Goal: Task Accomplishment & Management: Complete application form

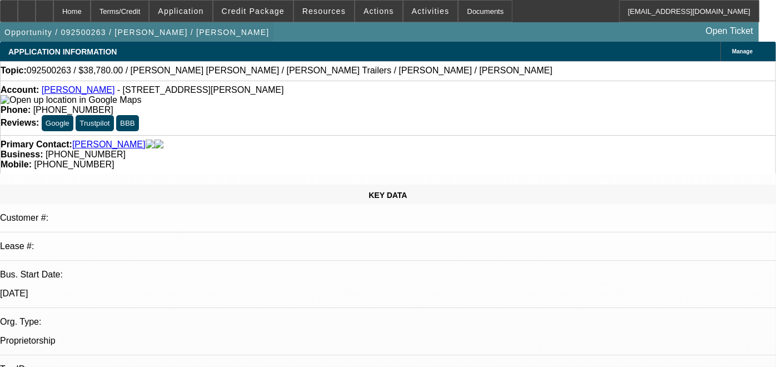
select select "0"
select select "2"
select select "0.1"
select select "1"
select select "2"
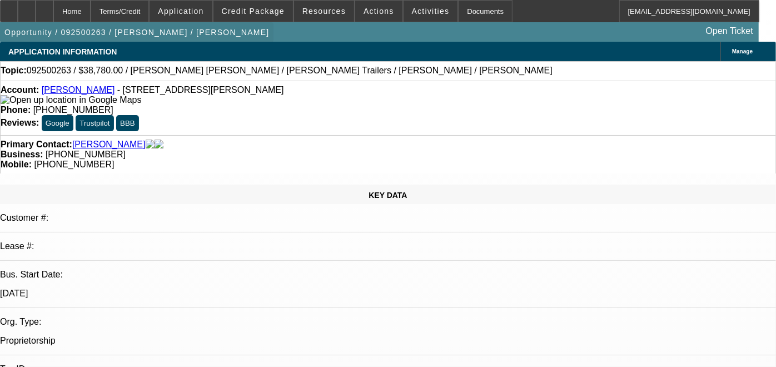
select select "4"
click at [36, 13] on div at bounding box center [27, 11] width 18 height 22
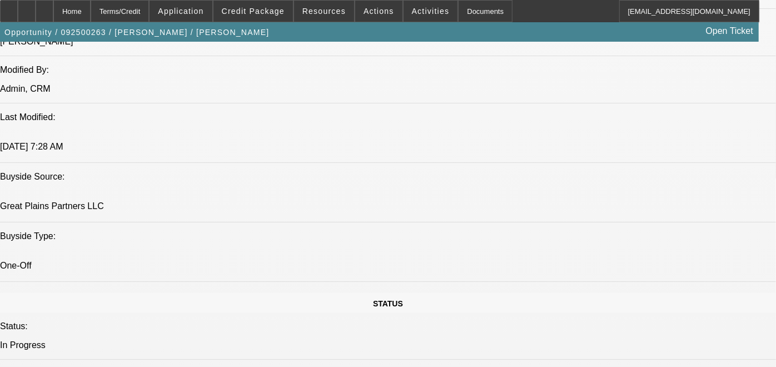
scroll to position [926, 0]
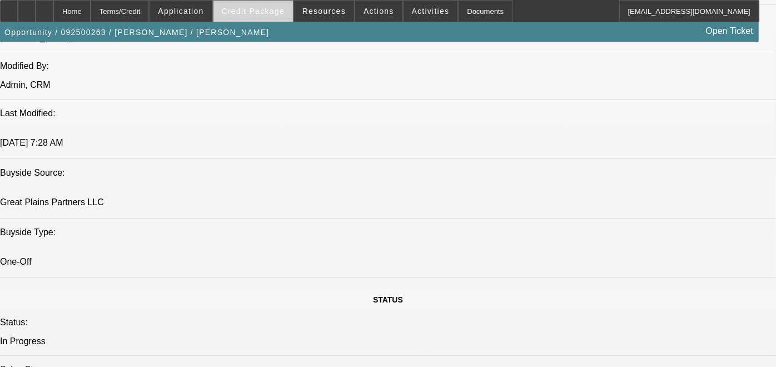
click at [279, 19] on span at bounding box center [252, 11] width 79 height 27
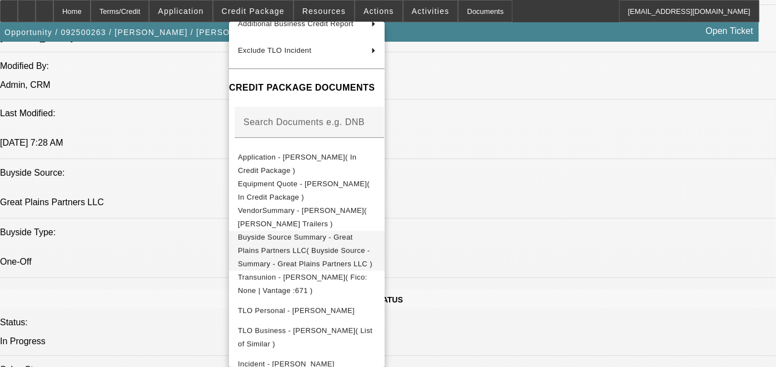
scroll to position [123, 0]
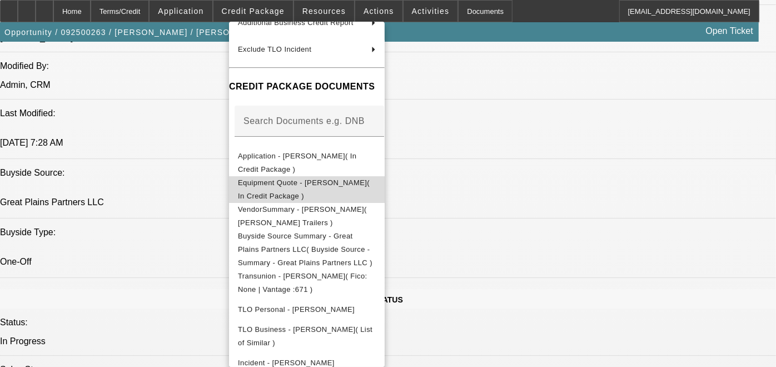
click at [347, 190] on span "Equipment Quote - Juan Jurado( In Credit Package )" at bounding box center [307, 189] width 138 height 27
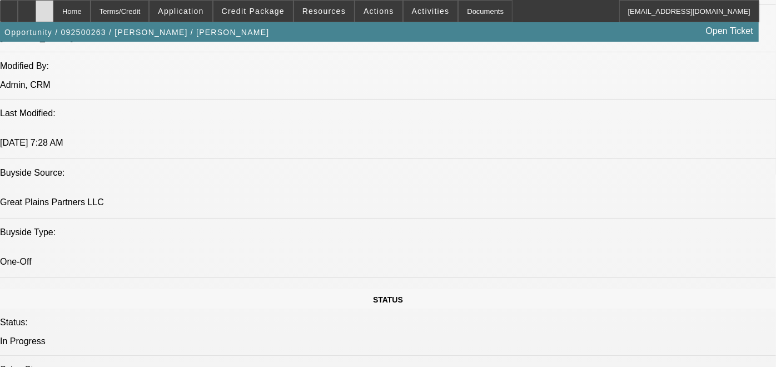
click at [53, 16] on div at bounding box center [45, 11] width 18 height 22
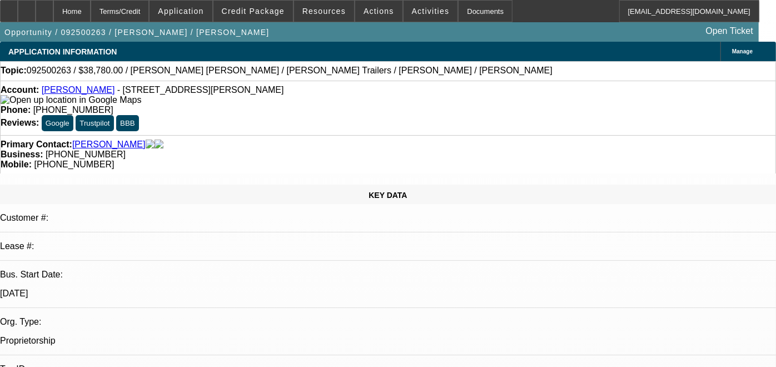
select select "0"
select select "2"
select select "0.1"
select select "1"
select select "2"
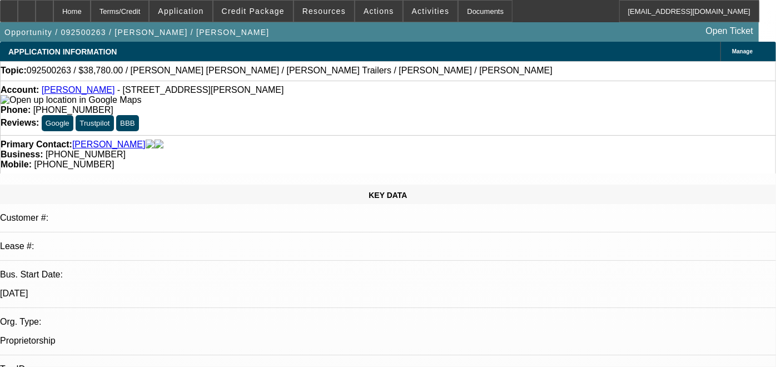
select select "4"
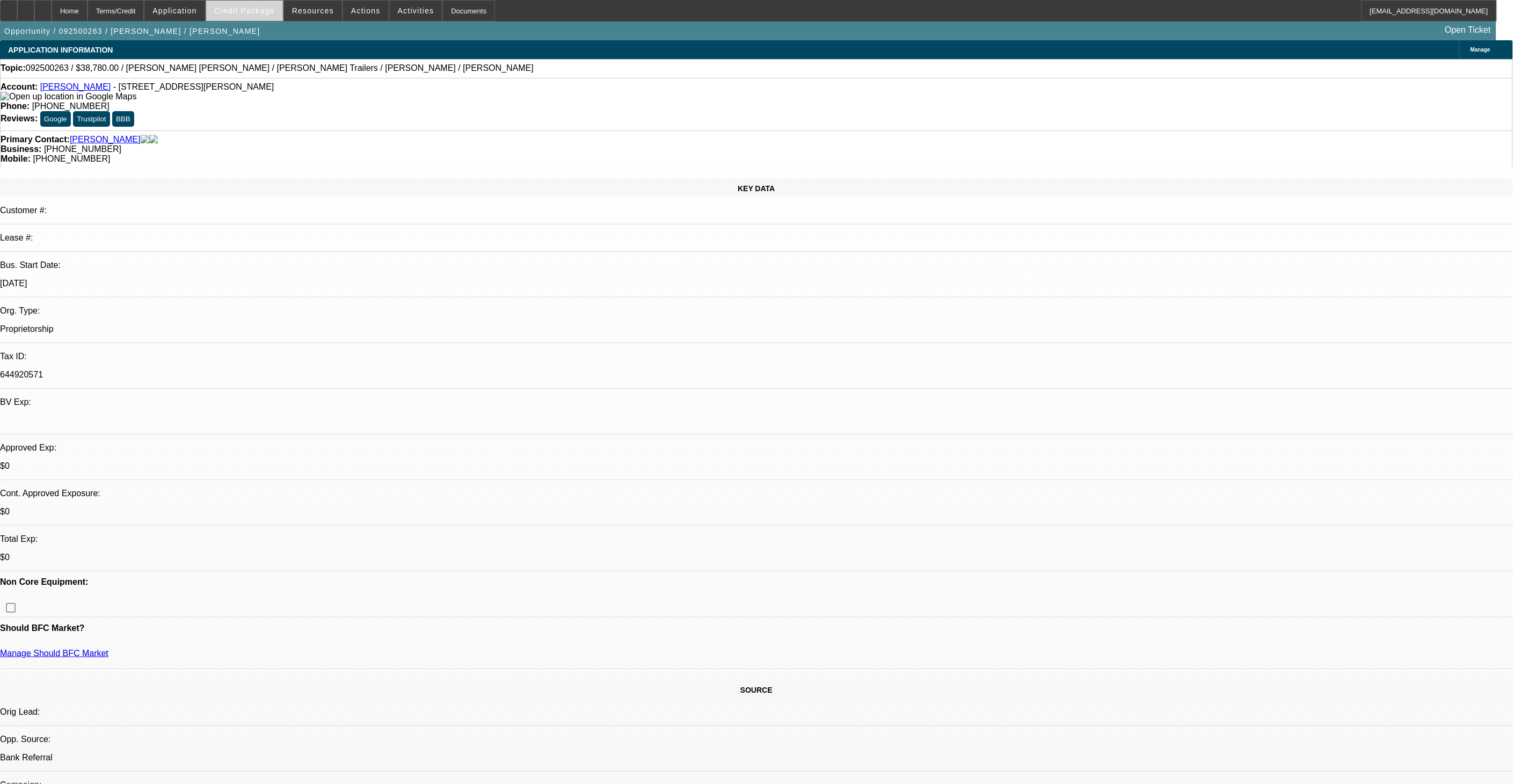
click at [266, 16] on span at bounding box center [243, 11] width 76 height 26
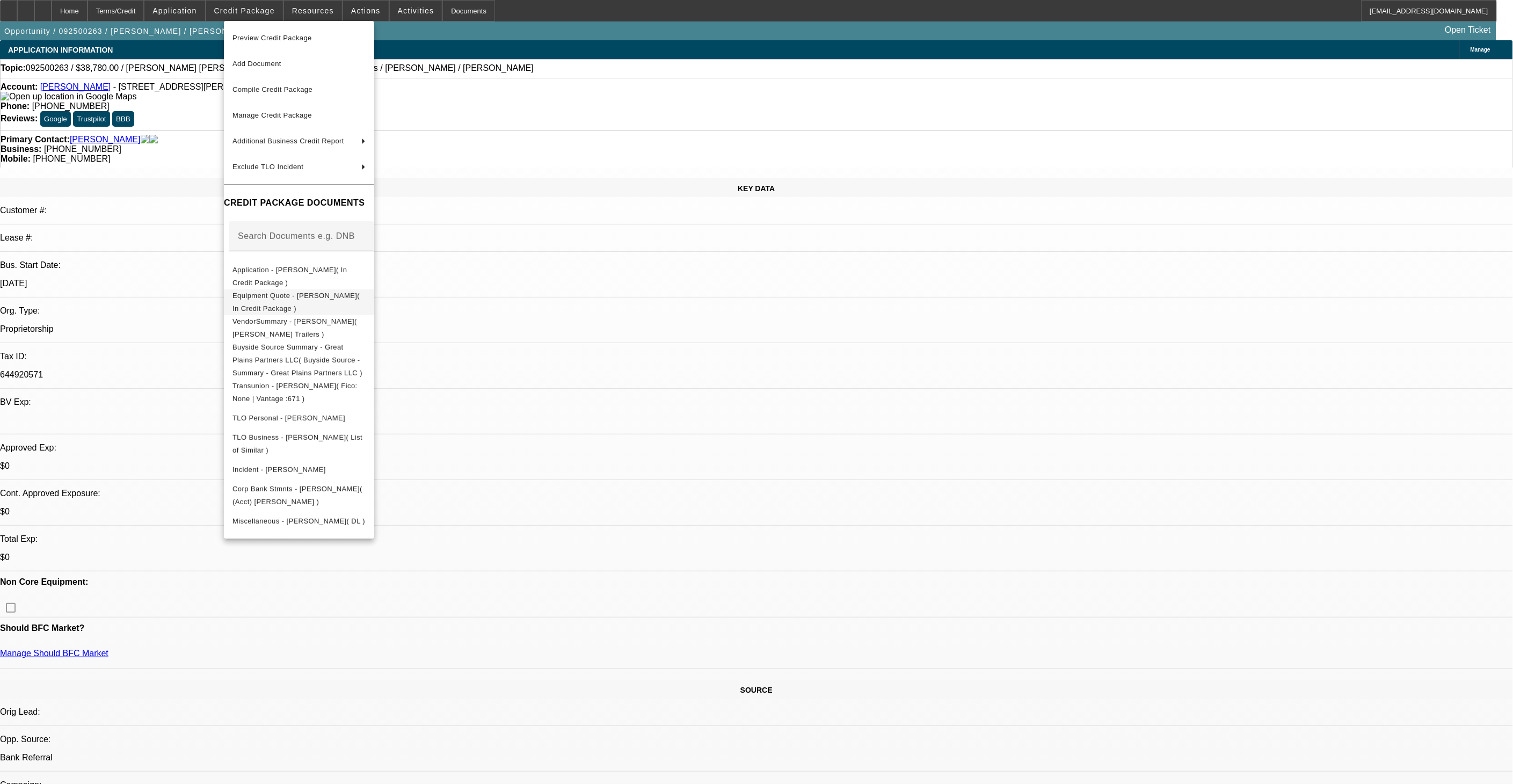
click at [320, 303] on span "Equipment Quote - Juan Jurado( In Credit Package )" at bounding box center [299, 301] width 133 height 26
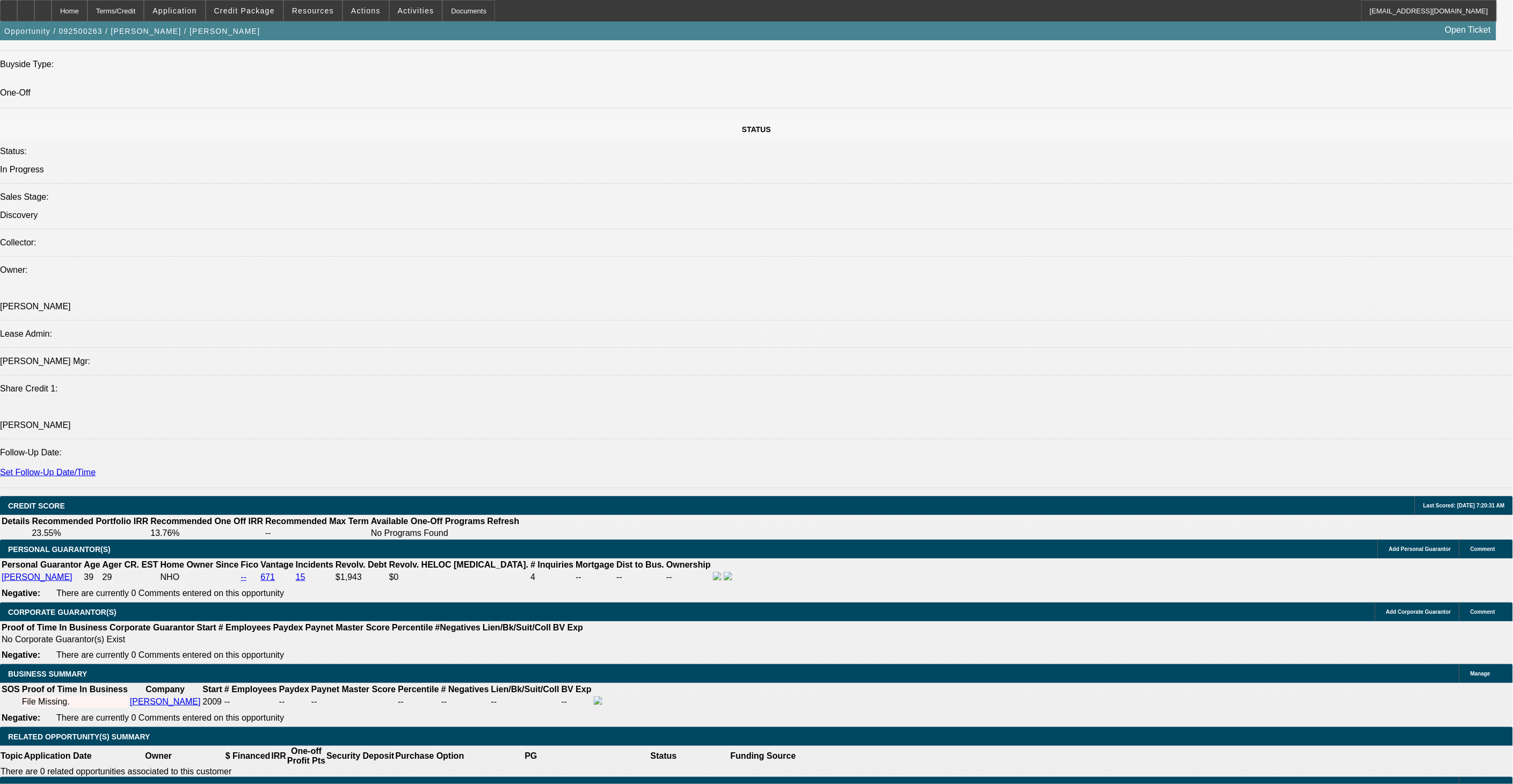
scroll to position [1074, 0]
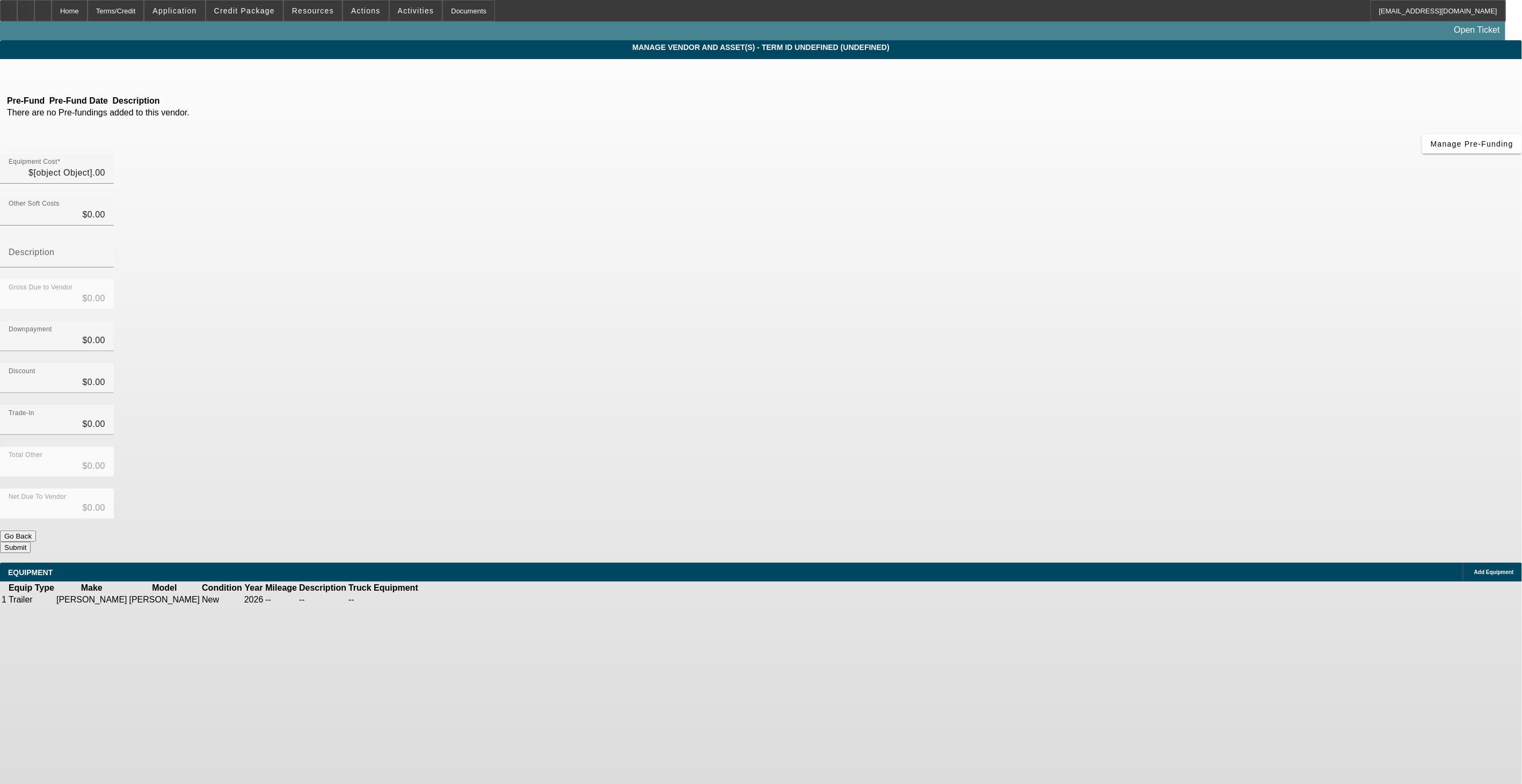
type input "$38,780.00"
click at [452, 353] on icon at bounding box center [452, 600] width 0 height 0
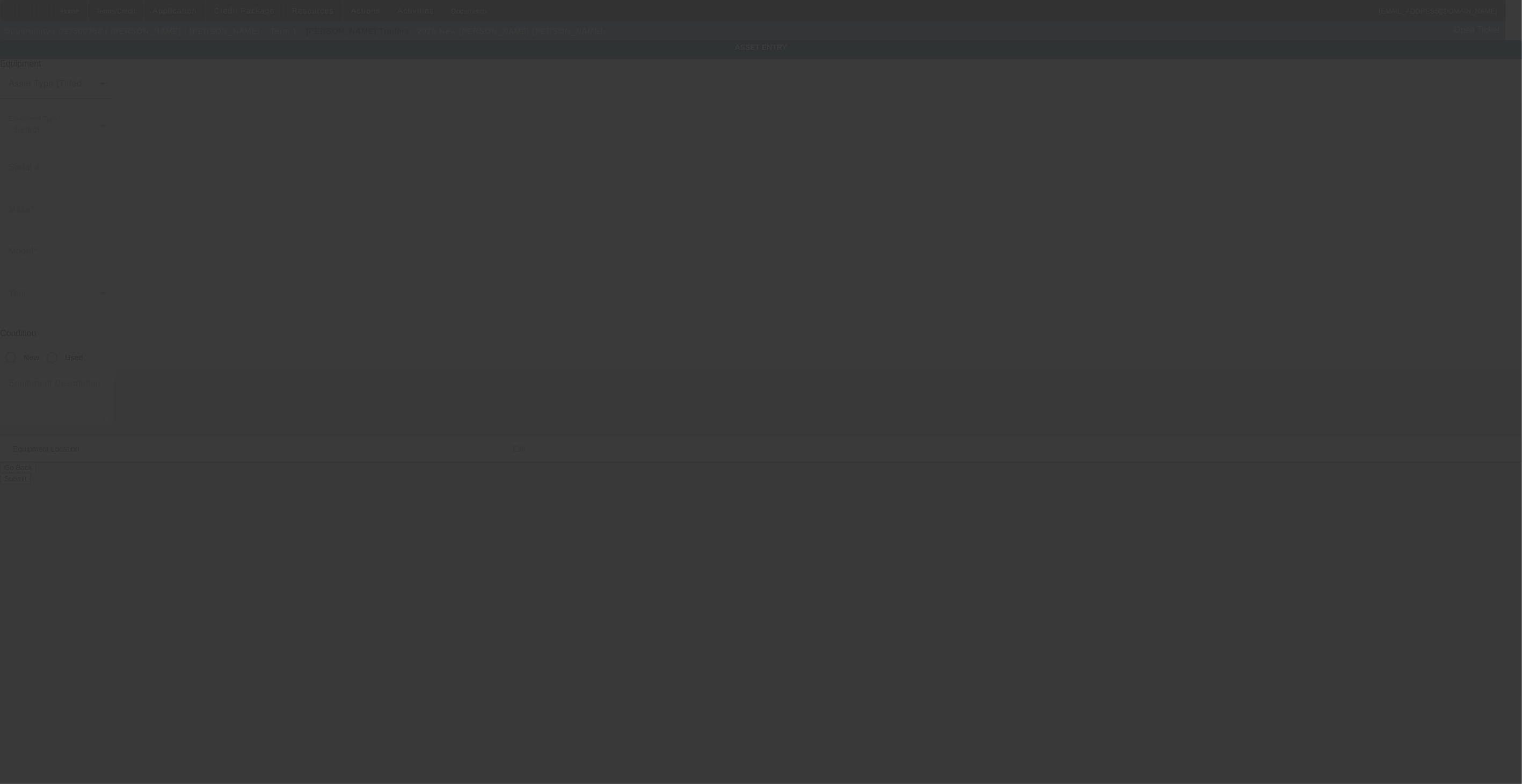
type input "3DG1T4325TG000520"
type input "C.GALLEGOS"
type input "C.Gallegos"
radio input "true"
type input "469 Shaina Ln"
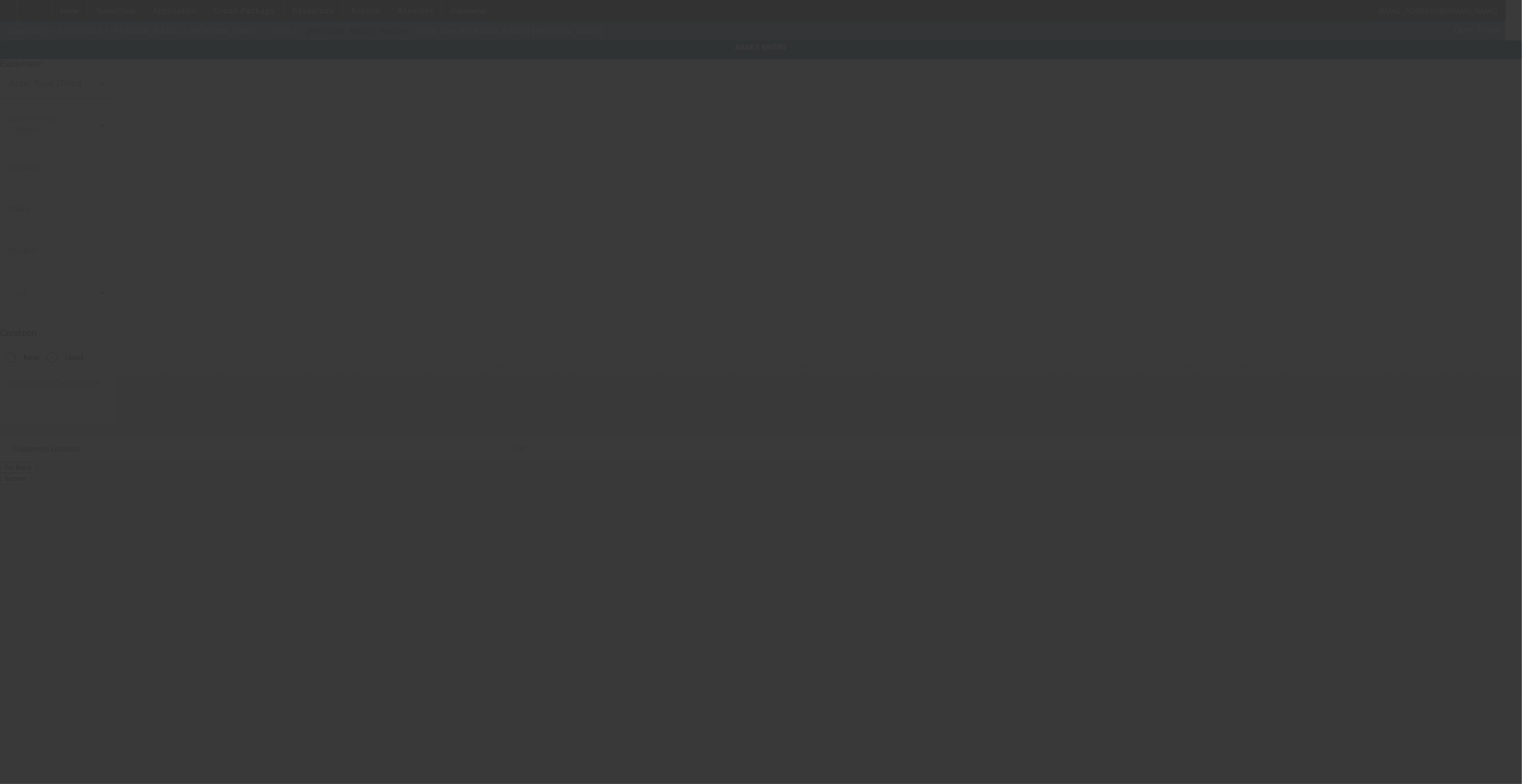
type input "Odessa"
type input "79766"
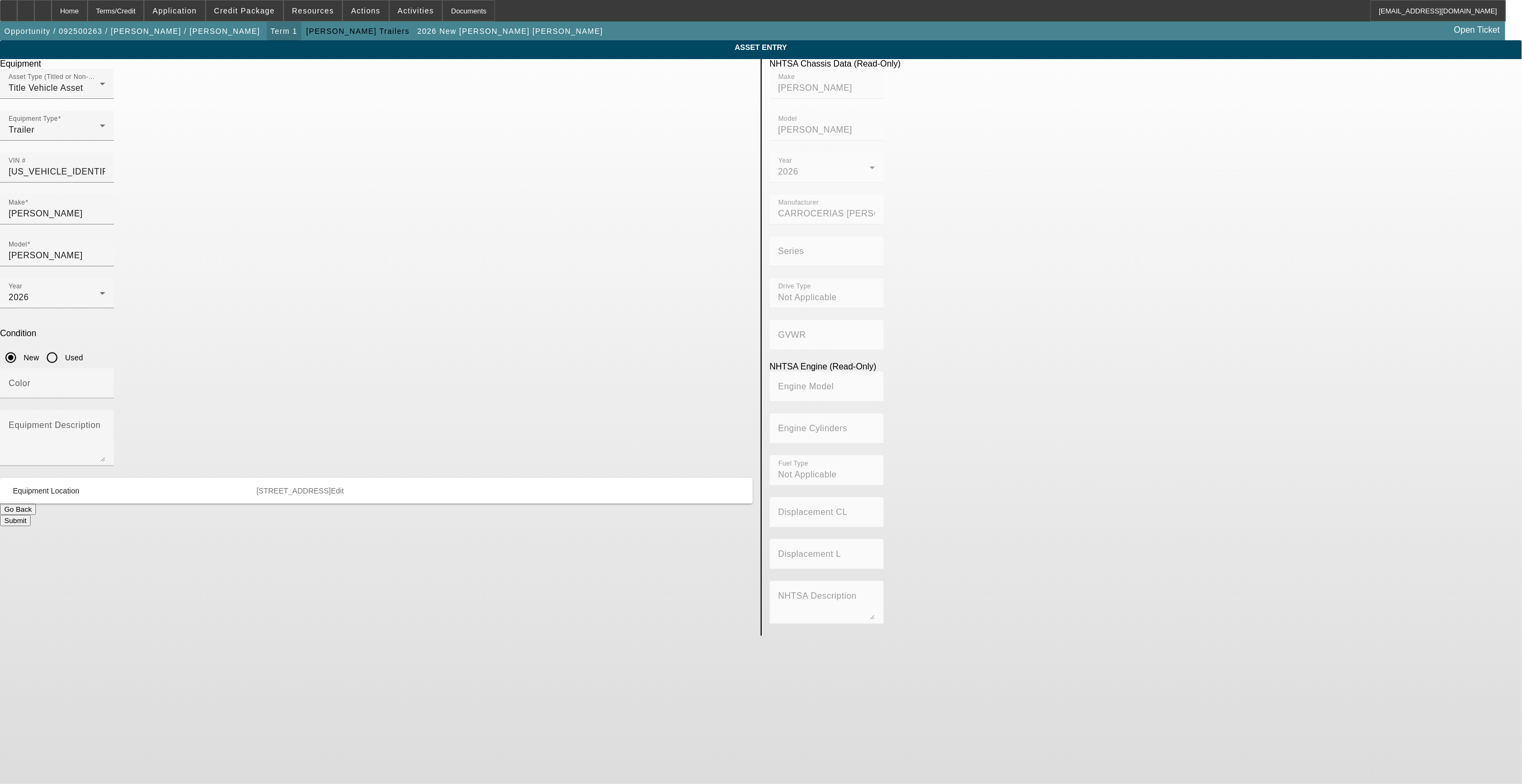
click at [267, 36] on span "button" at bounding box center [284, 31] width 35 height 26
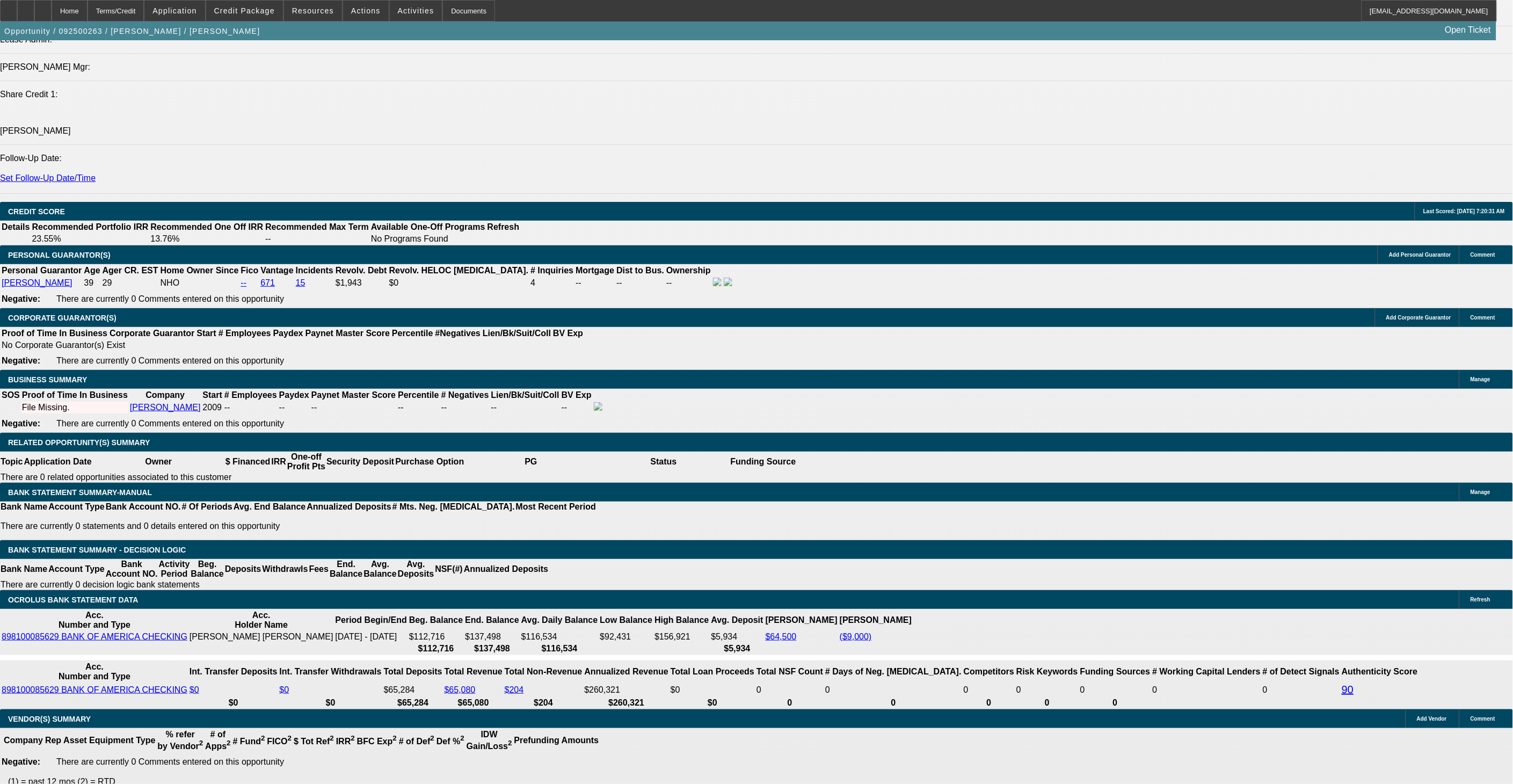
scroll to position [1364, 0]
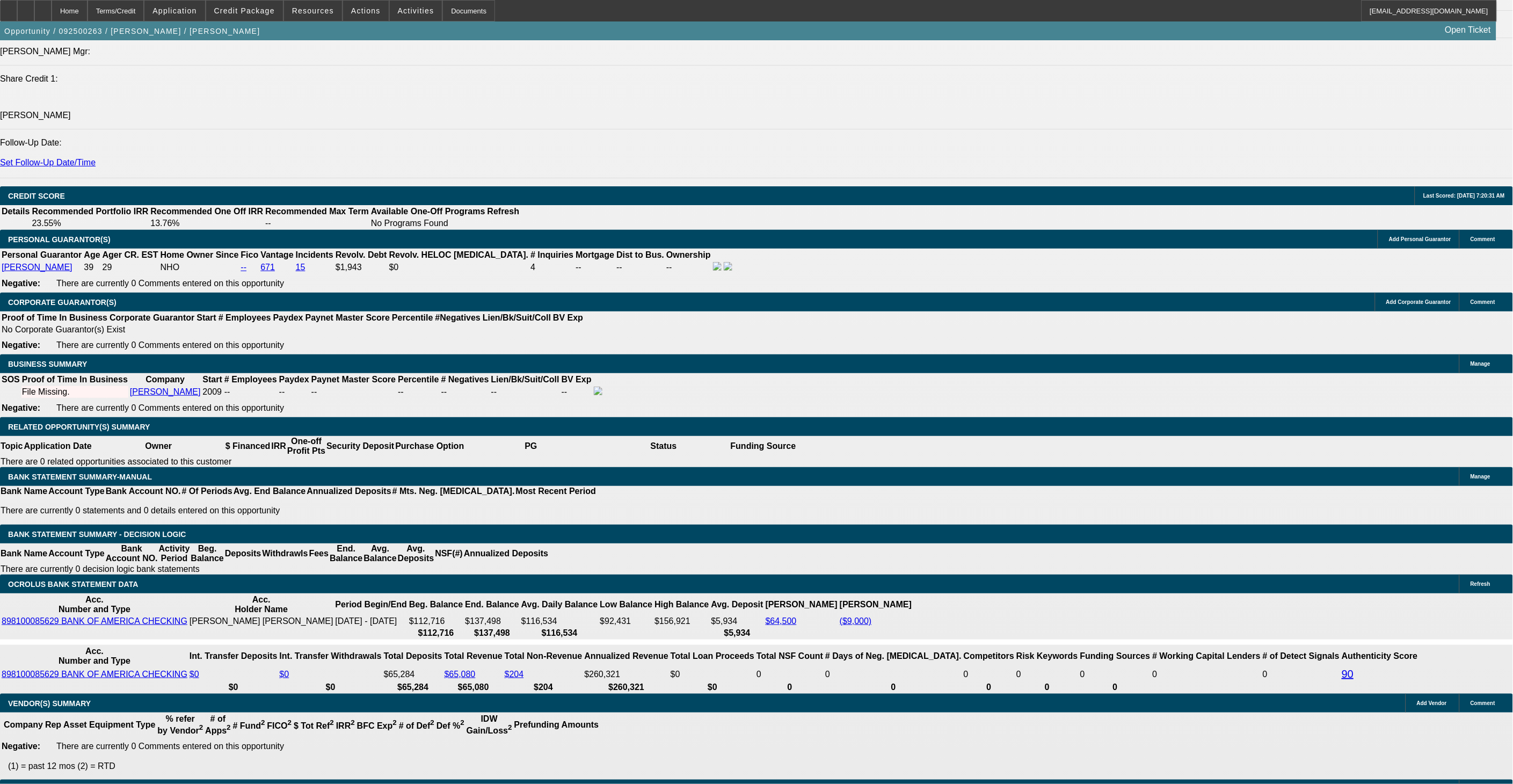
select select "0"
select select "2"
select select "0.1"
select select "4"
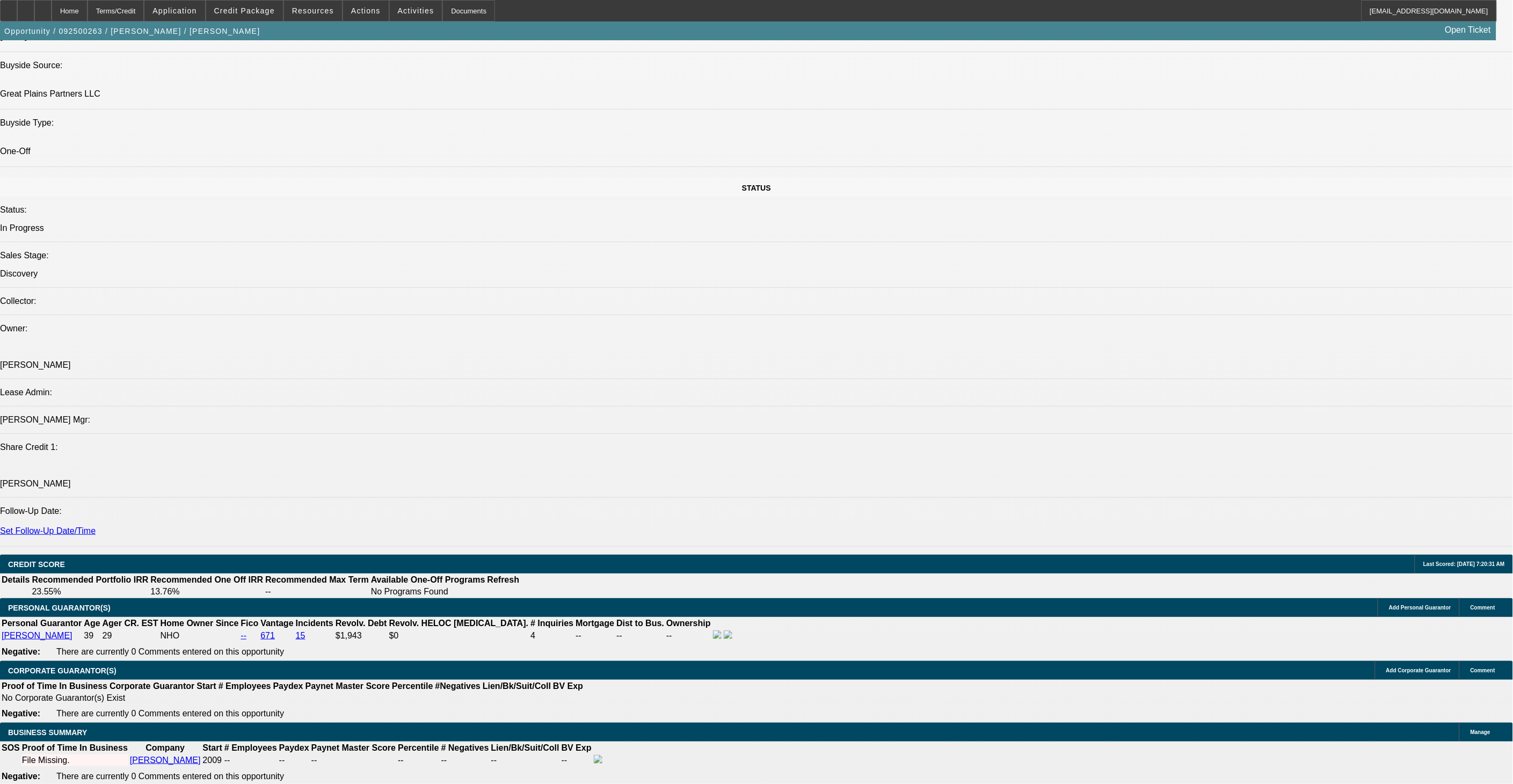
scroll to position [946, 0]
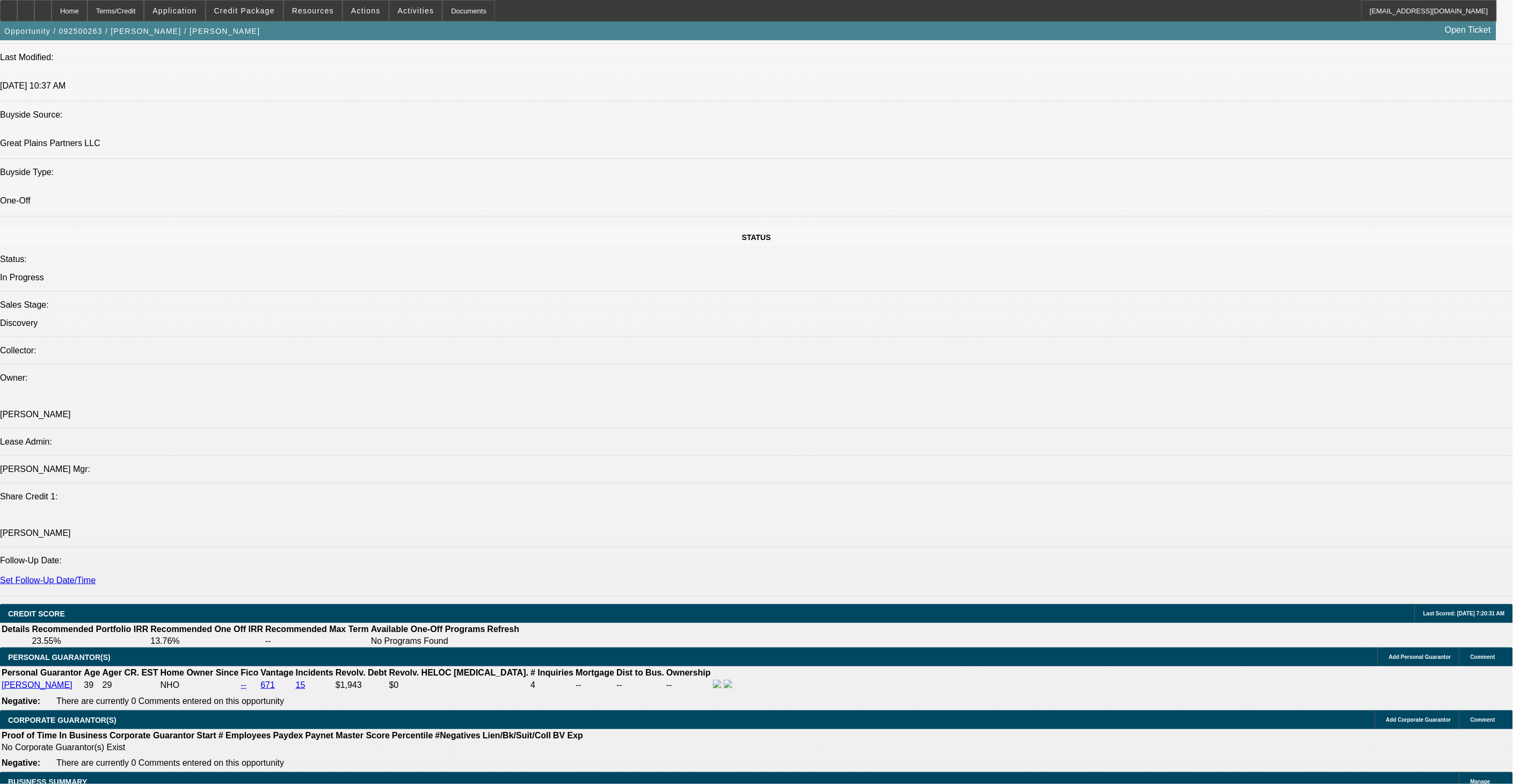
click at [51, 16] on div at bounding box center [43, 11] width 17 height 21
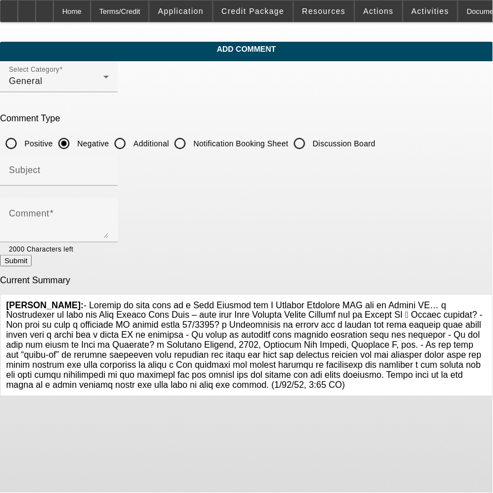
click at [487, 300] on icon at bounding box center [487, 300] width 0 height 0
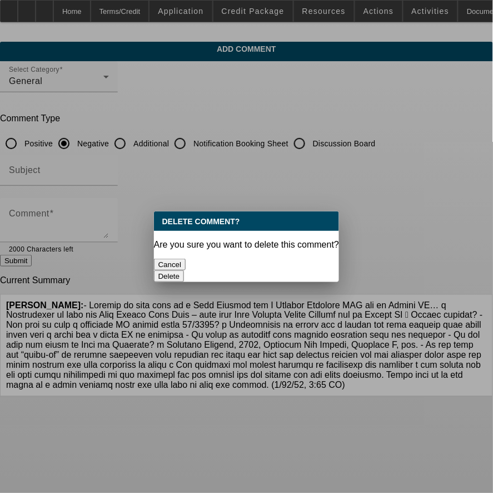
click at [185, 270] on button "Delete" at bounding box center [169, 276] width 31 height 12
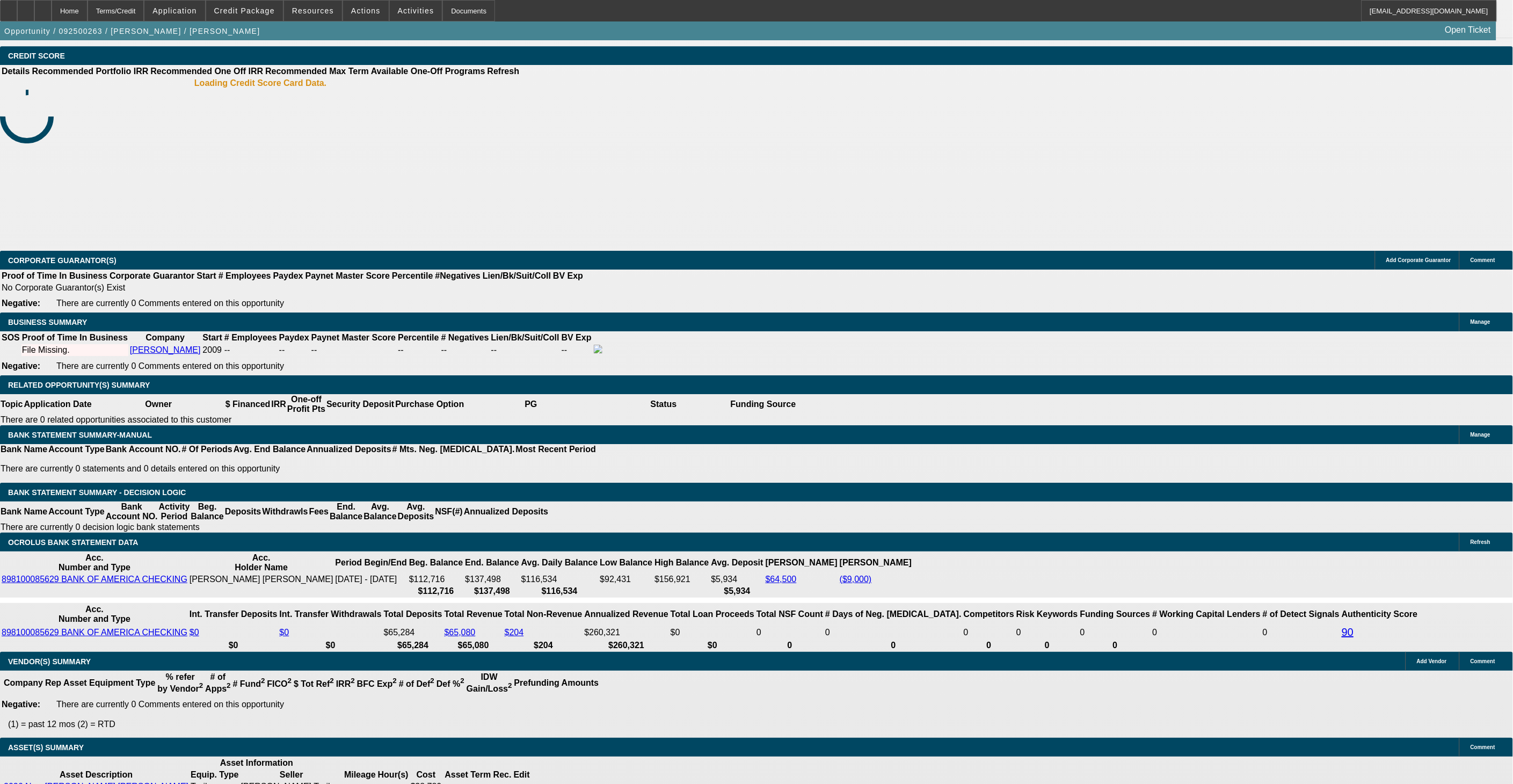
select select "0"
select select "2"
select select "0.1"
select select "1"
select select "2"
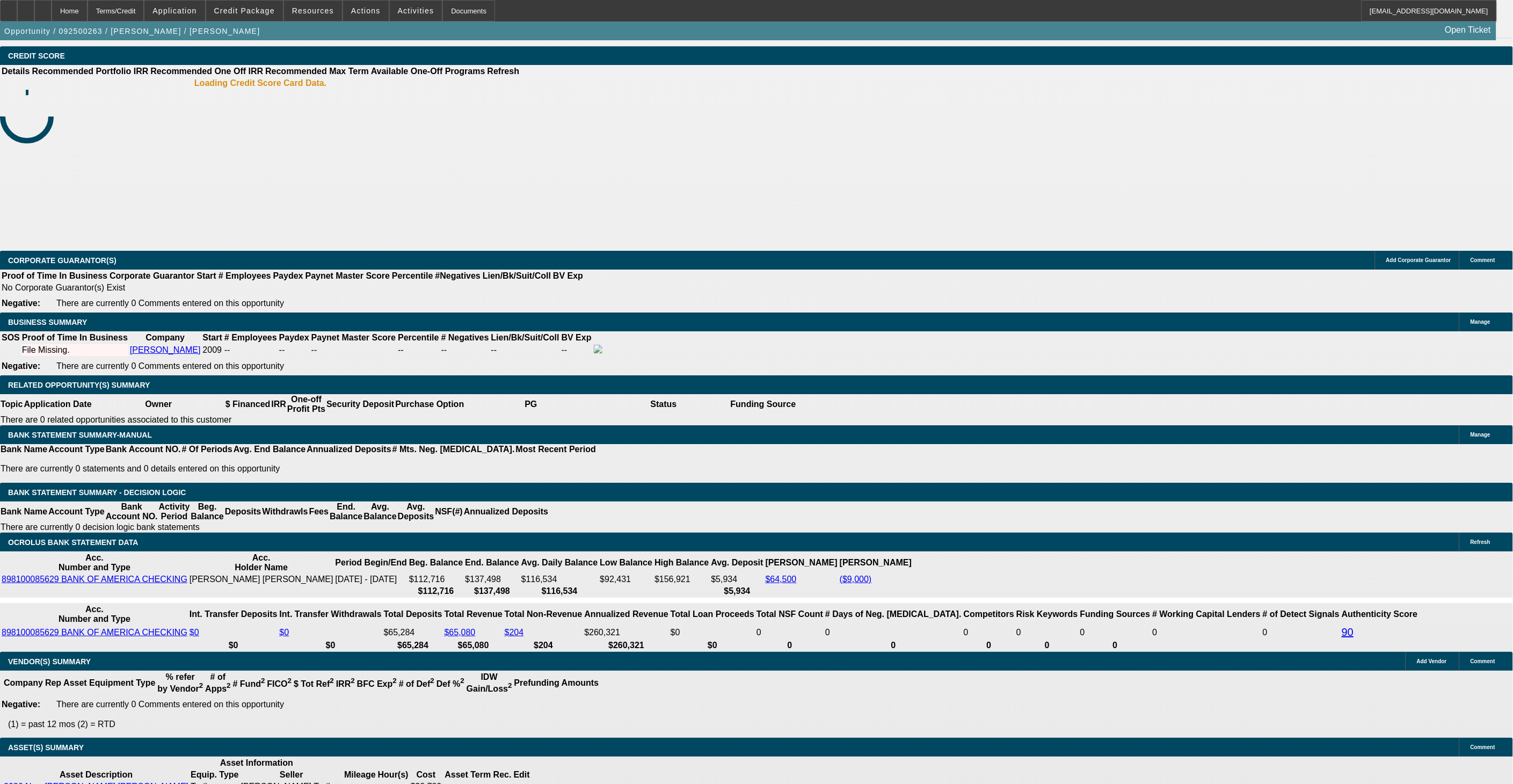
select select "4"
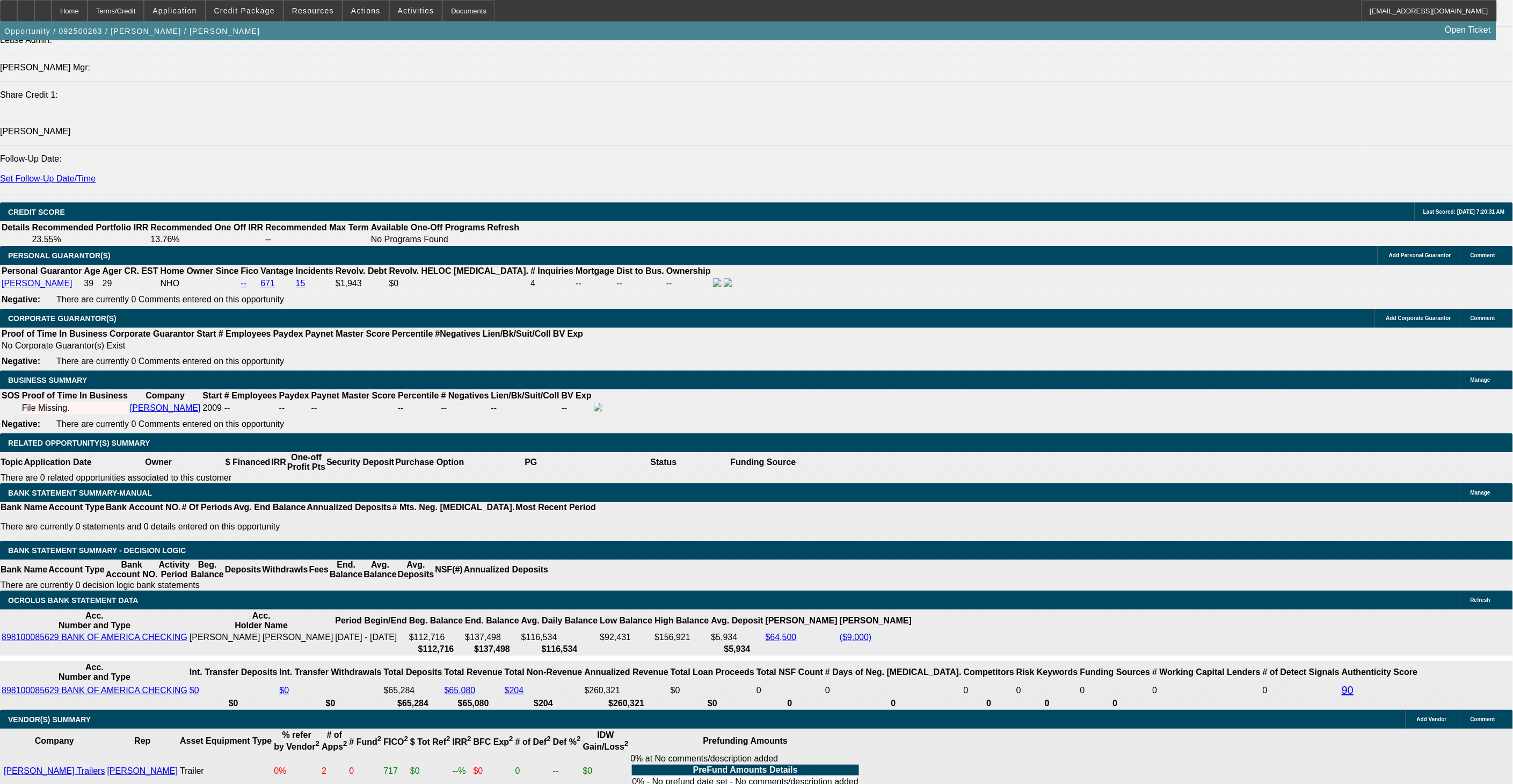
scroll to position [1363, 0]
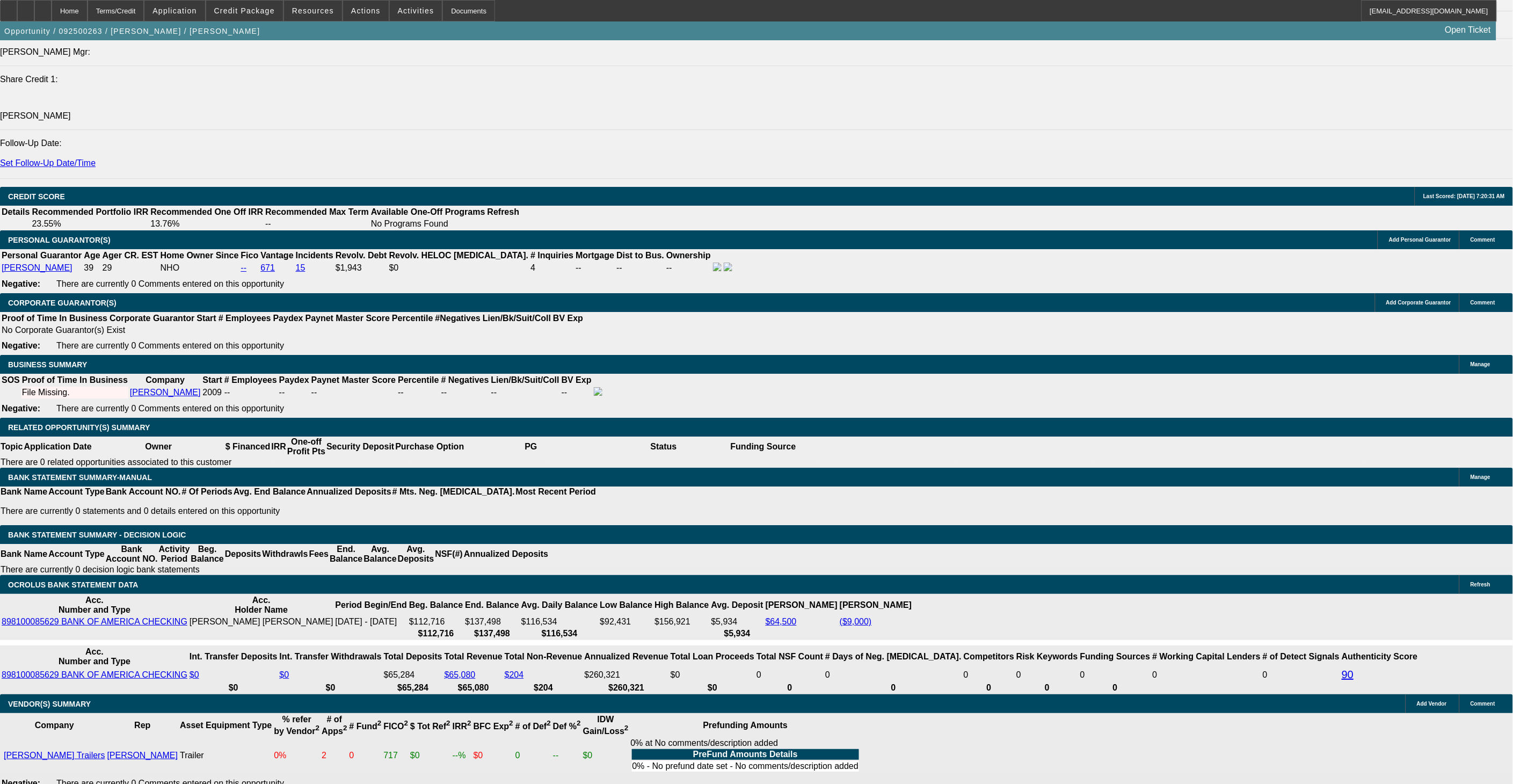
select select "0.2"
type input "$7,756.00"
type input "48"
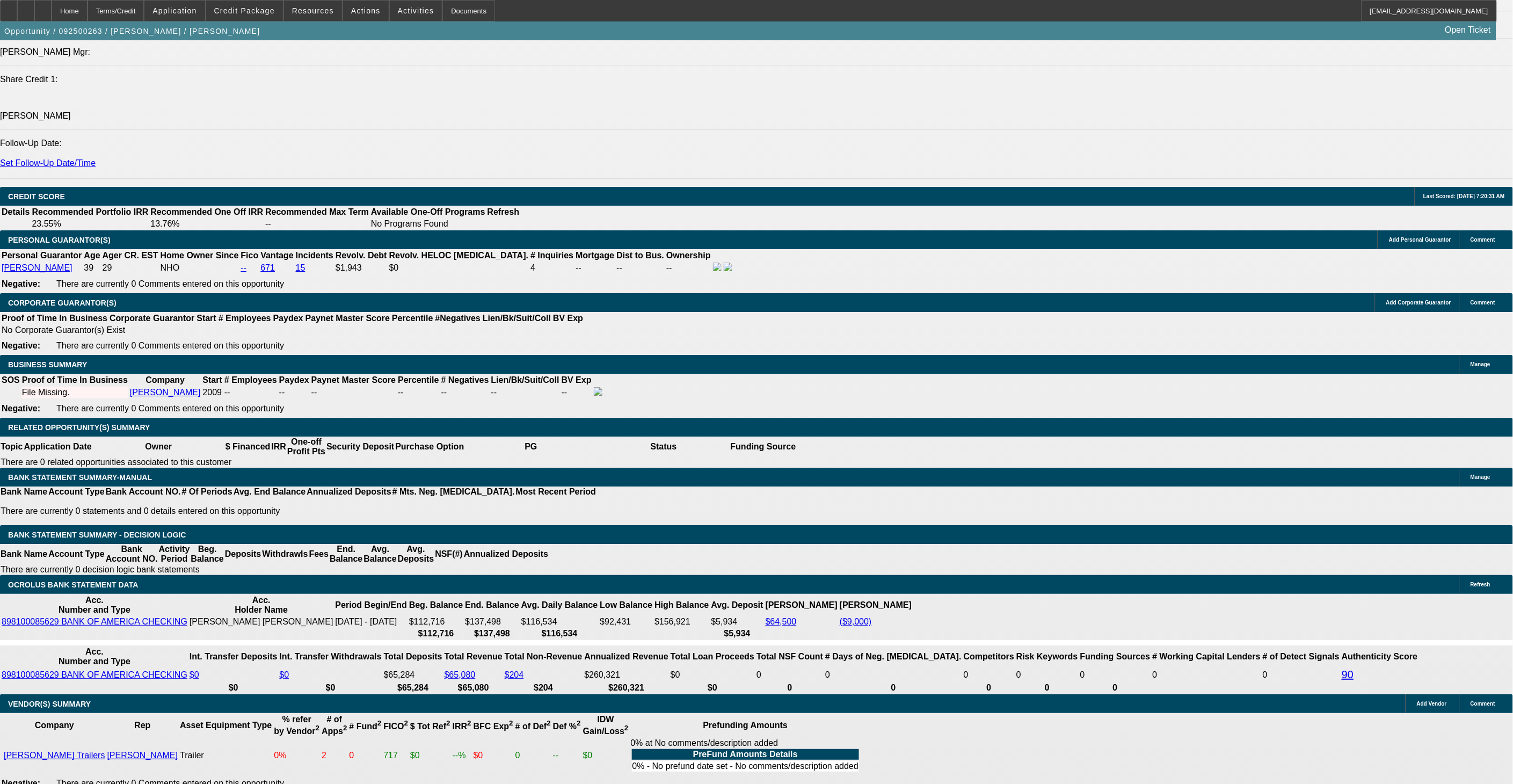
type input "2"
type input "$1,346.14"
type input "$673.07"
type input "20"
type input "$1,888.14"
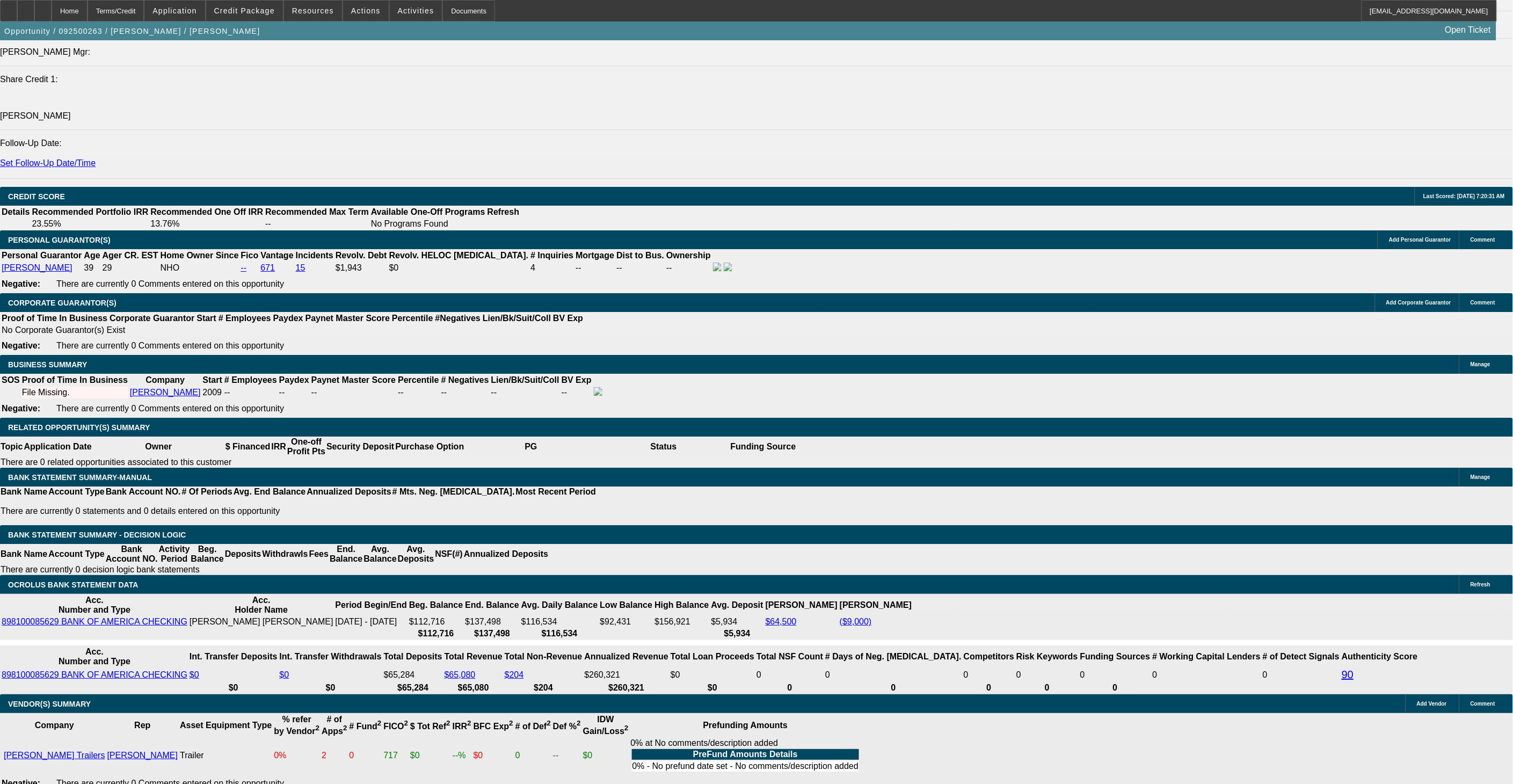
type input "$944.07"
type input "20"
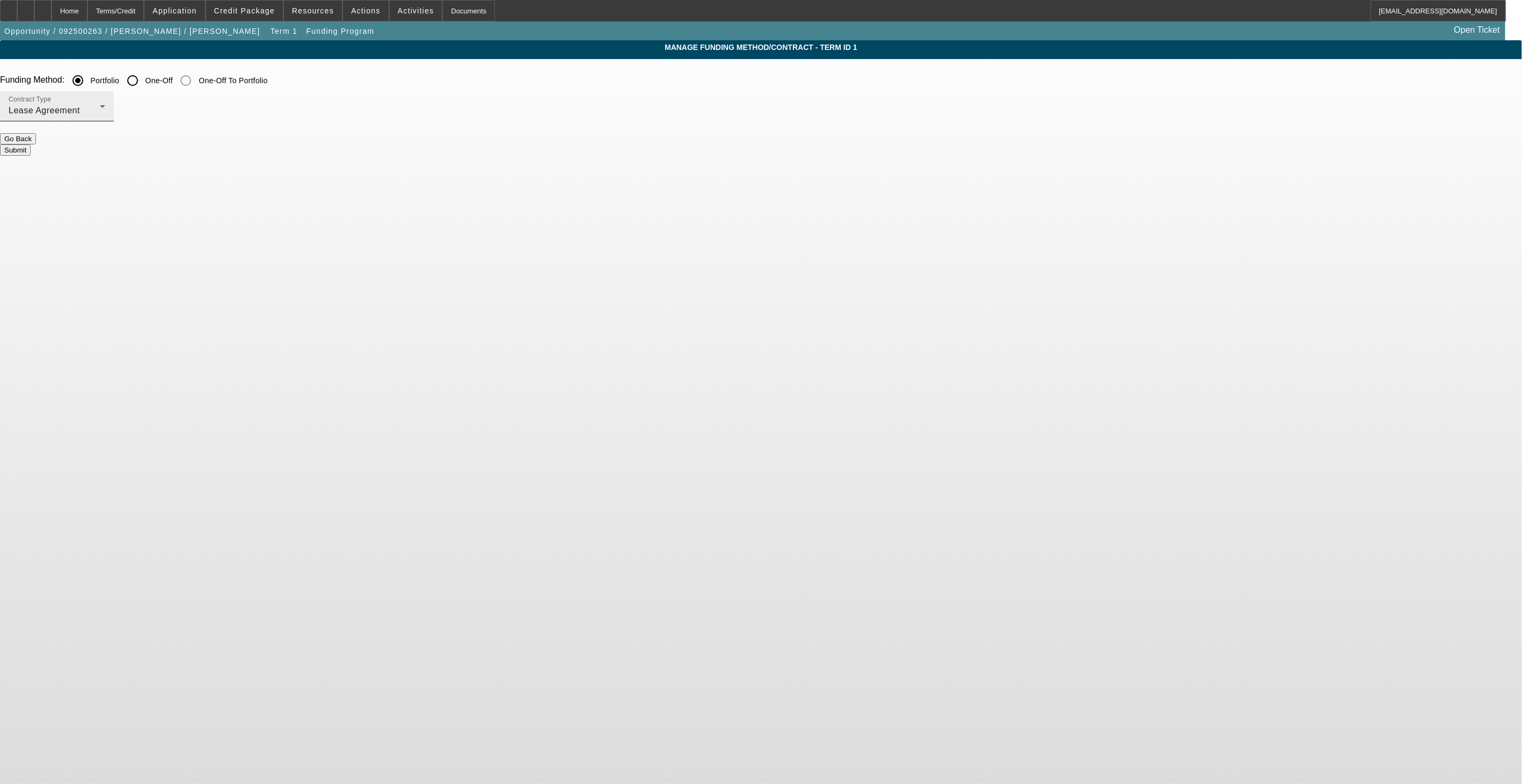
click at [99, 117] on div "Lease Agreement" at bounding box center [54, 110] width 92 height 13
click at [513, 154] on span "Equipment Finance Agreement" at bounding box center [526, 164] width 124 height 26
click at [31, 145] on button "Submit" at bounding box center [15, 151] width 31 height 12
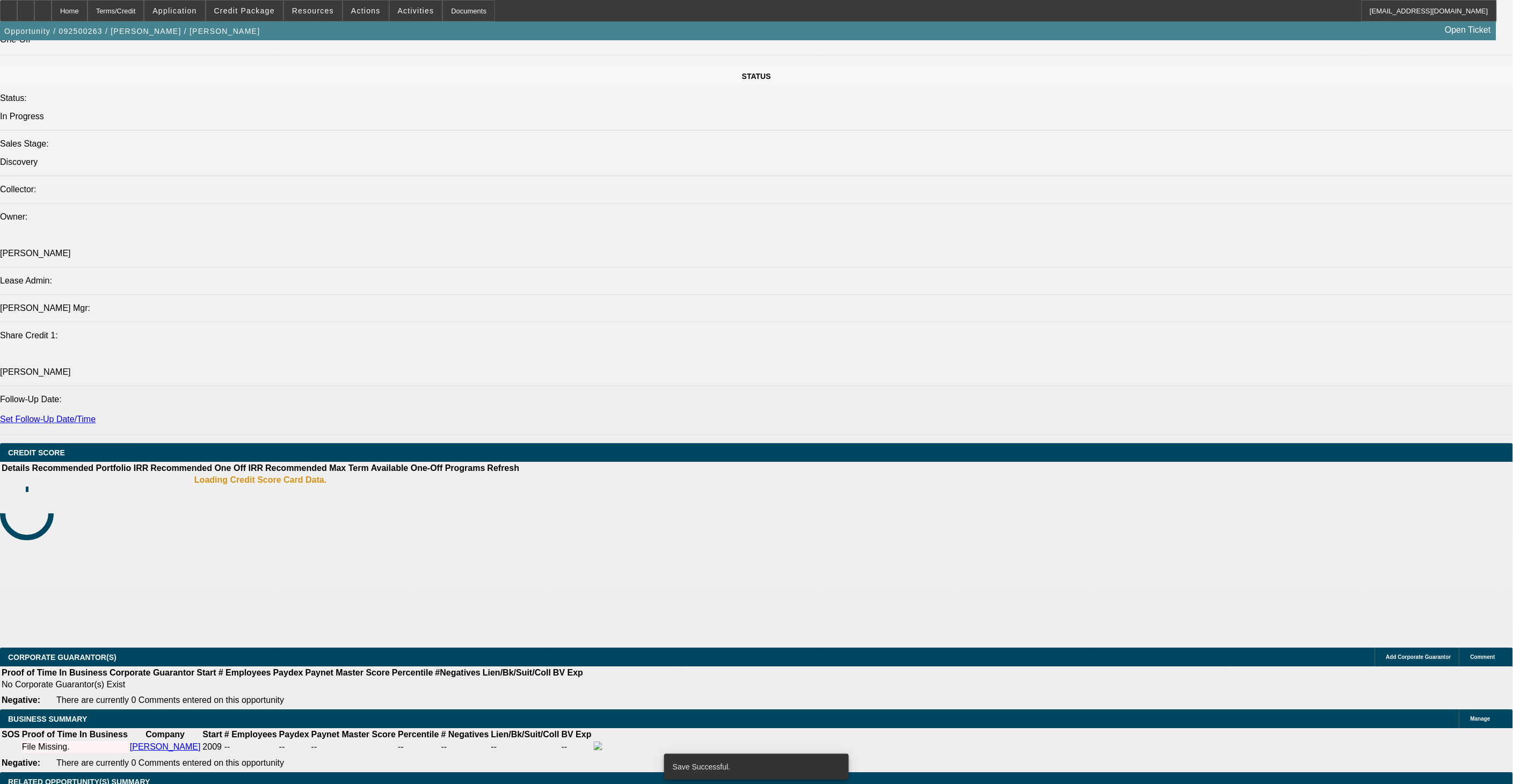
select select "0.2"
select select "2"
select select "0"
select select "6"
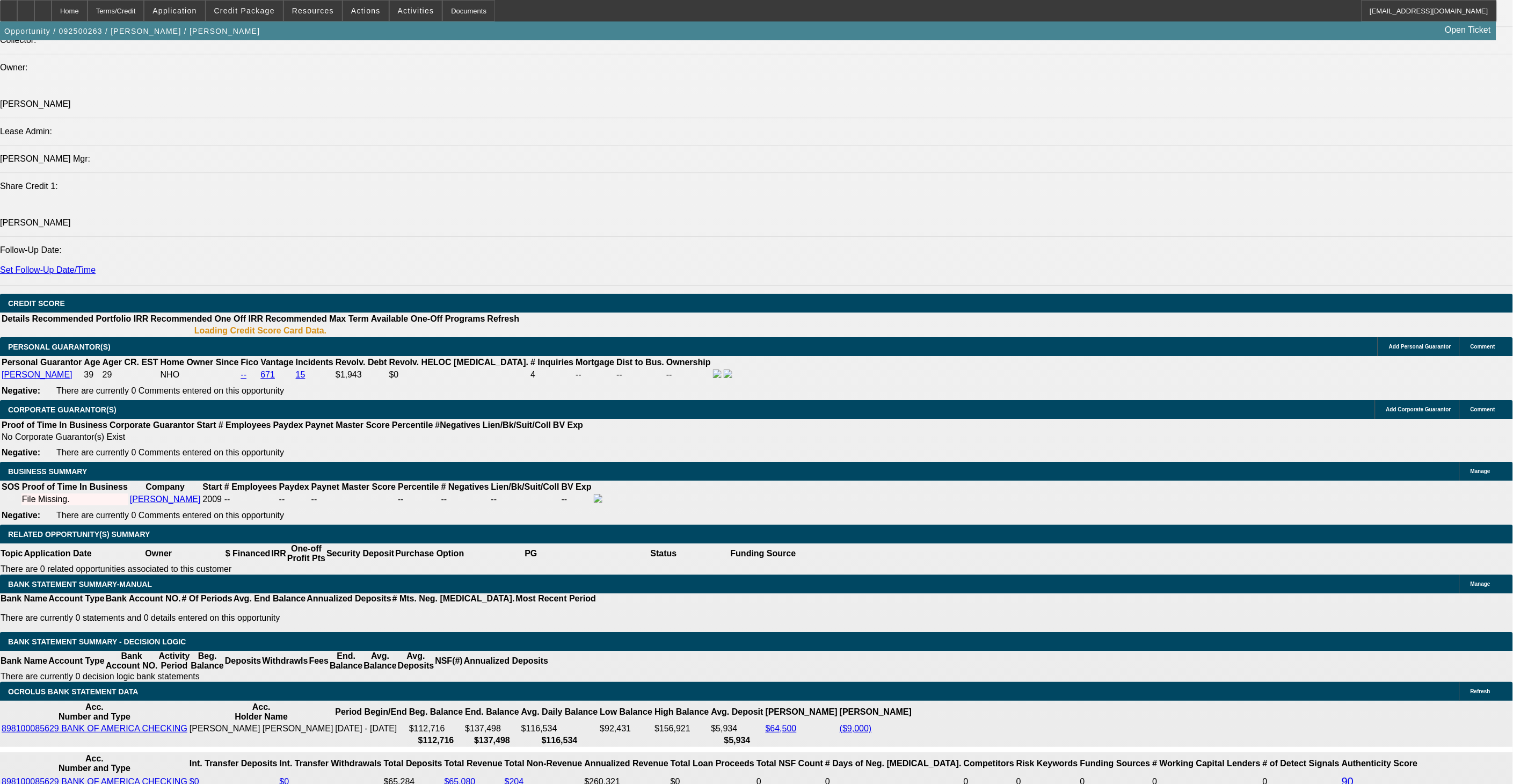
scroll to position [1252, 0]
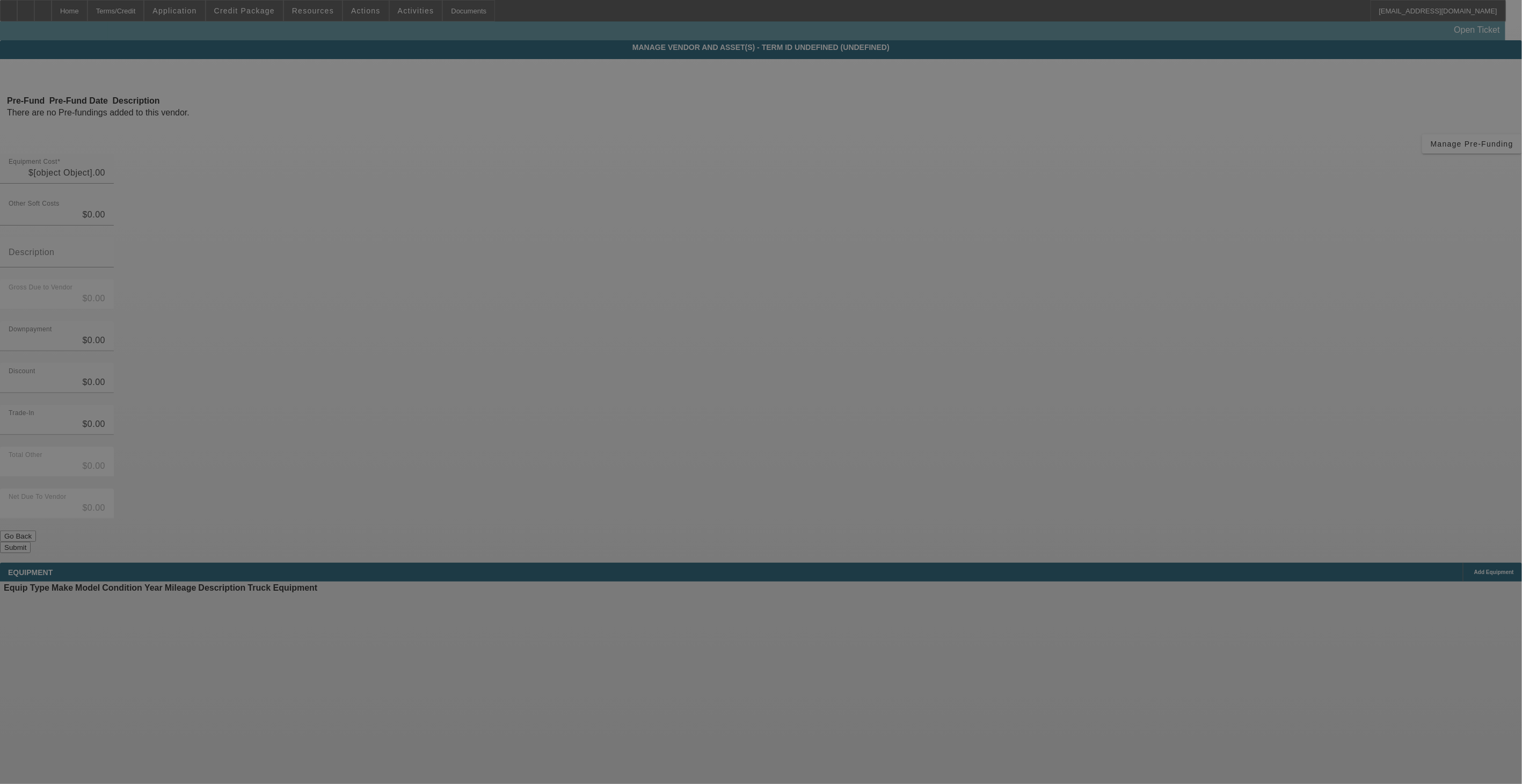
type input "$38,780.00"
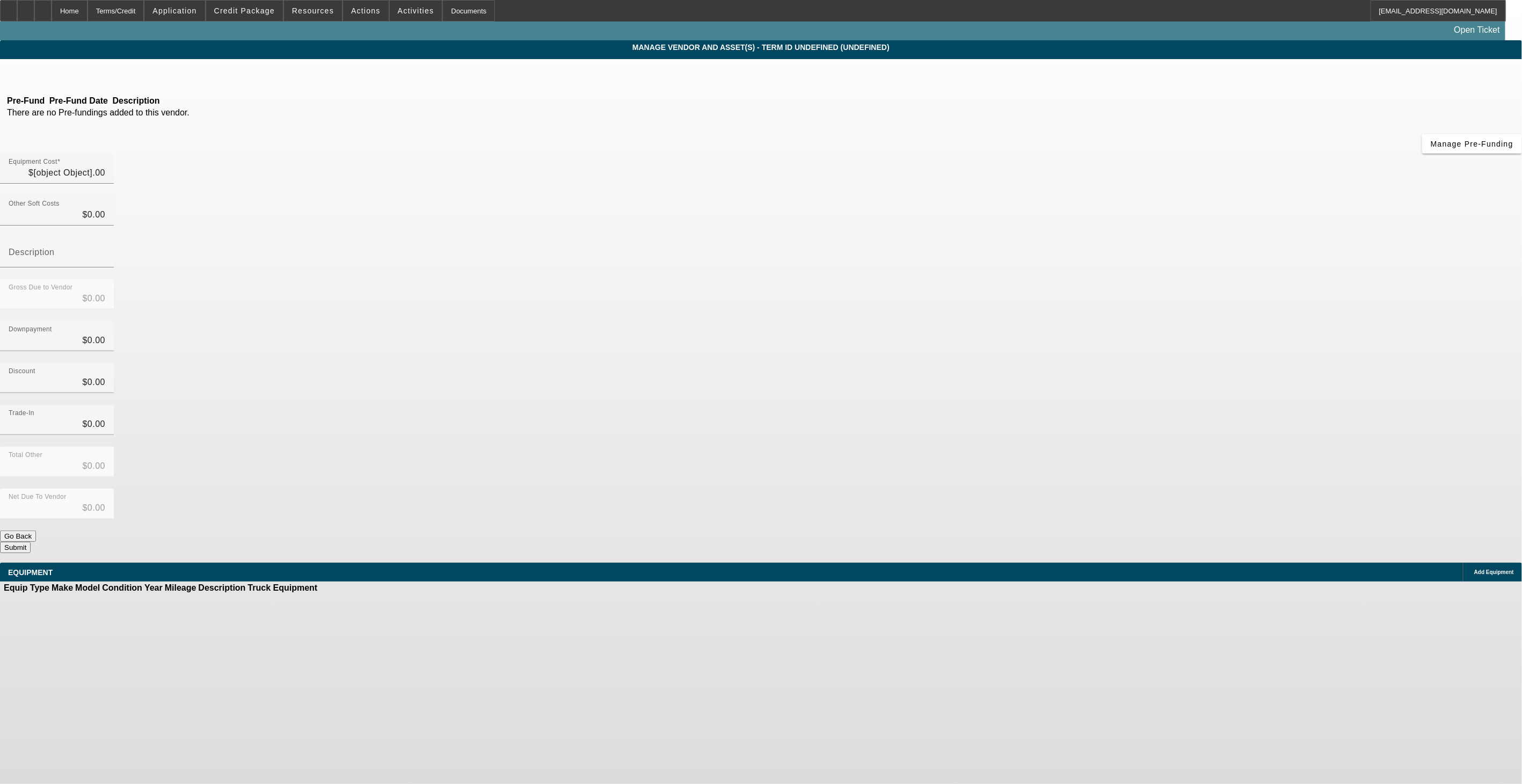
type input "$38,780.00"
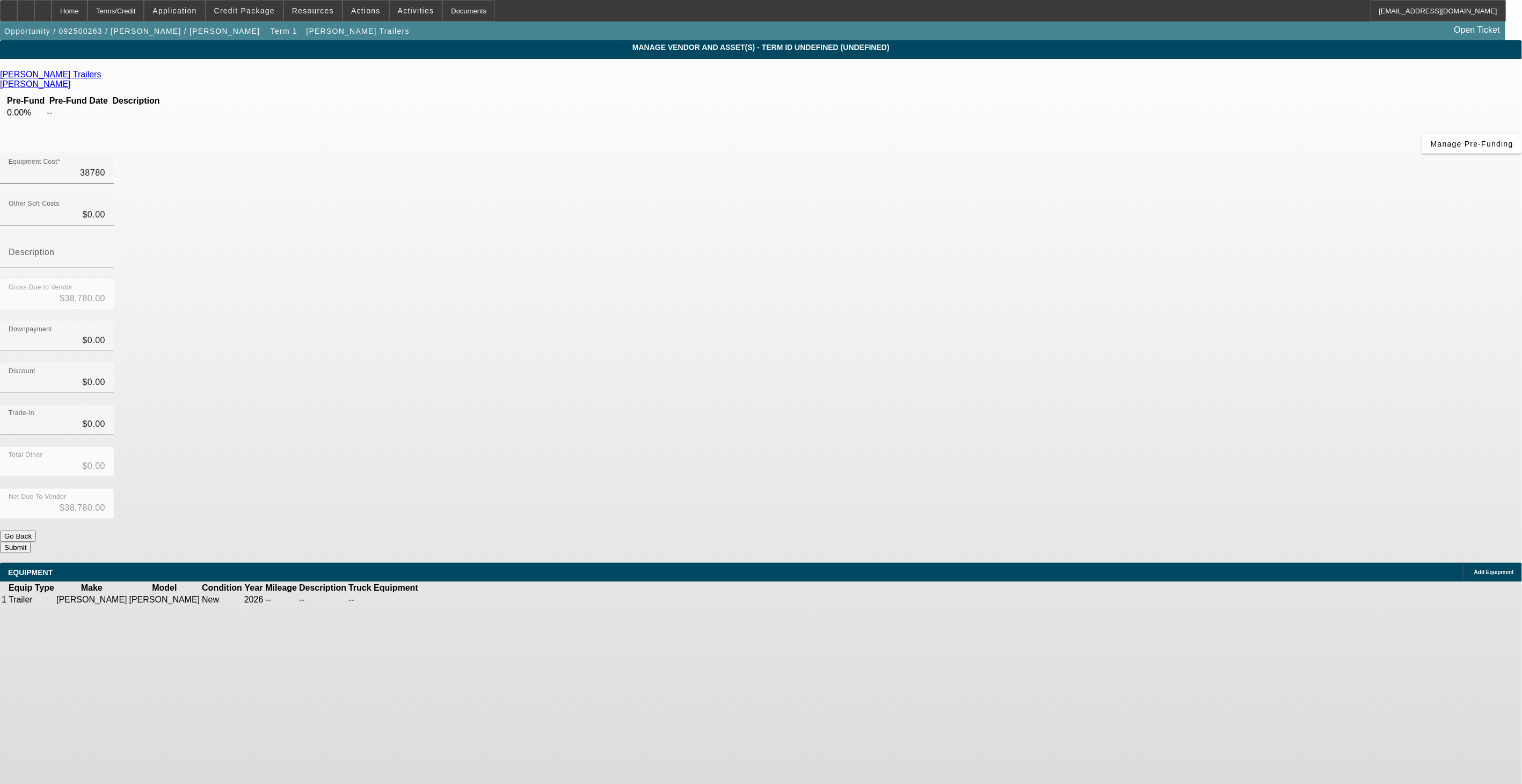
drag, startPoint x: 848, startPoint y: 88, endPoint x: 1038, endPoint y: 88, distance: 190.0
click at [1022, 154] on div "Equipment Cost 38780" at bounding box center [761, 174] width 1522 height 42
type input "3"
type input "$3.00"
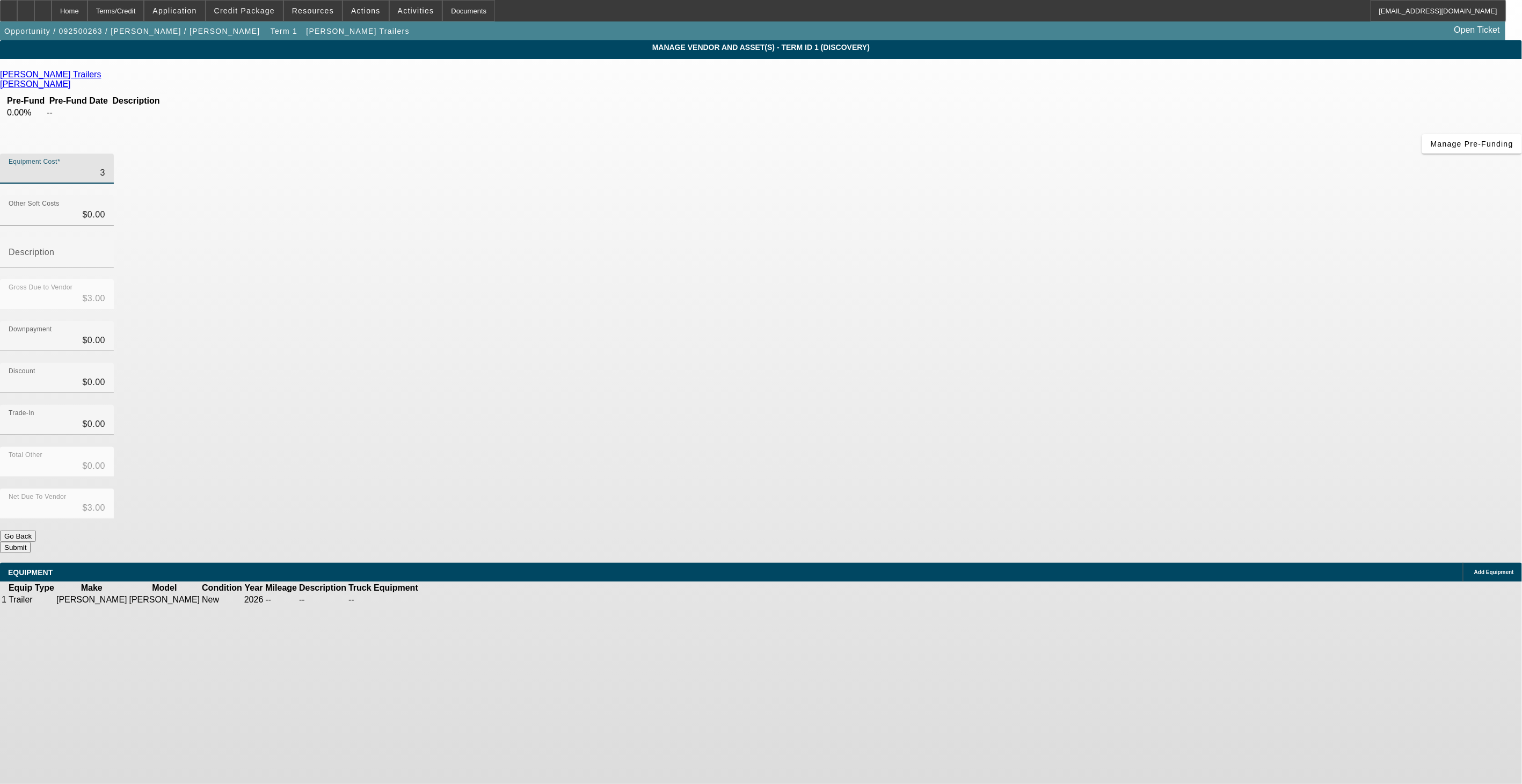
type input "34"
type input "$34.00"
type input "340"
type input "$340.00"
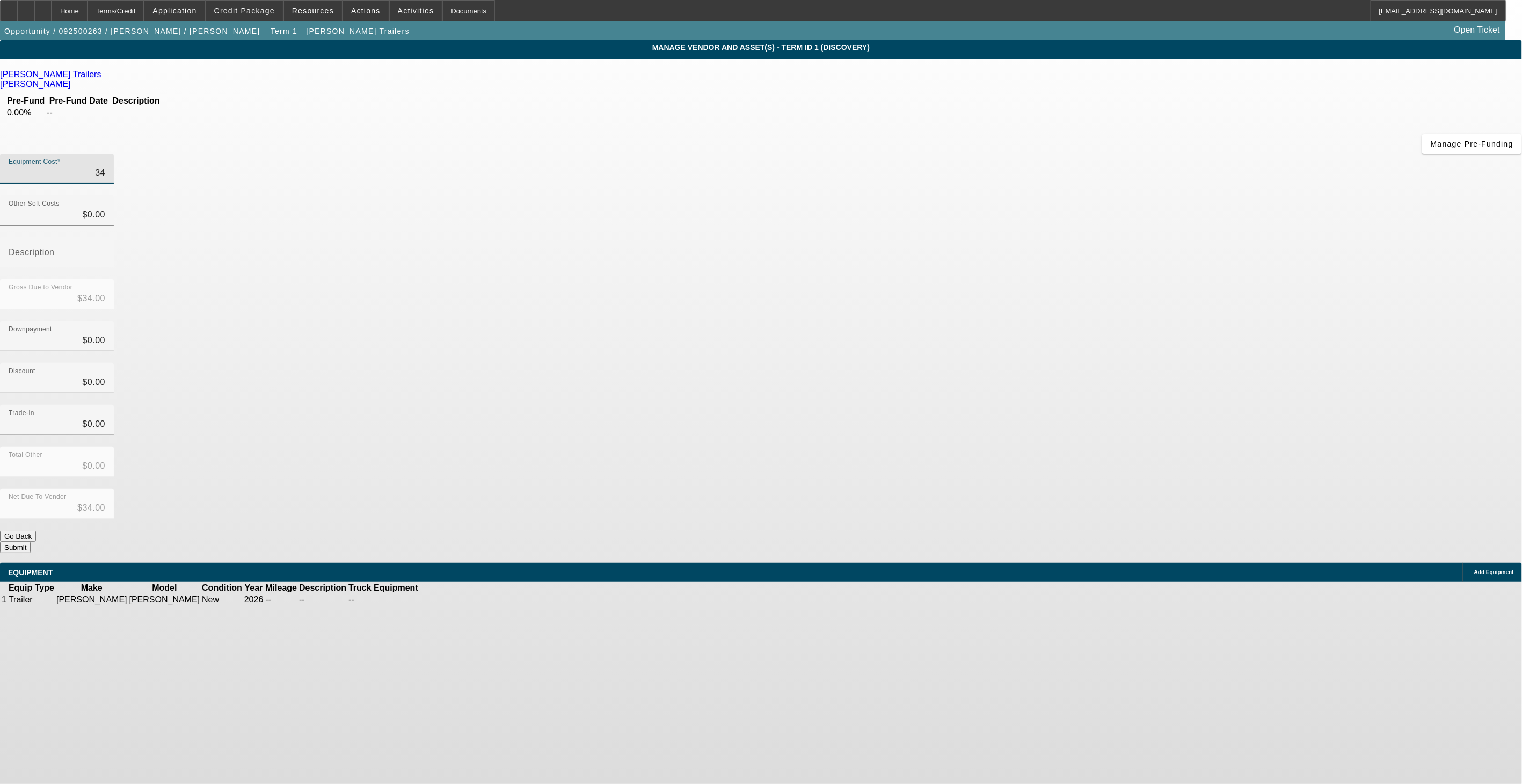
type input "$340.00"
type input "3400"
type input "$3,400.00"
type input "34000"
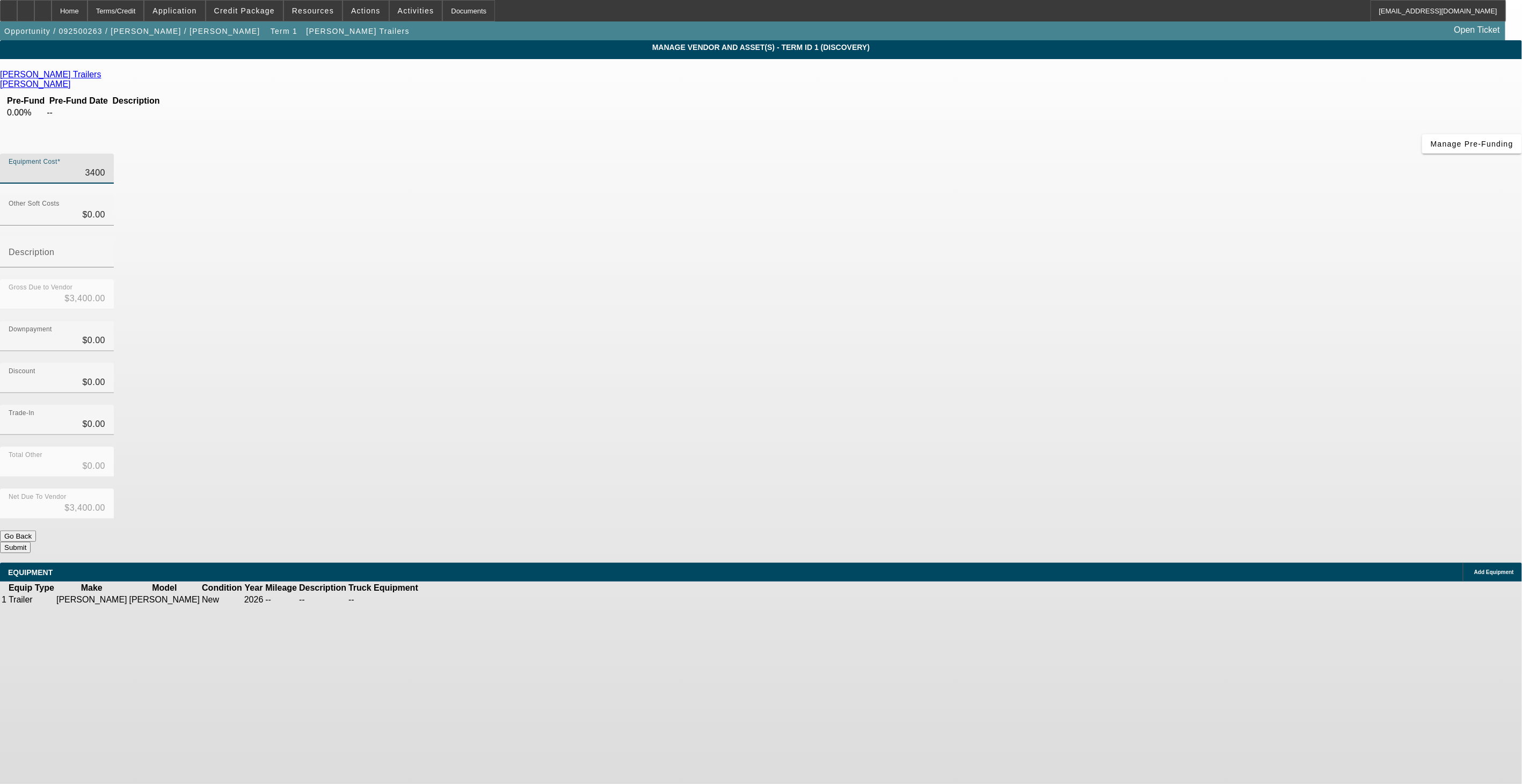
type input "$34,000.00"
type input "04"
type input "$34,004.00"
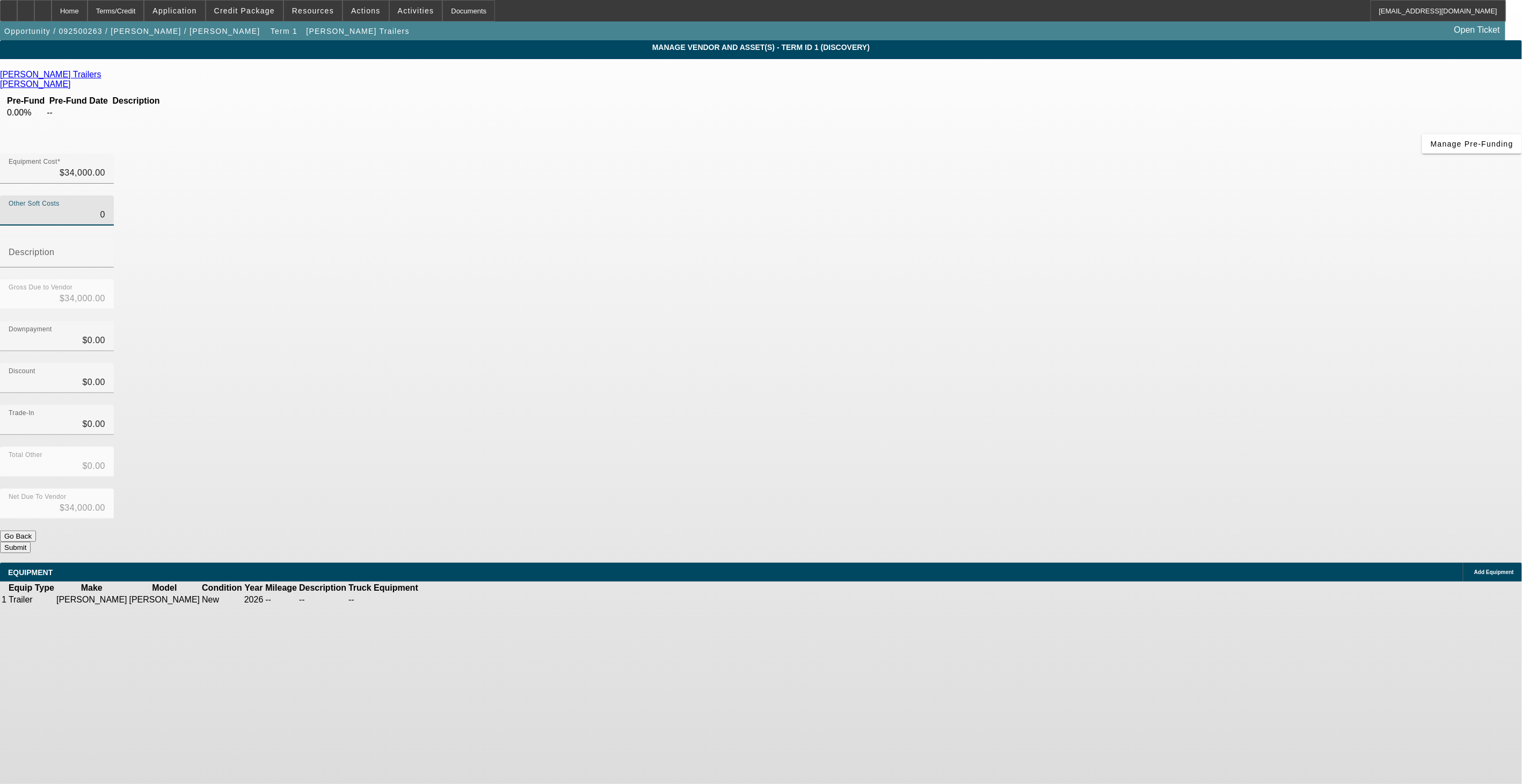
type input "$34,004.00"
type input "040"
type input "$34,040.00"
type input "0408"
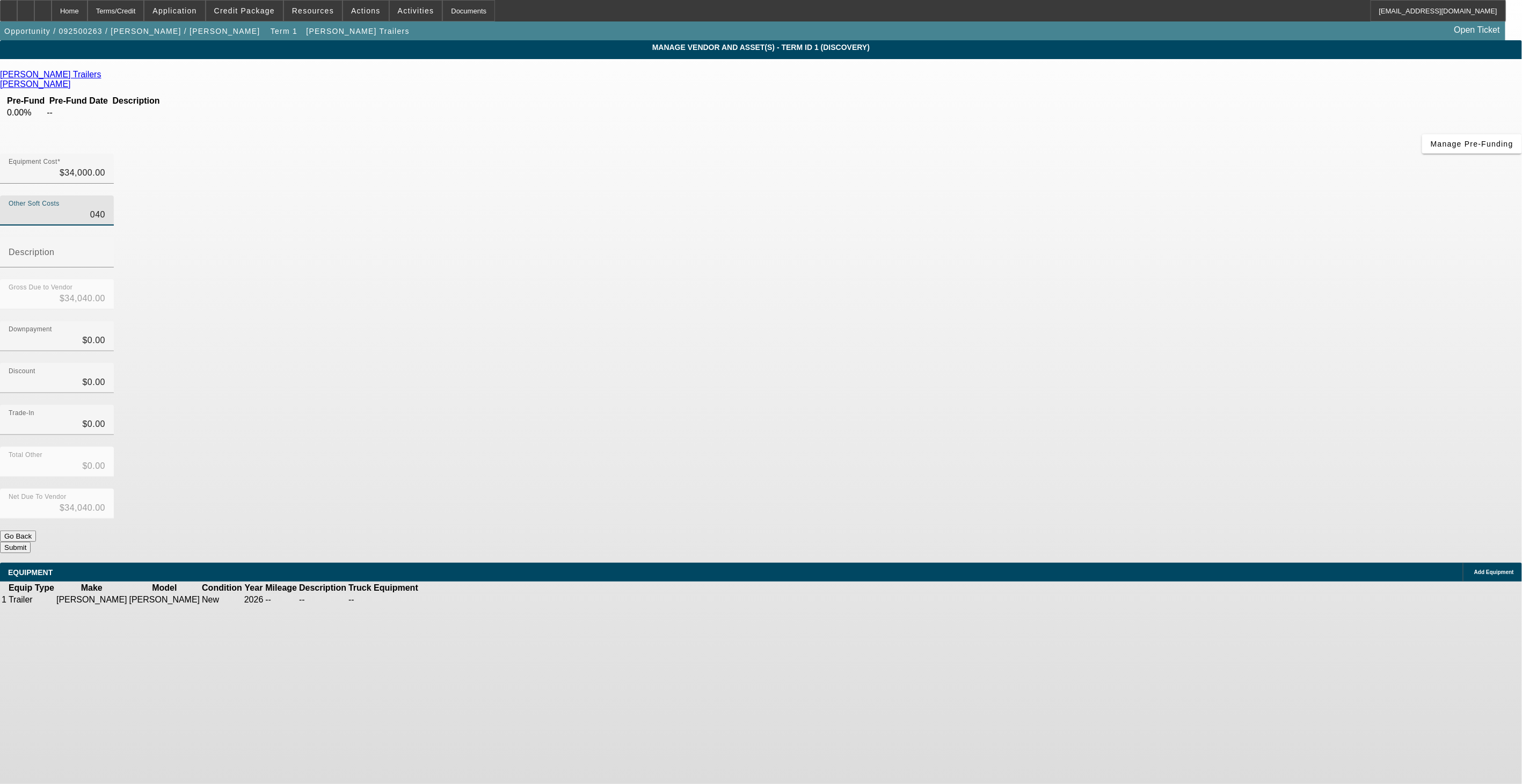
type input "$34,408.00"
type input "040"
type input "$34,040.00"
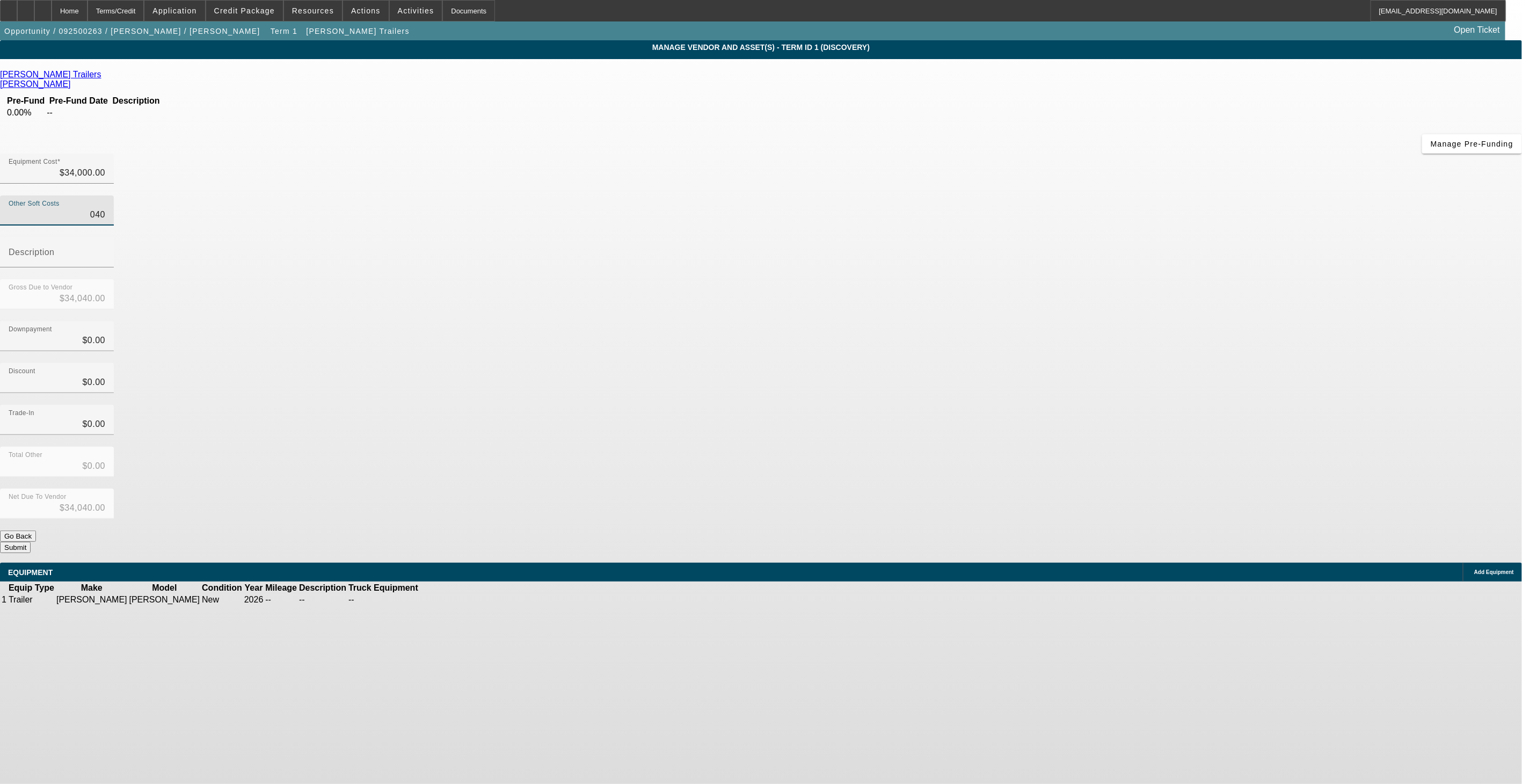
type input "04"
type input "$34,004.00"
type input "0"
type input "$34,000.00"
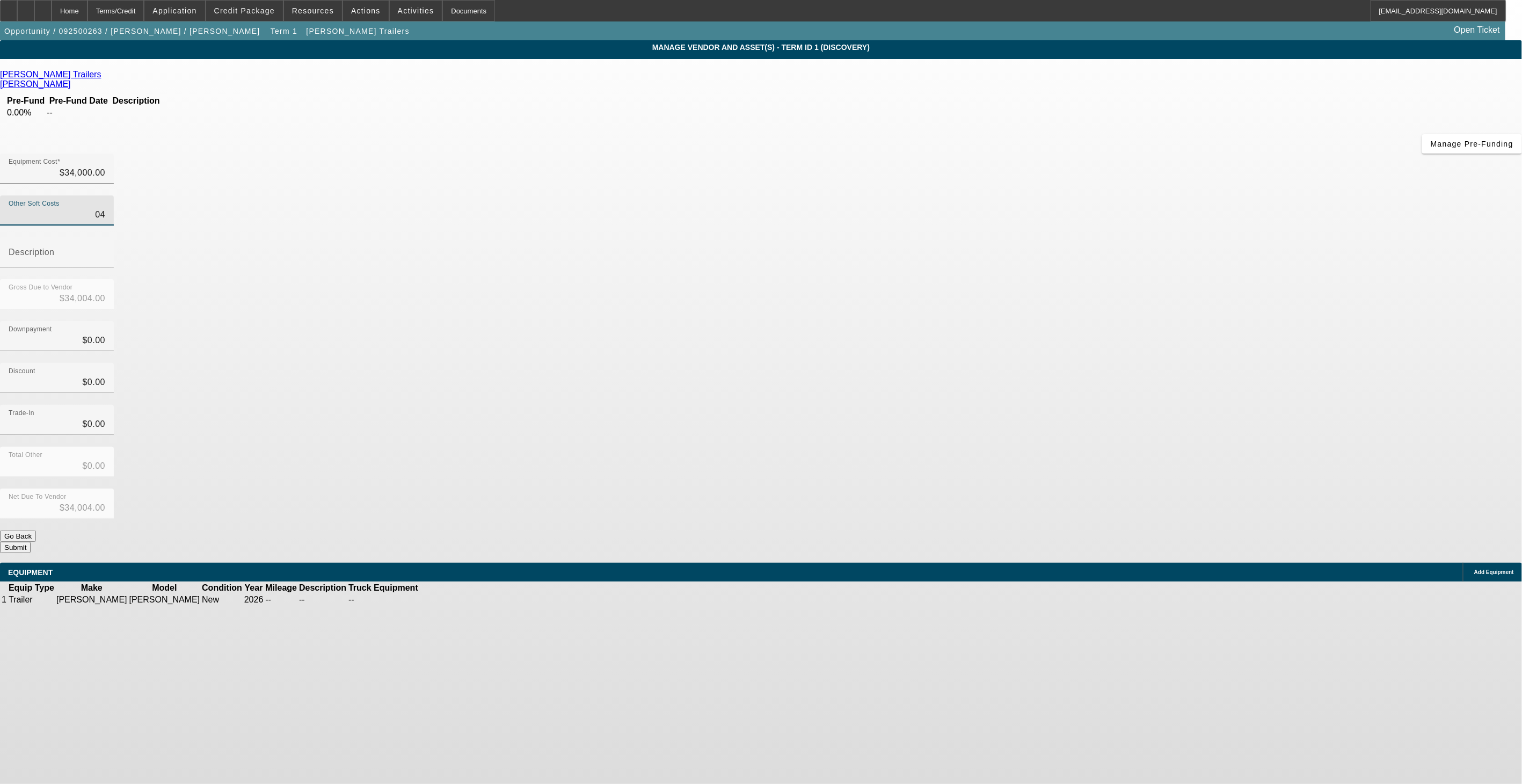
type input "$34,000.00"
type input "04"
type input "$34,004.00"
type input "047"
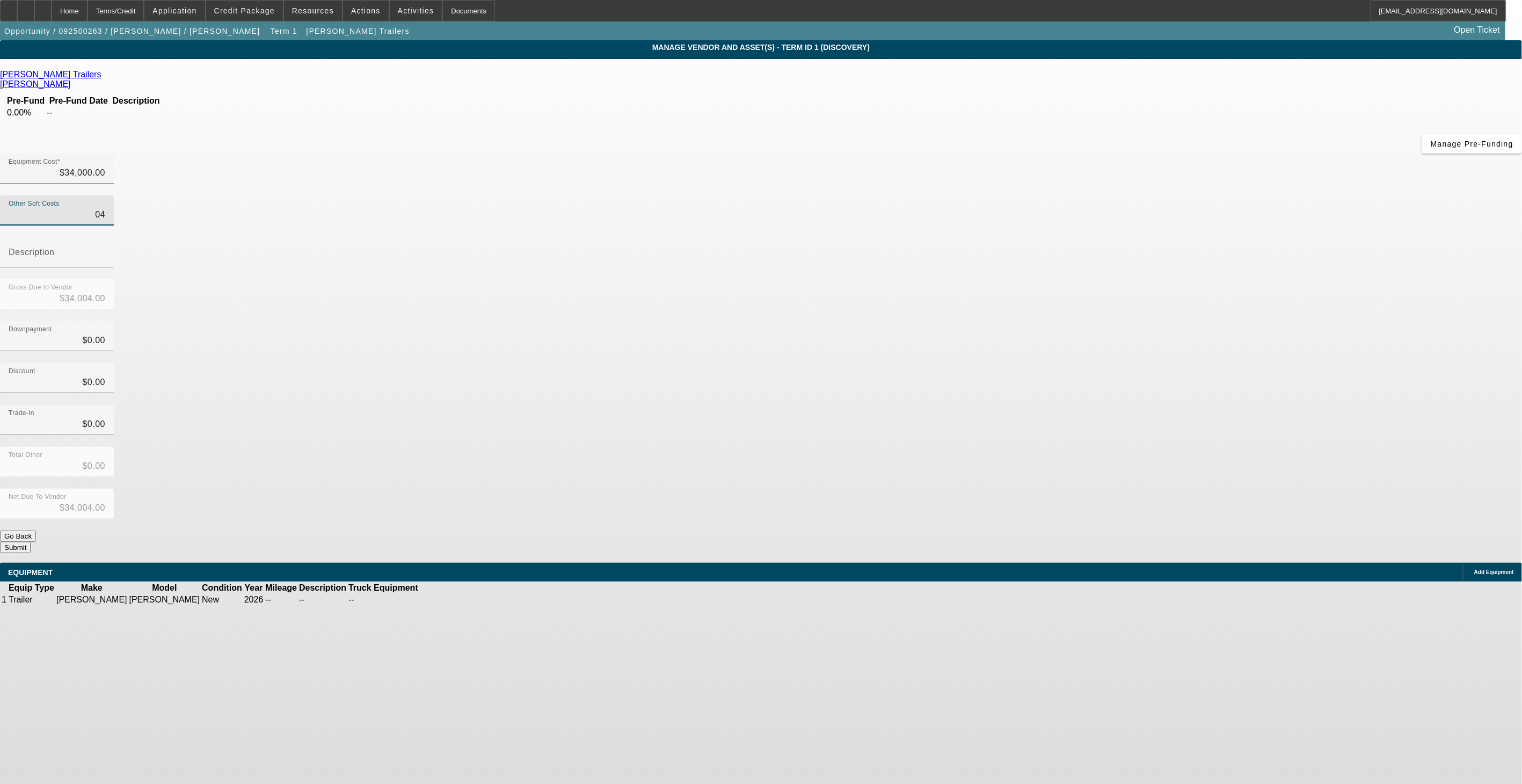
type input "$34,047.00"
type input "0478"
type input "$34,478.00"
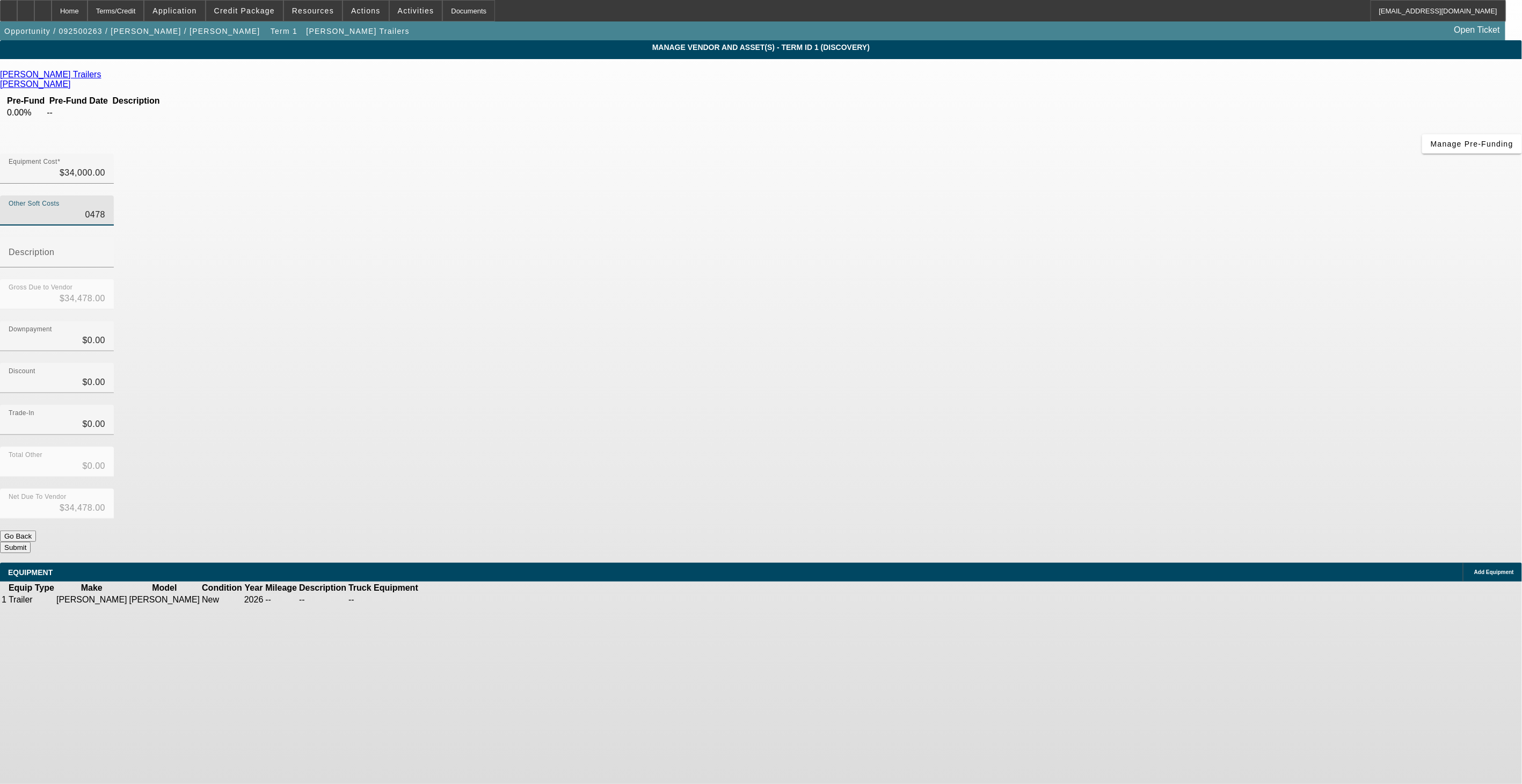
type input "04780"
type input "$38,780.00"
type input "$04,780.00"
type input "FET + Dea"
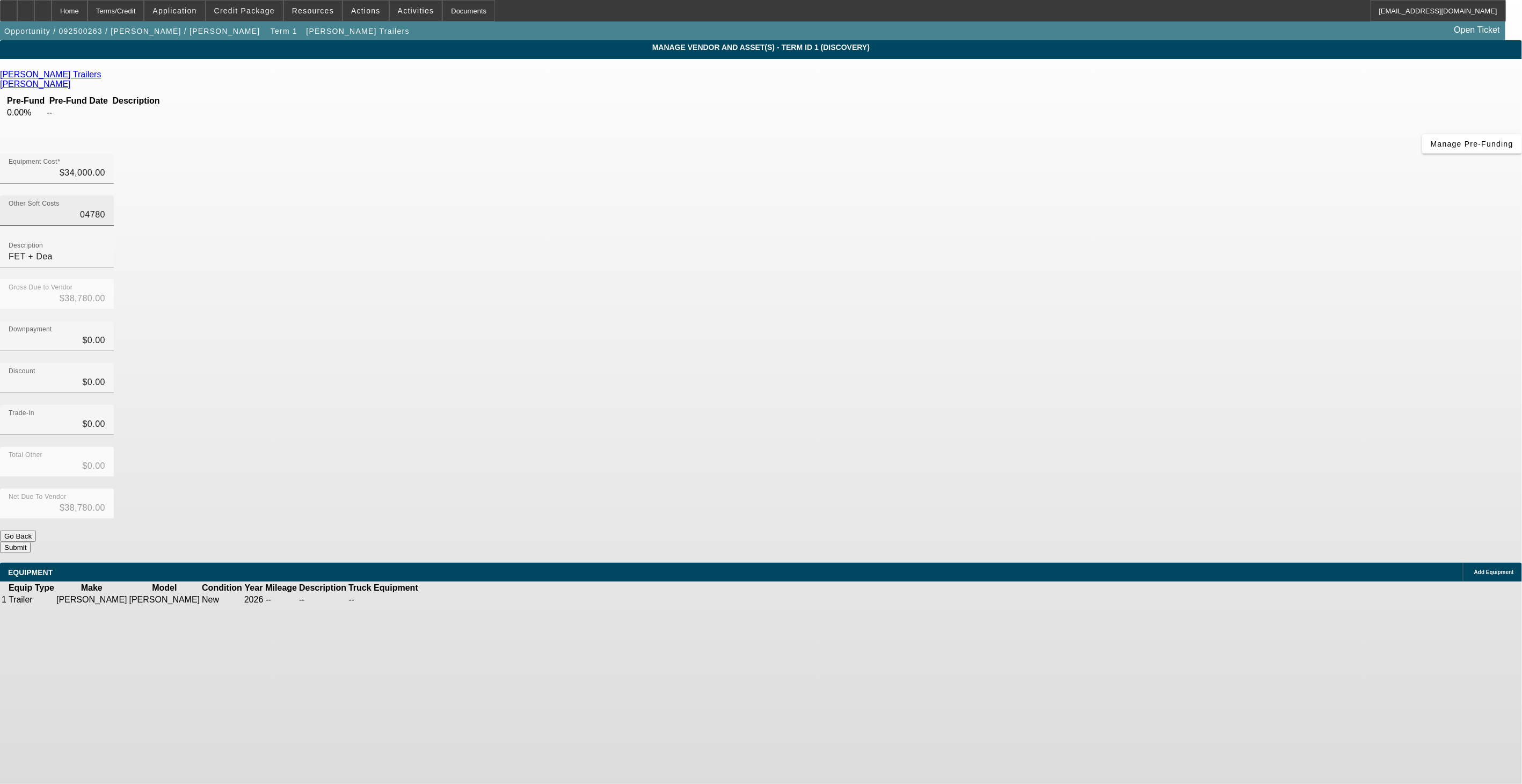
click at [105, 209] on input "04780" at bounding box center [57, 214] width 97 height 13
type input "$4,780.00"
click at [940, 279] on div "Gross Due to Vendor $38,780.00" at bounding box center [761, 299] width 1522 height 42
drag, startPoint x: 991, startPoint y: 254, endPoint x: 947, endPoint y: 238, distance: 46.8
click at [991, 363] on div "Discount $0.00" at bounding box center [761, 383] width 1522 height 42
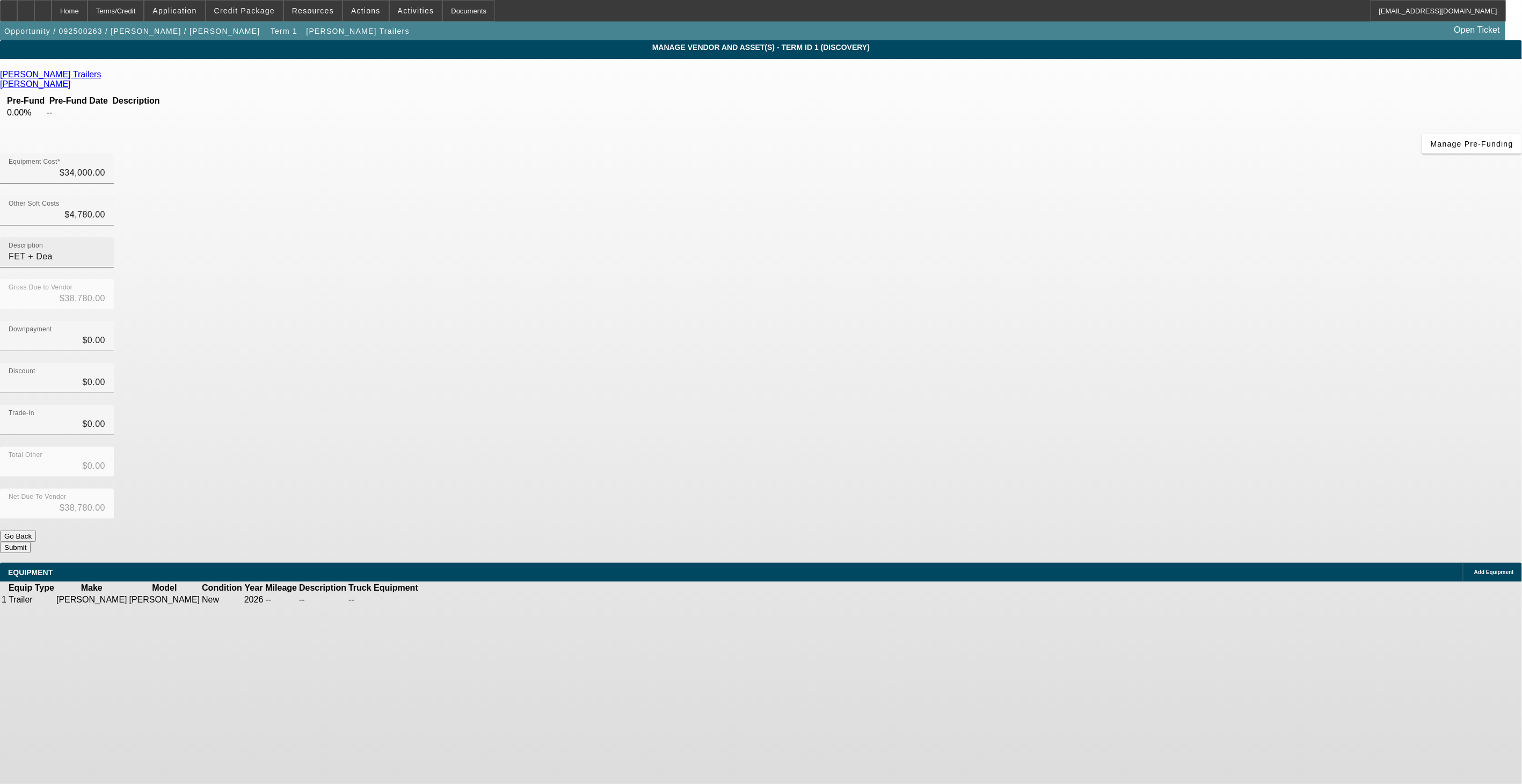
click at [105, 250] on input "FET + Dea" at bounding box center [57, 256] width 97 height 13
type input "FET + Plates"
click at [31, 542] on button "Submit" at bounding box center [15, 547] width 31 height 12
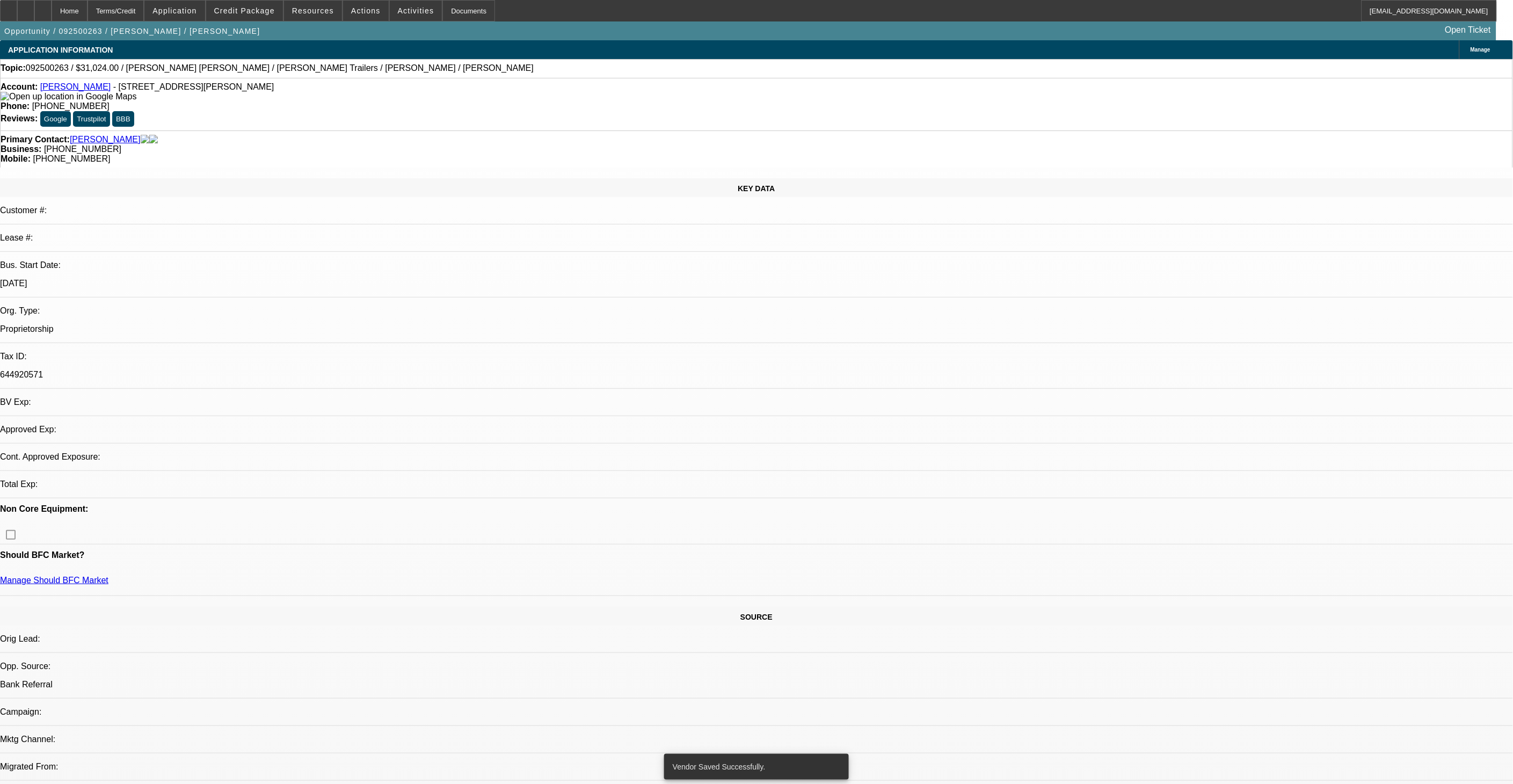
select select "0.2"
select select "2"
select select "0"
select select "6"
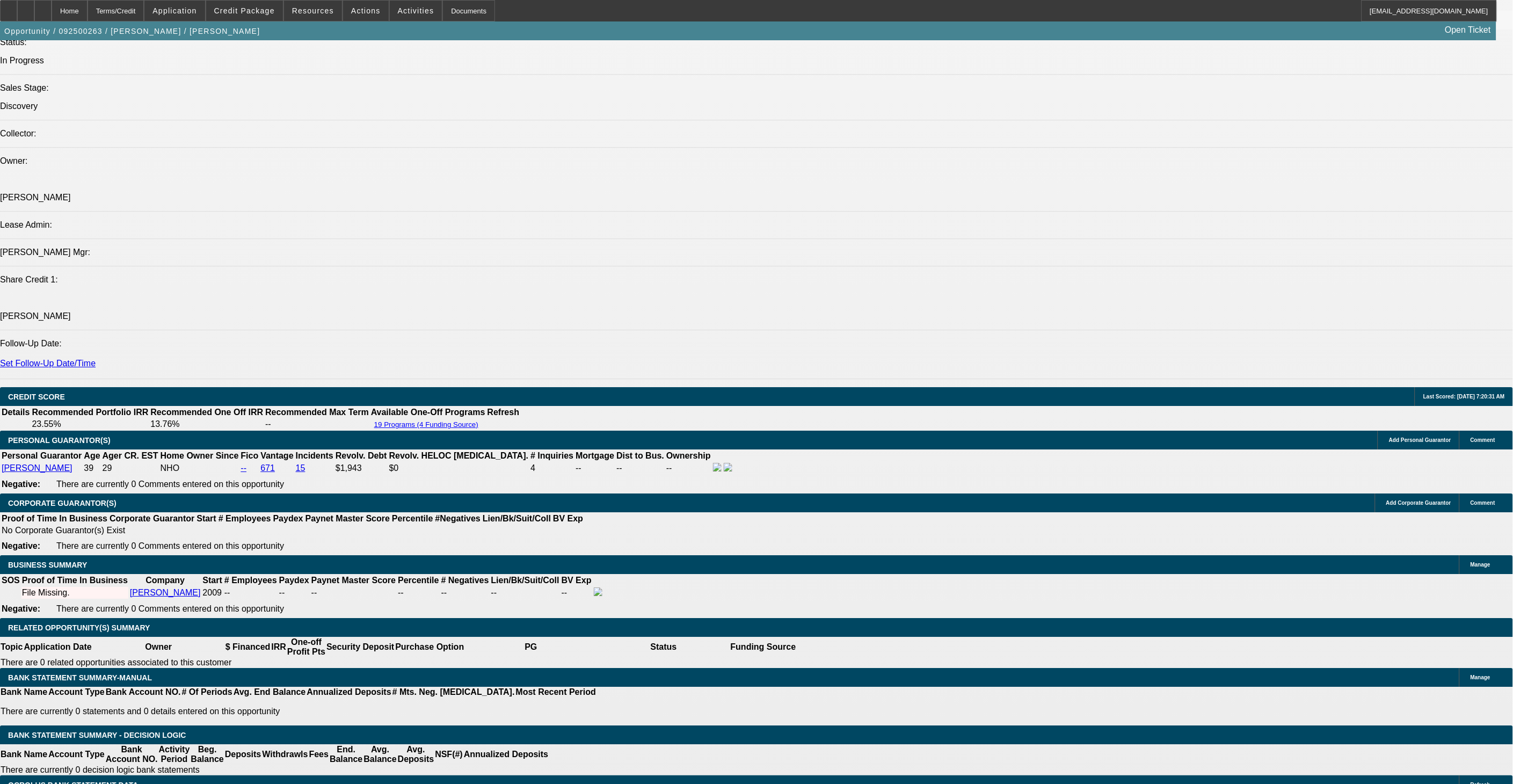
scroll to position [1192, 0]
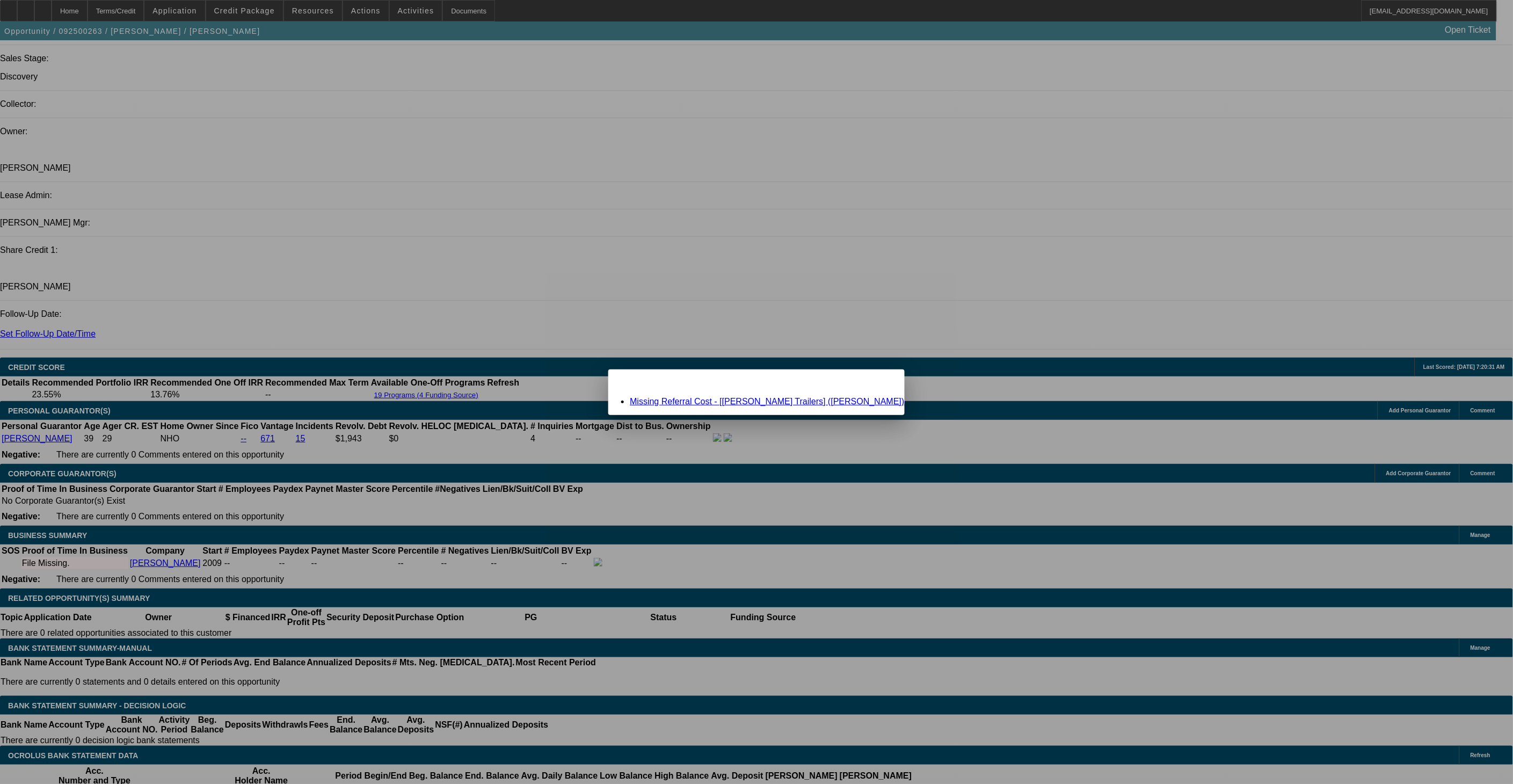
scroll to position [0, 0]
click at [742, 405] on link "Missing Referral Cost - [Gallegos Trailers] (Resendiz, Edson)" at bounding box center [767, 401] width 274 height 9
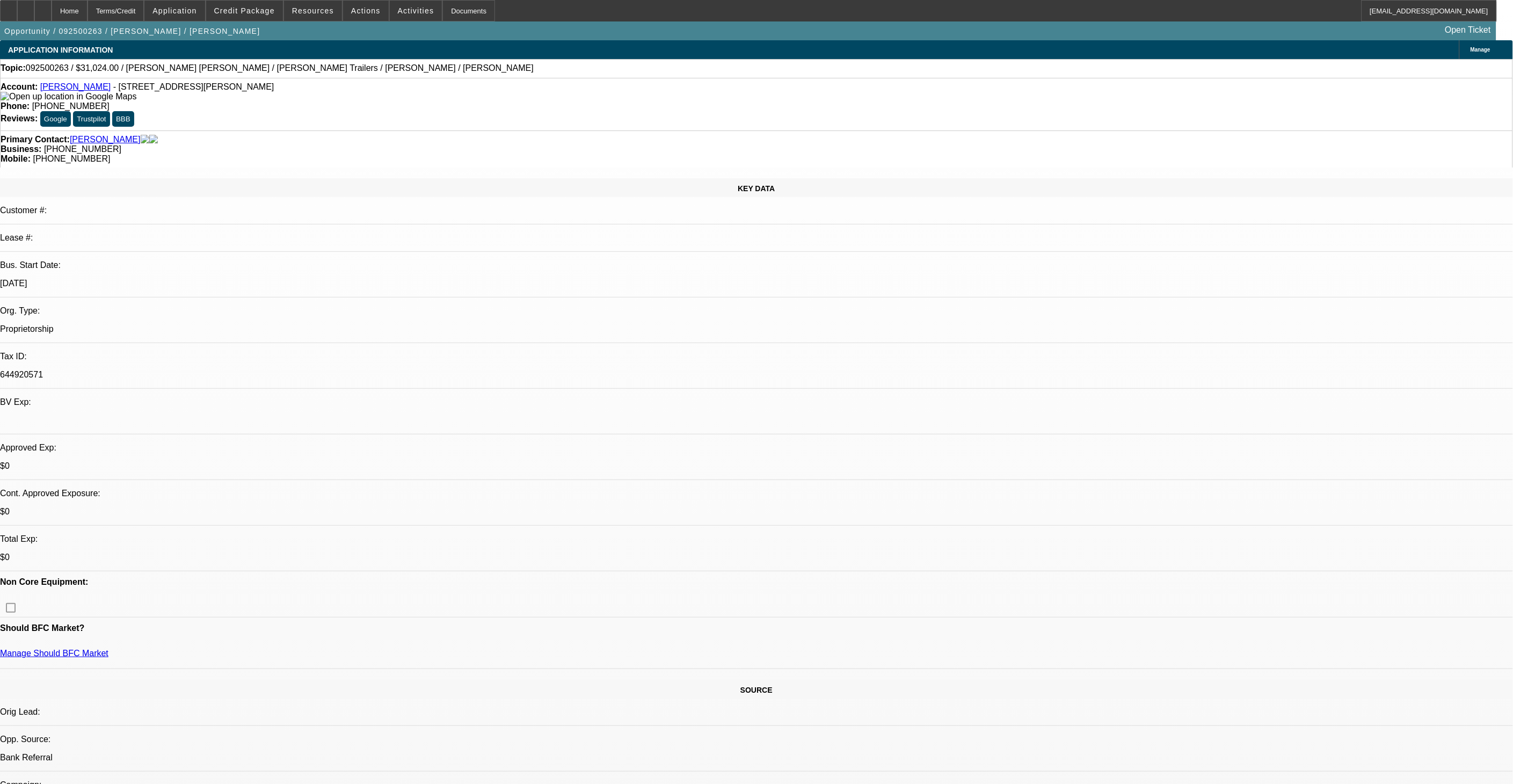
scroll to position [1192, 0]
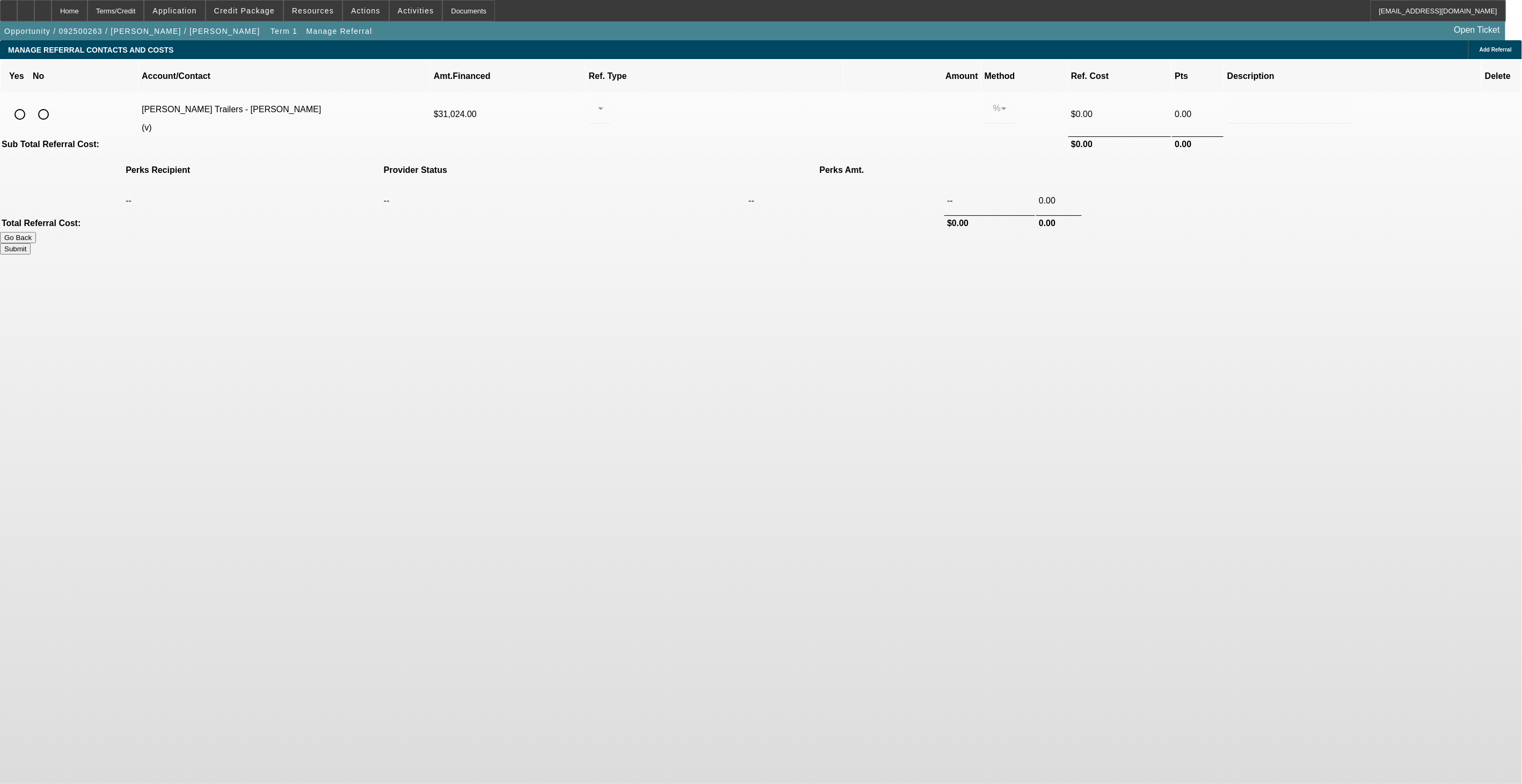
click at [54, 103] on input "radio" at bounding box center [43, 114] width 21 height 21
radio input "true"
click at [31, 243] on button "Submit" at bounding box center [15, 249] width 31 height 12
type input "0.000"
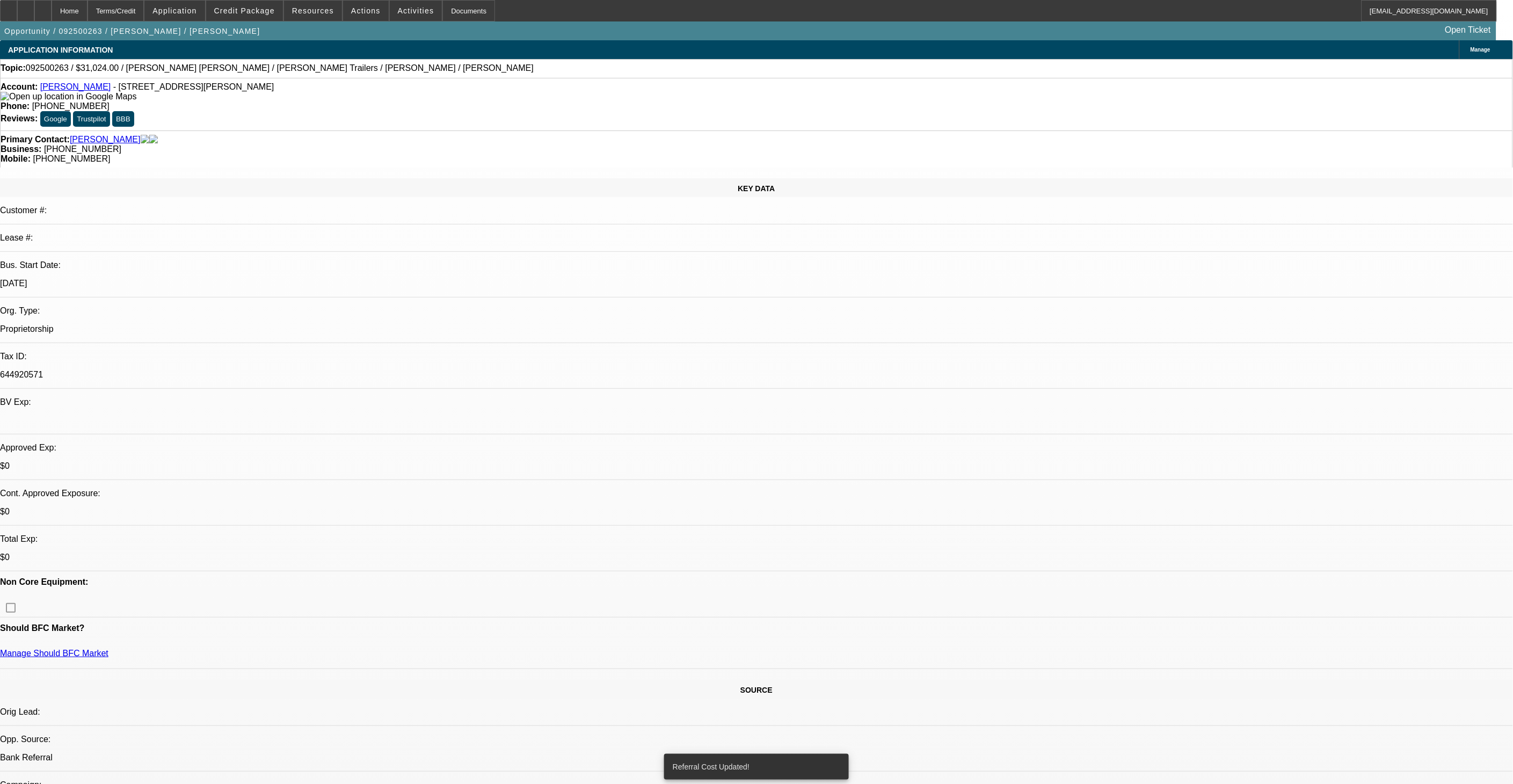
select select "0.2"
select select "2"
select select "0"
select select "6"
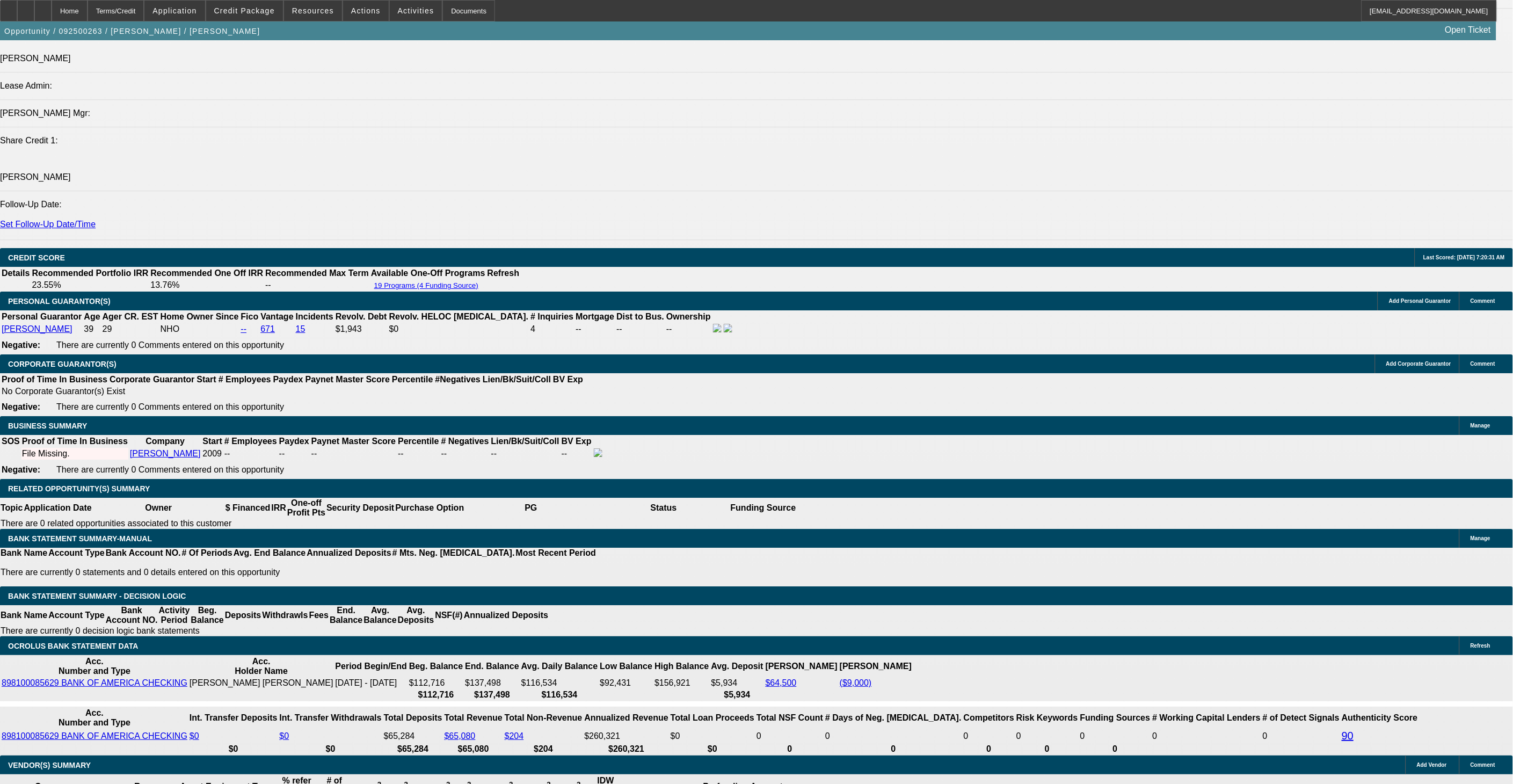
scroll to position [1312, 0]
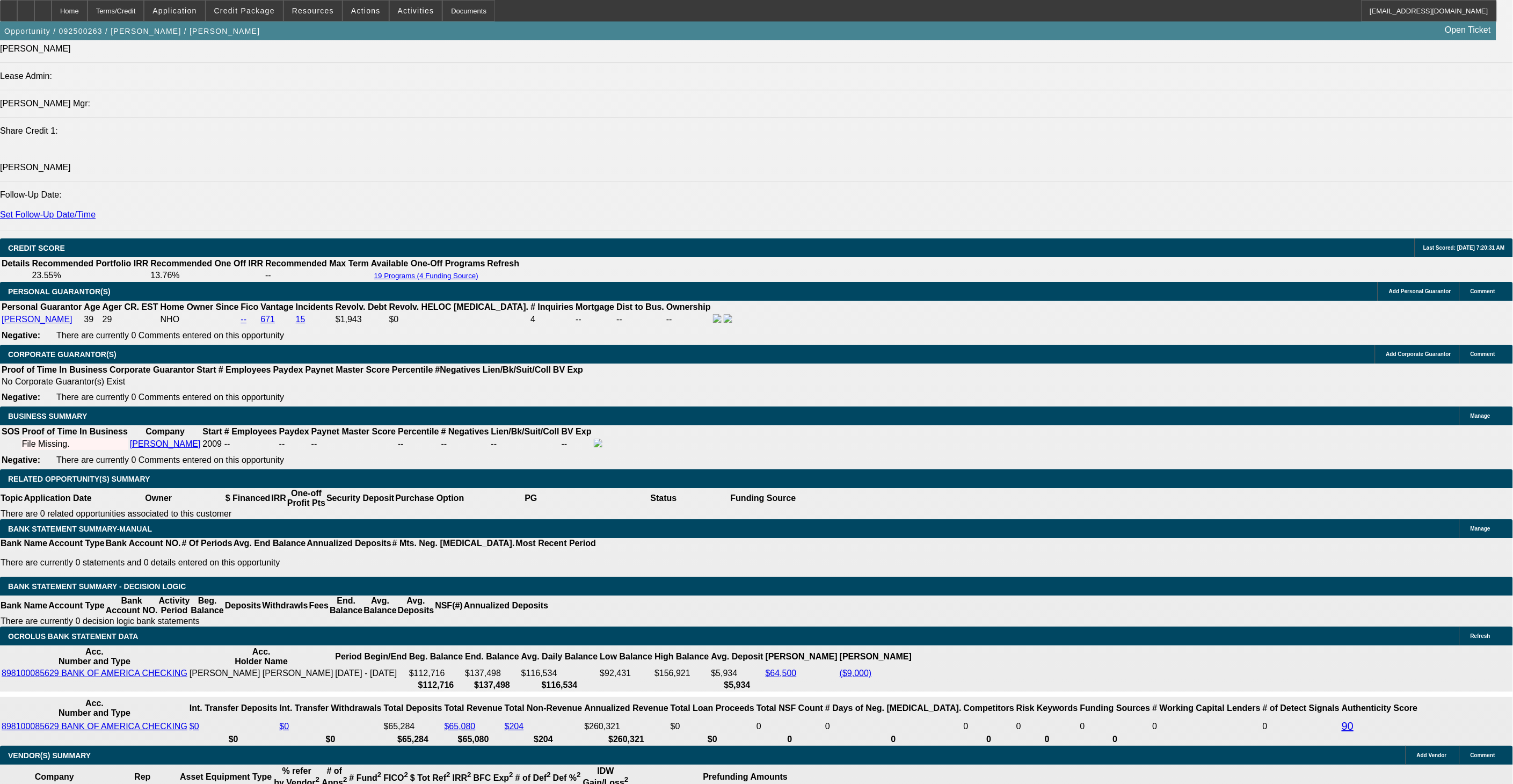
drag, startPoint x: 300, startPoint y: 442, endPoint x: 395, endPoint y: 452, distance: 95.5
type input "2"
type input "UNKNOWN"
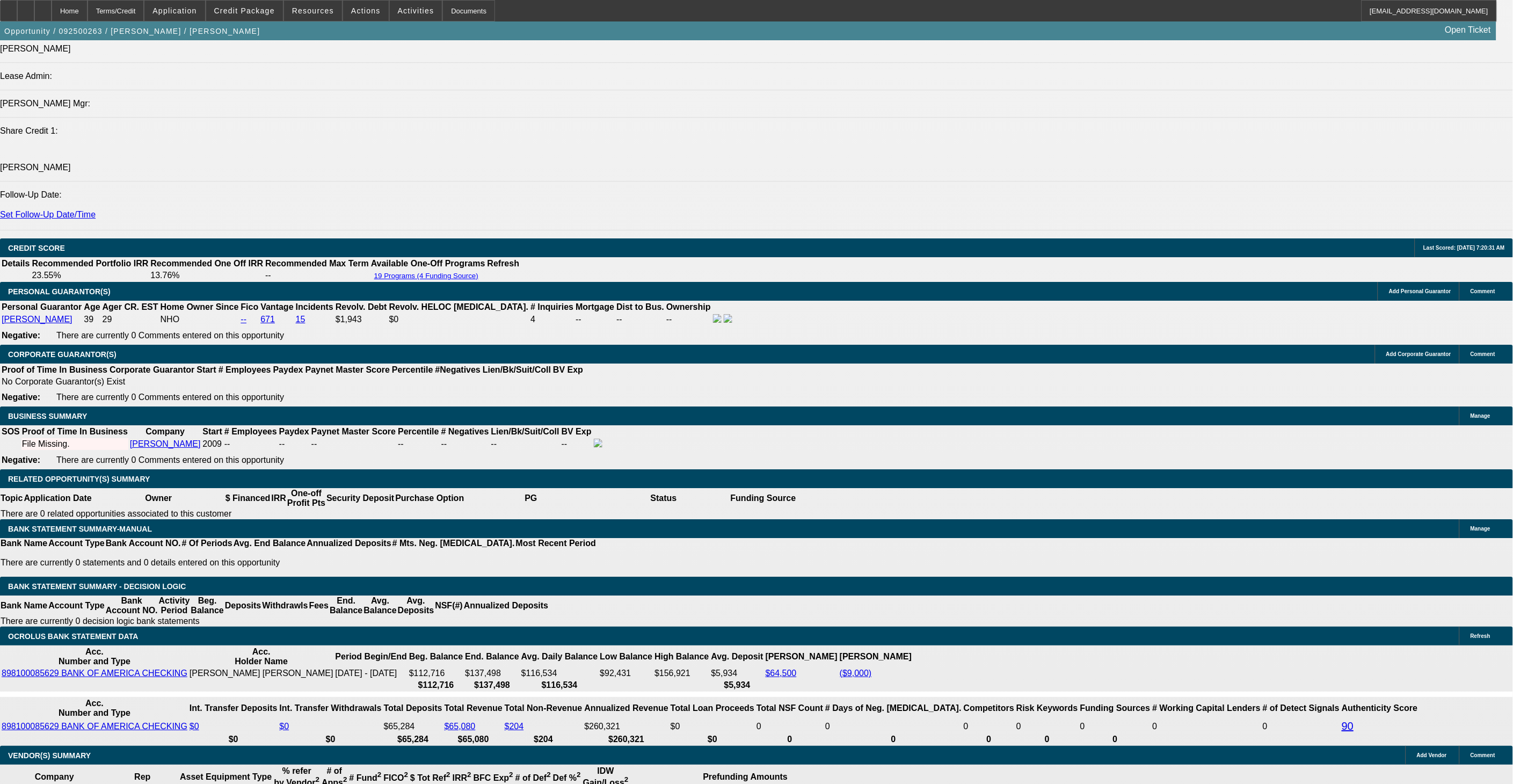
type input "21"
type input "$673.07"
type input "$1,346.14"
type input "$960.68"
type input "$1,921.36"
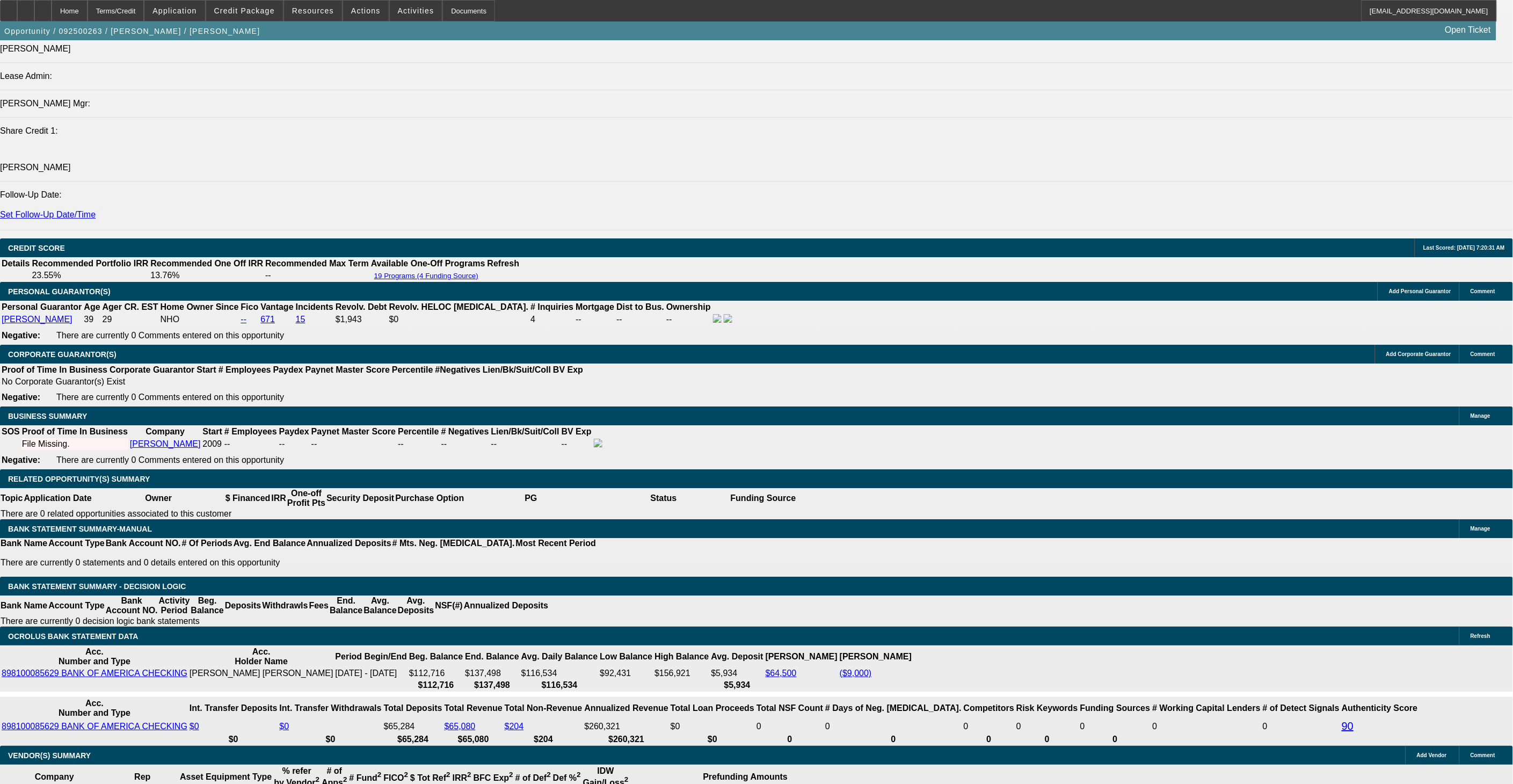
type input "21"
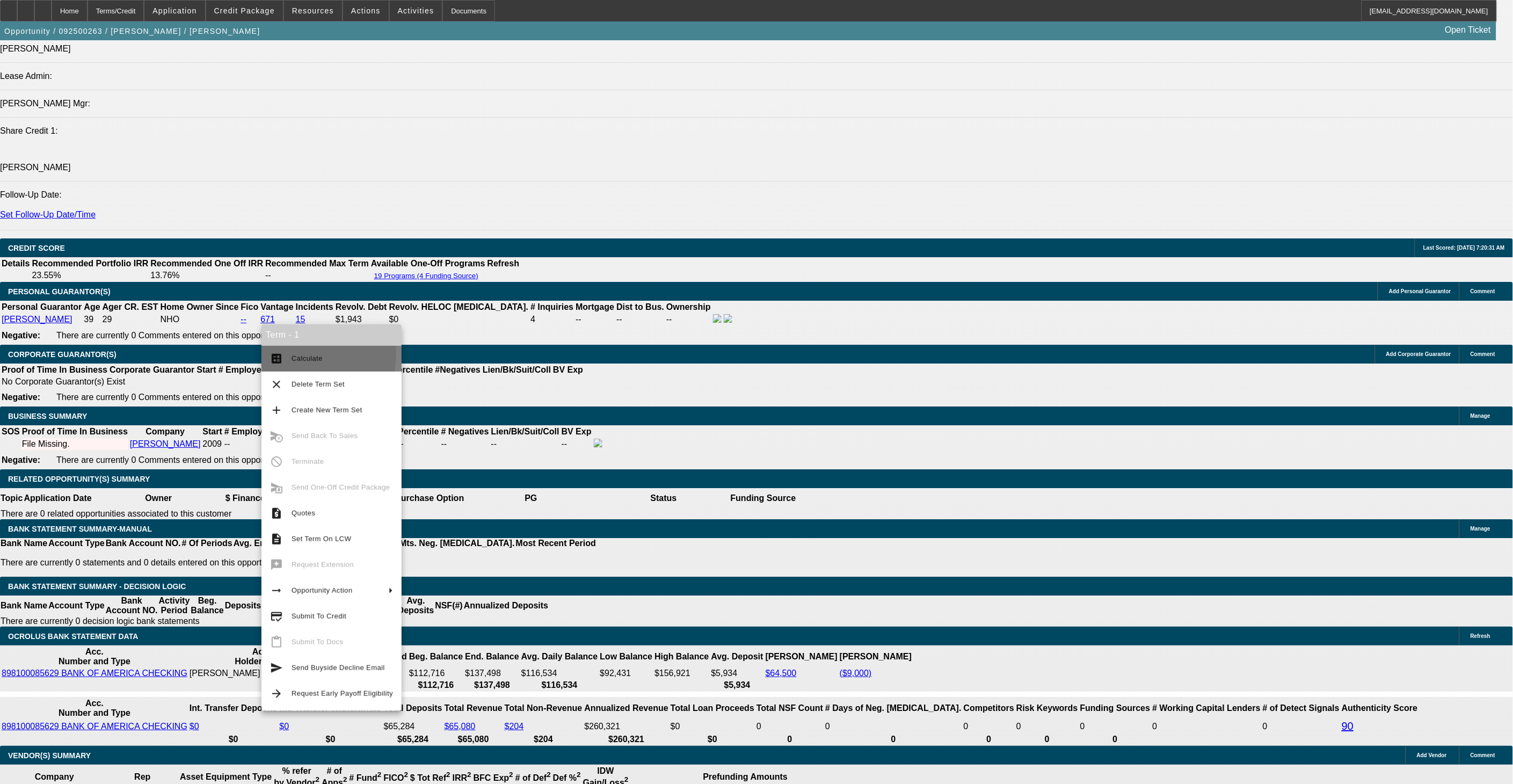
click at [305, 354] on span "Calculate" at bounding box center [307, 358] width 31 height 8
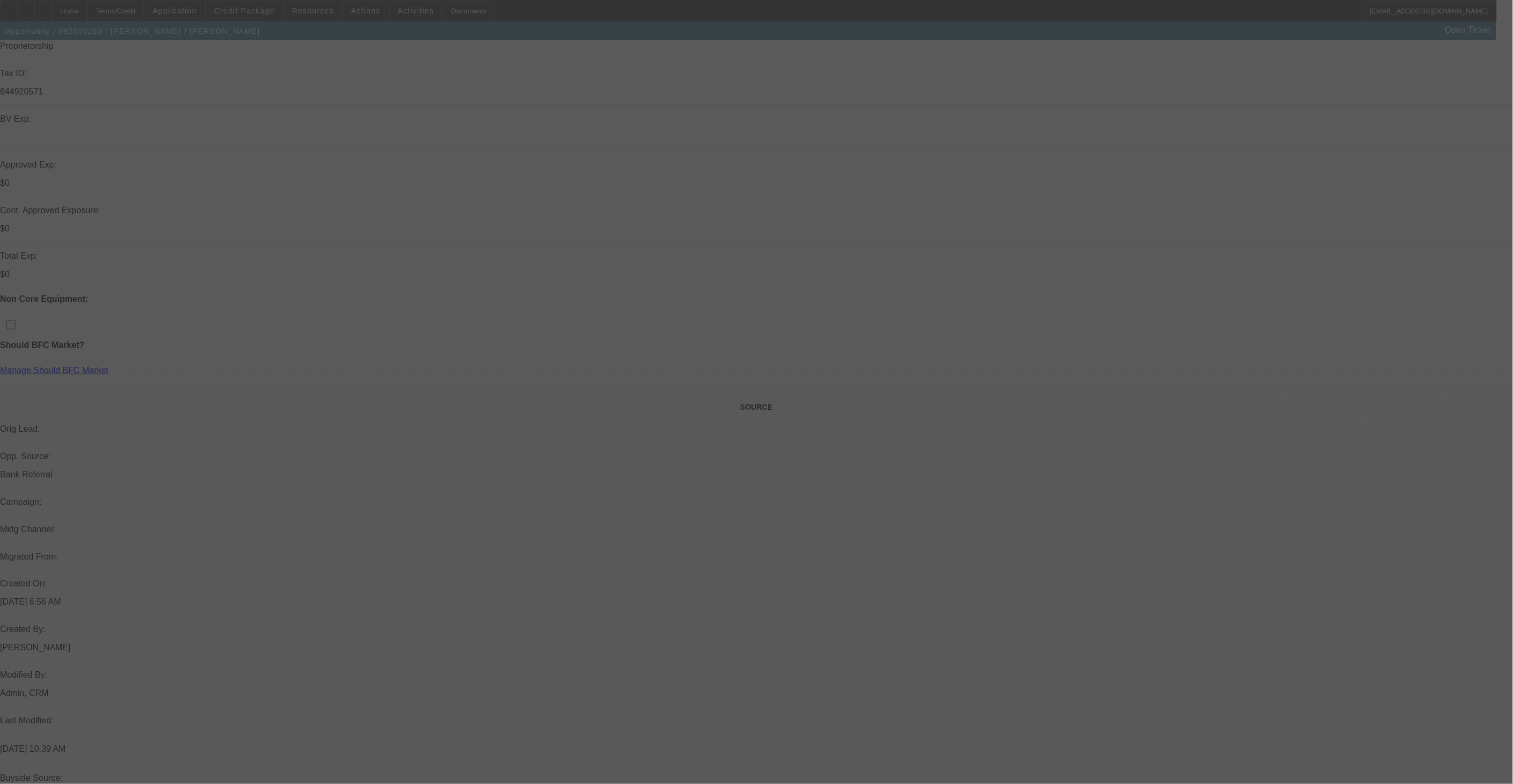
scroll to position [477, 0]
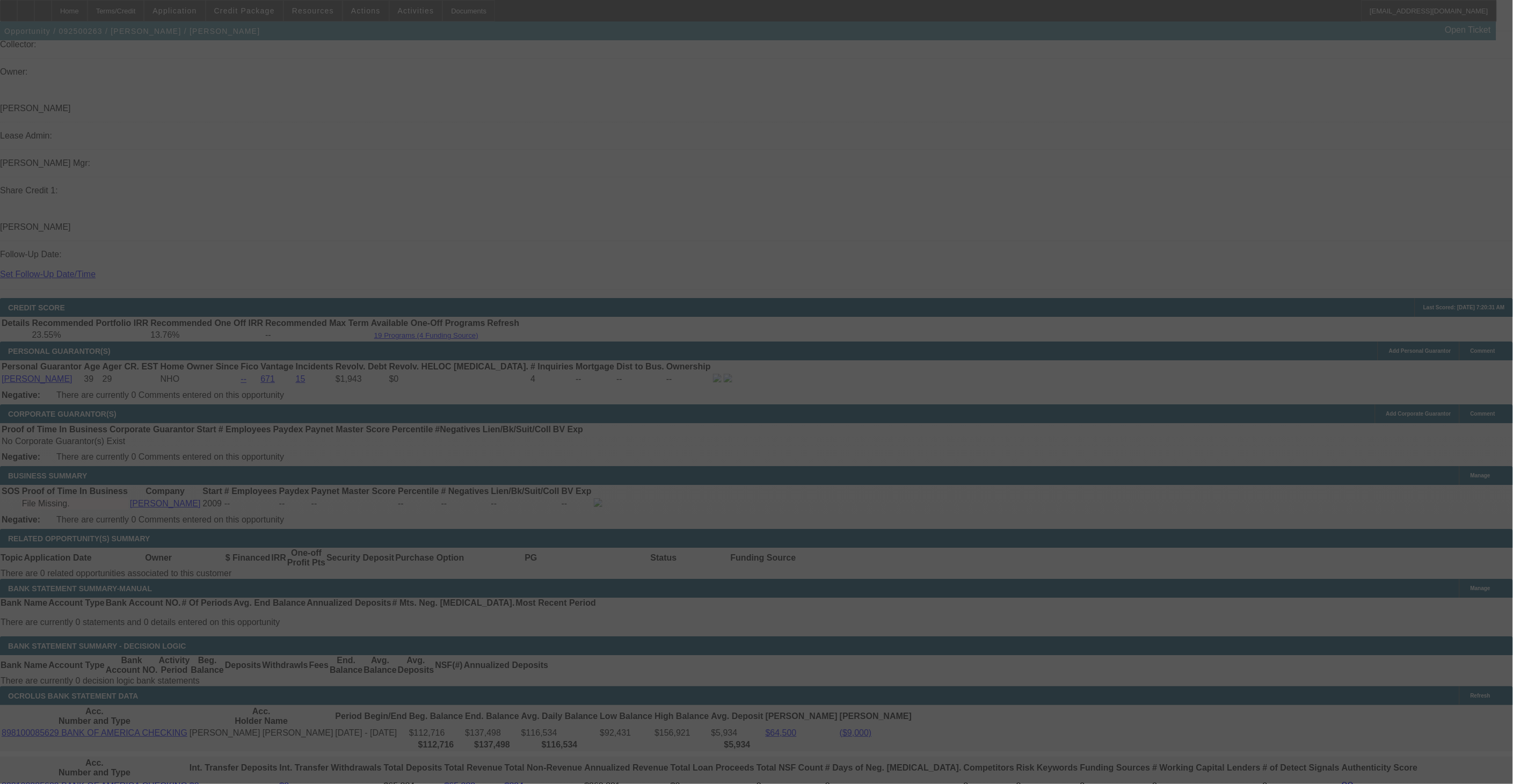
select select "0.2"
select select "2"
select select "0"
select select "6"
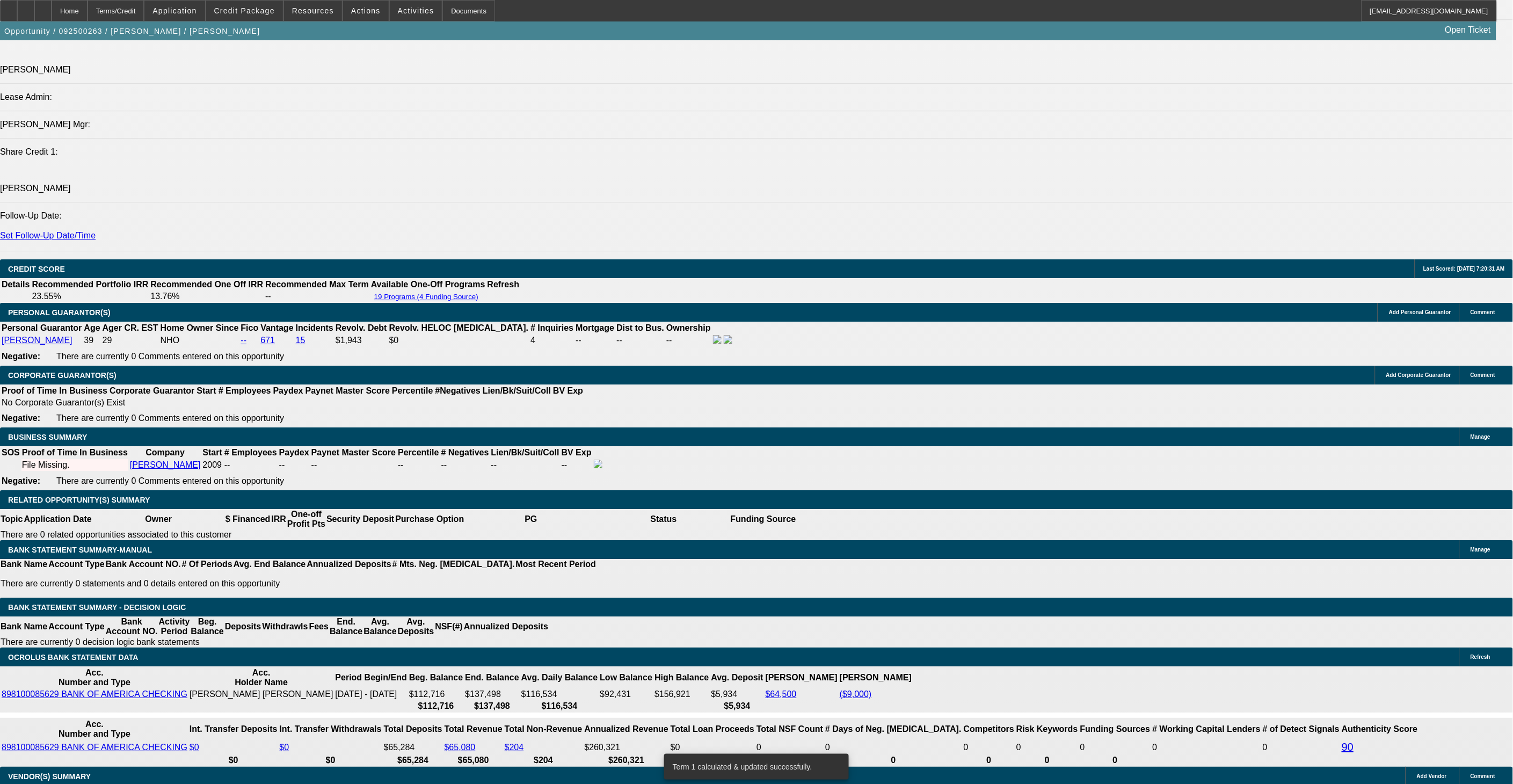
scroll to position [1312, 0]
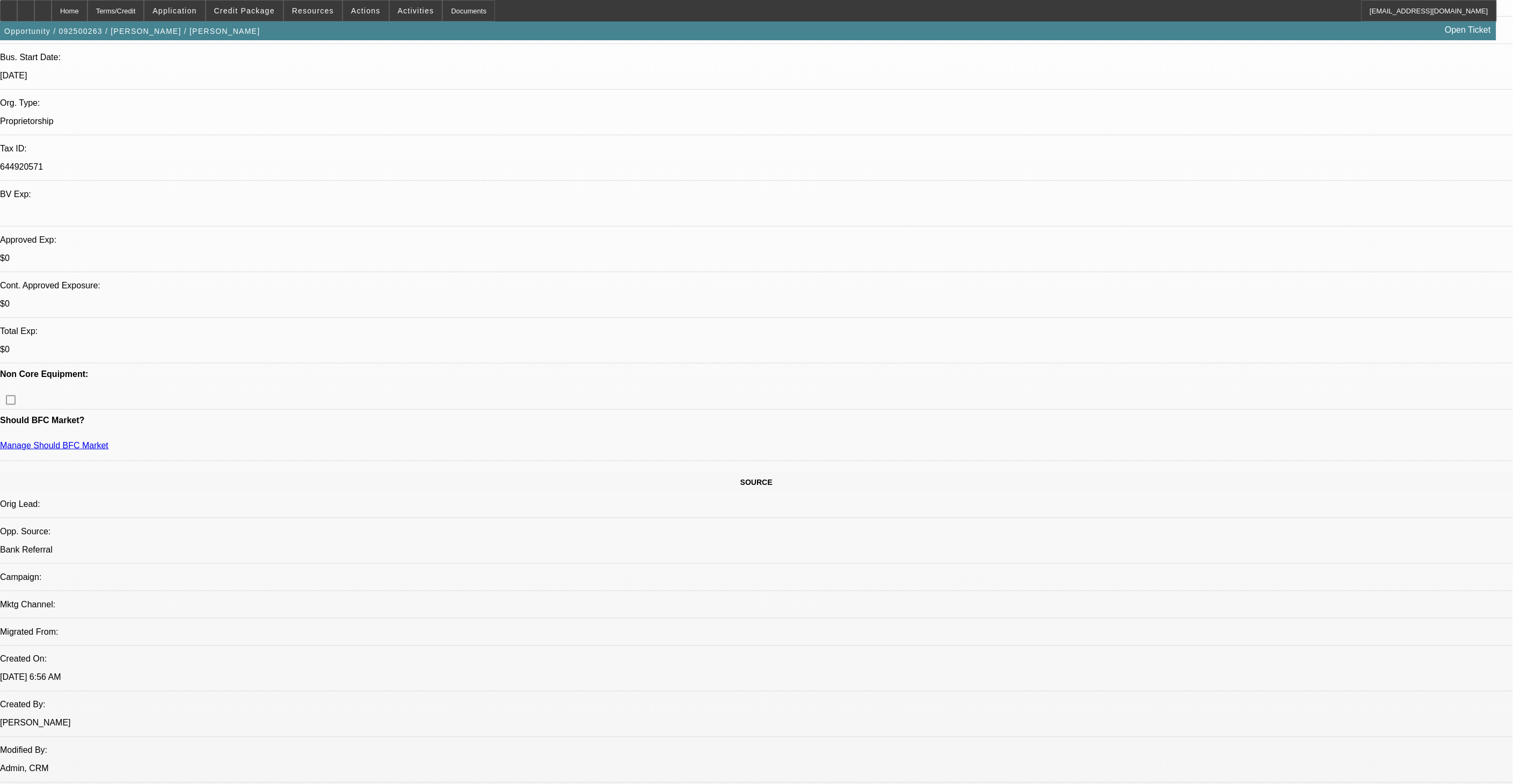
scroll to position [179, 0]
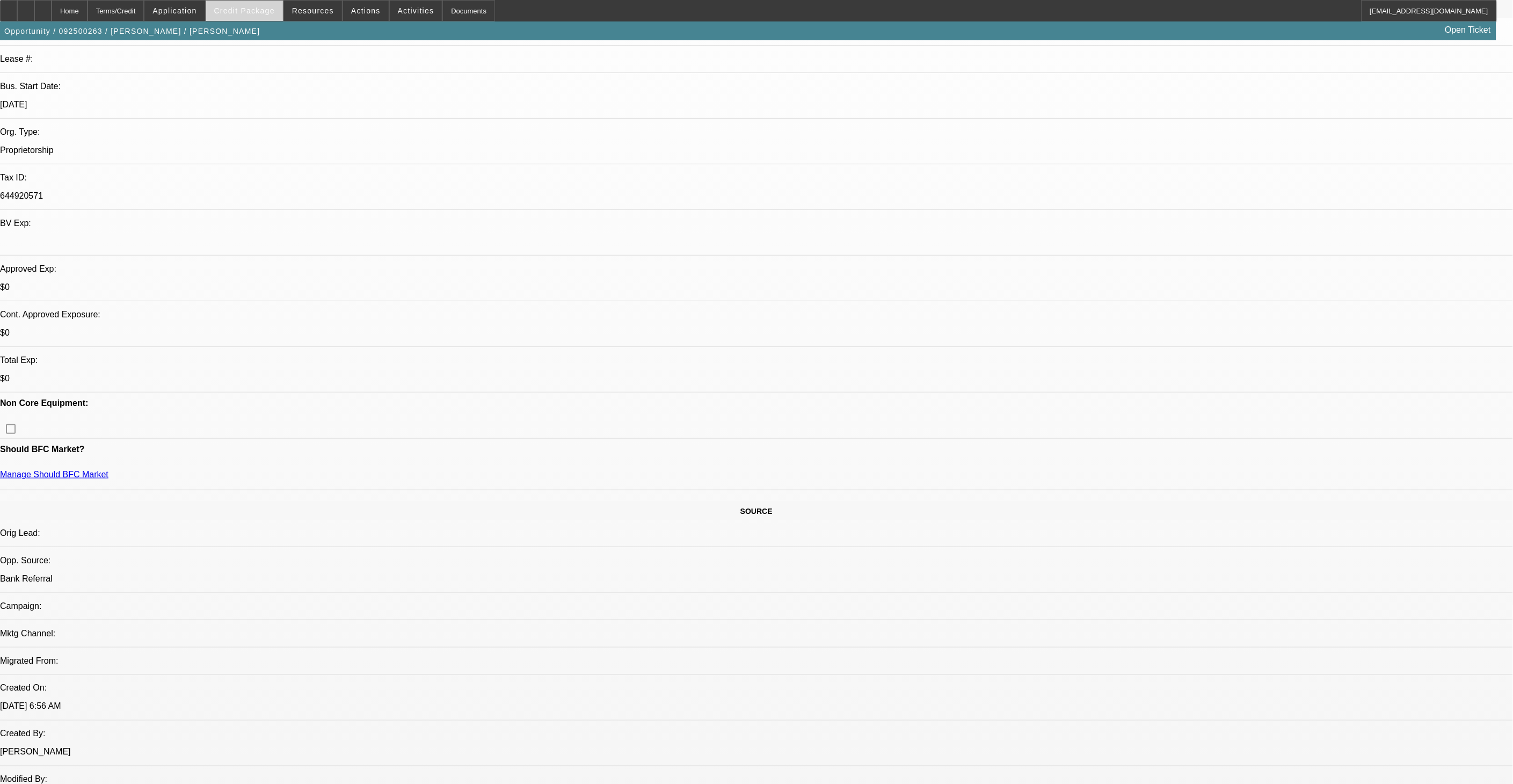
click at [272, 18] on span at bounding box center [243, 11] width 76 height 26
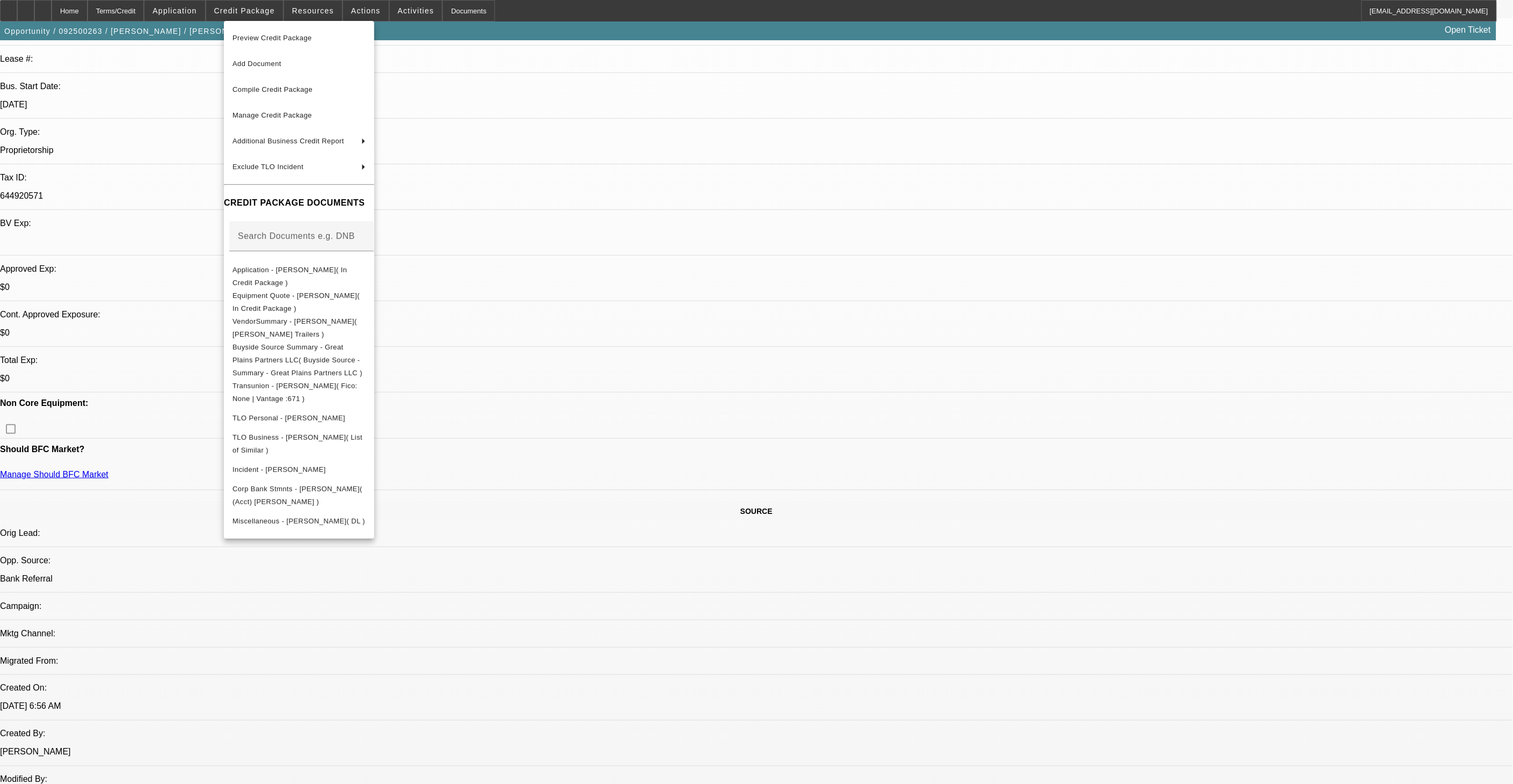
drag, startPoint x: 1005, startPoint y: 328, endPoint x: 1132, endPoint y: 183, distance: 192.8
click at [1006, 328] on div at bounding box center [756, 392] width 1513 height 784
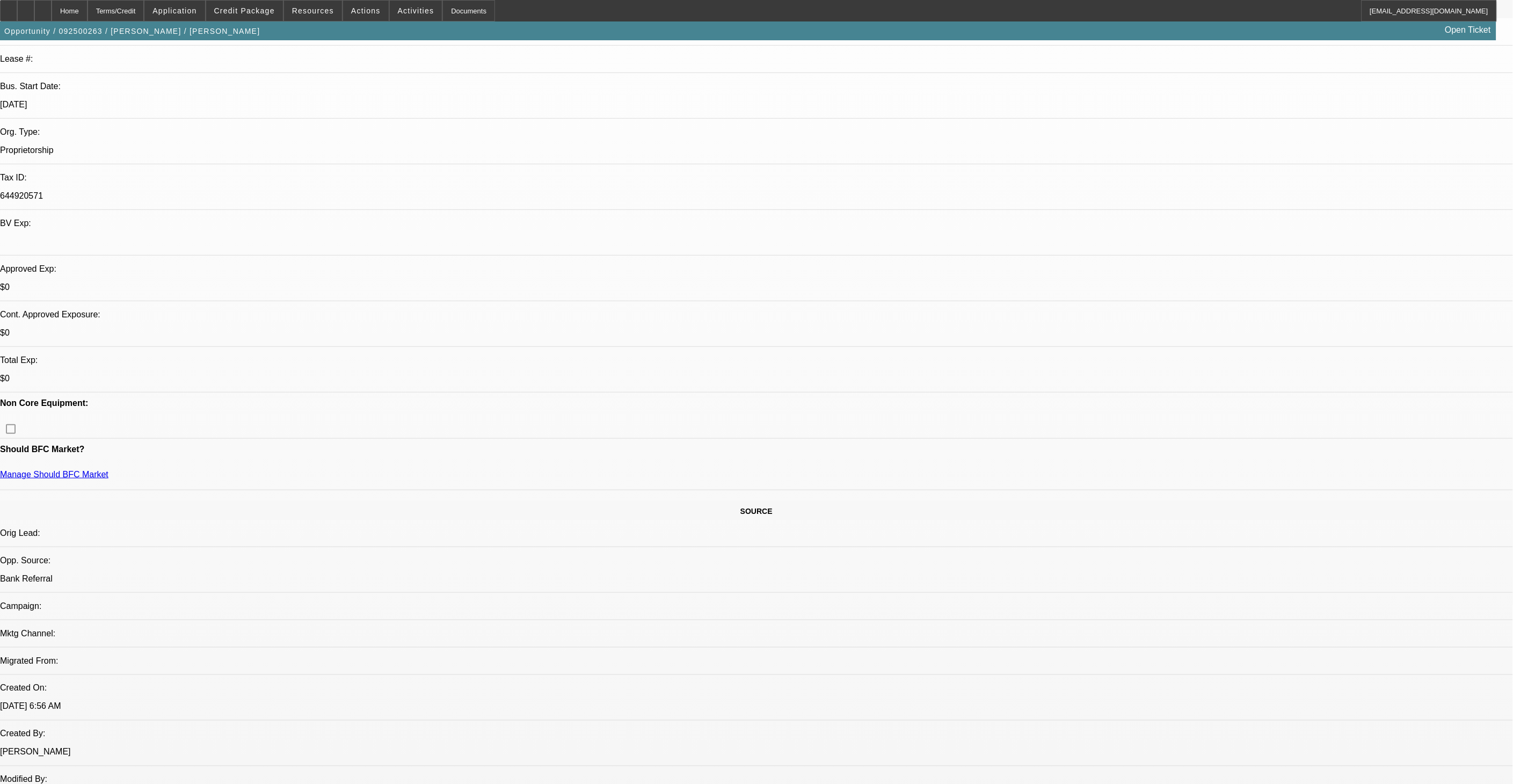
radio input "true"
type textarea "DL is valid and image in file is the way TX issues a temp before the updated li…"
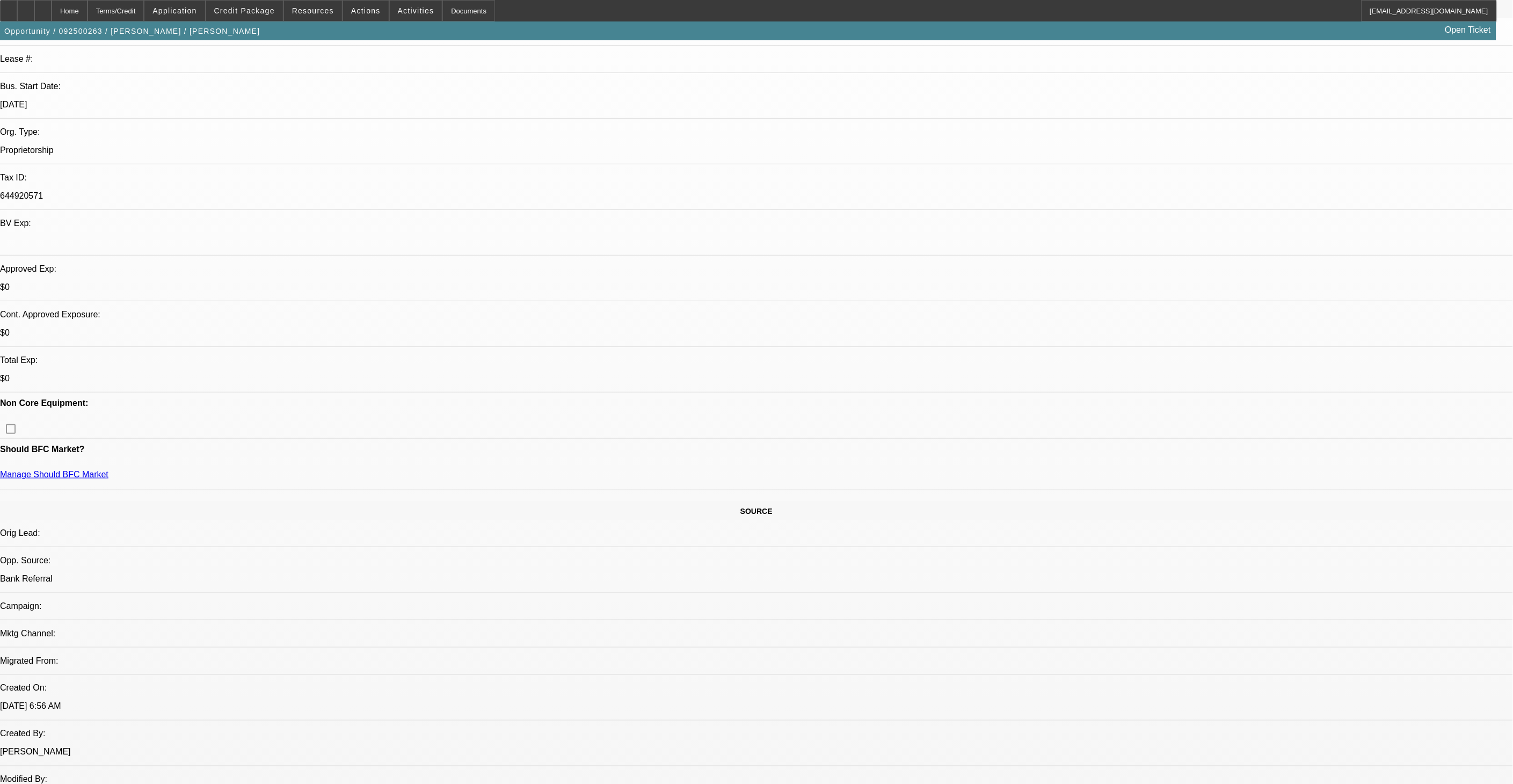
radio input "true"
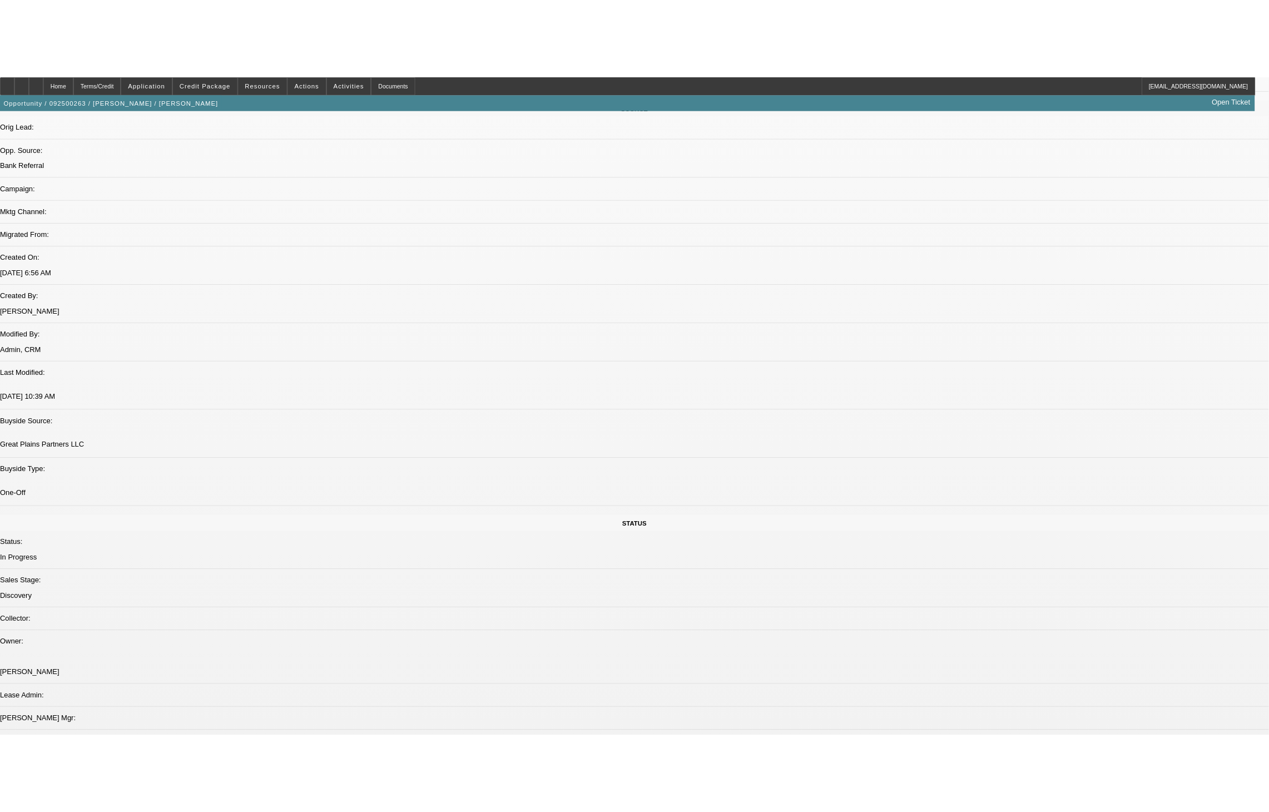
scroll to position [803, 0]
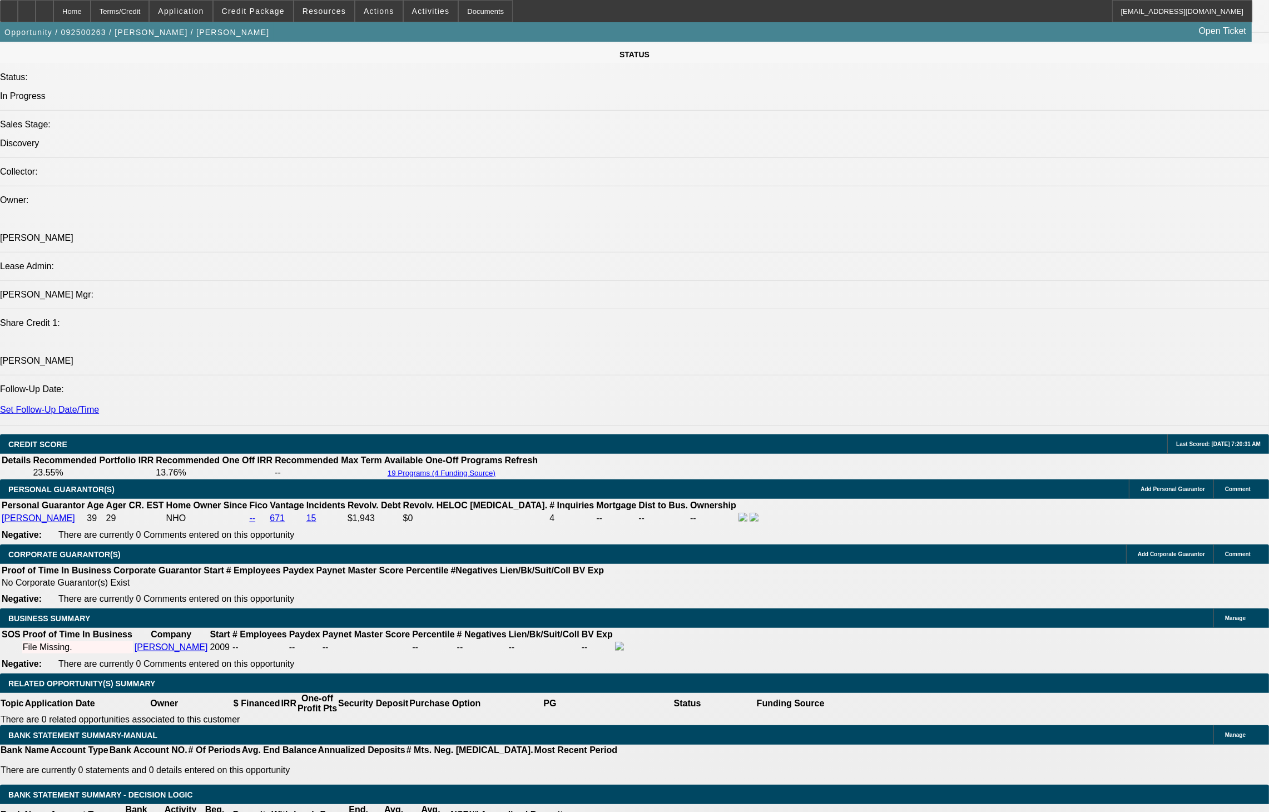
scroll to position [1174, 0]
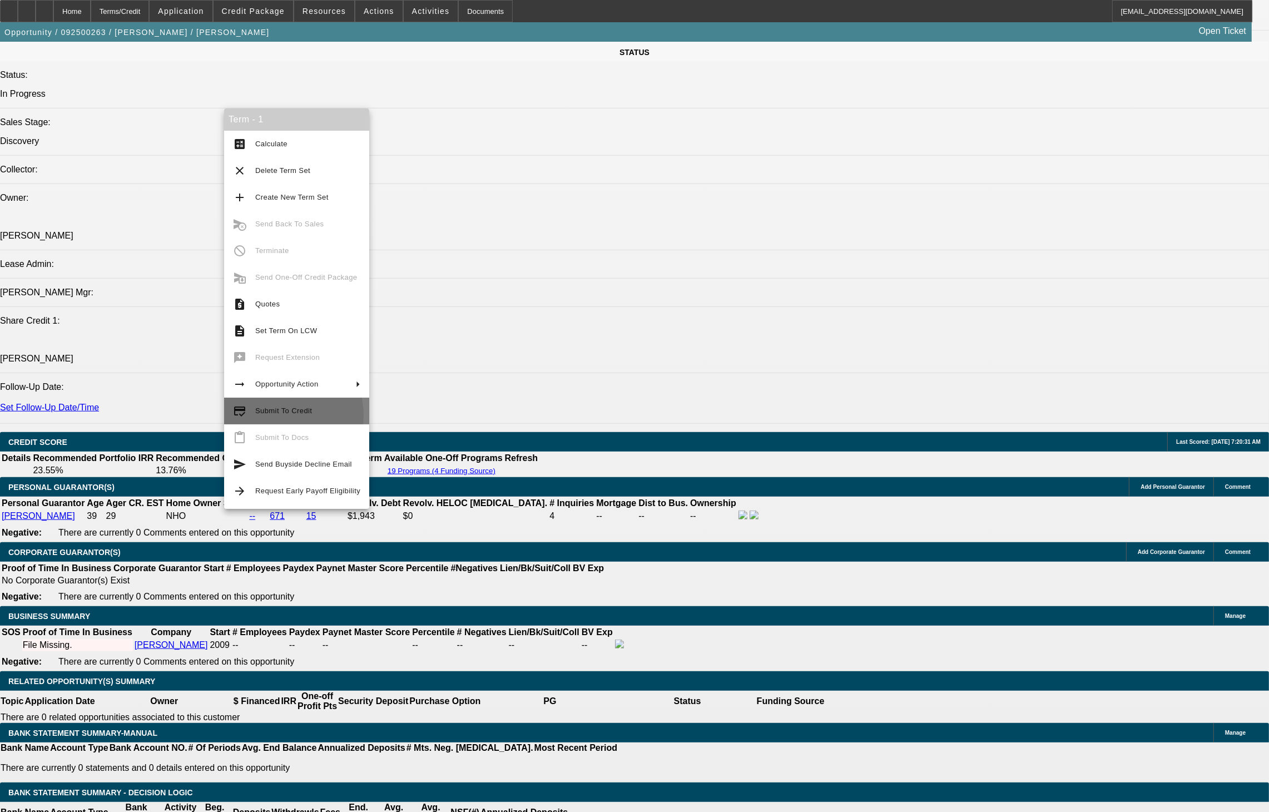
click at [276, 415] on span "Submit To Credit" at bounding box center [307, 410] width 105 height 13
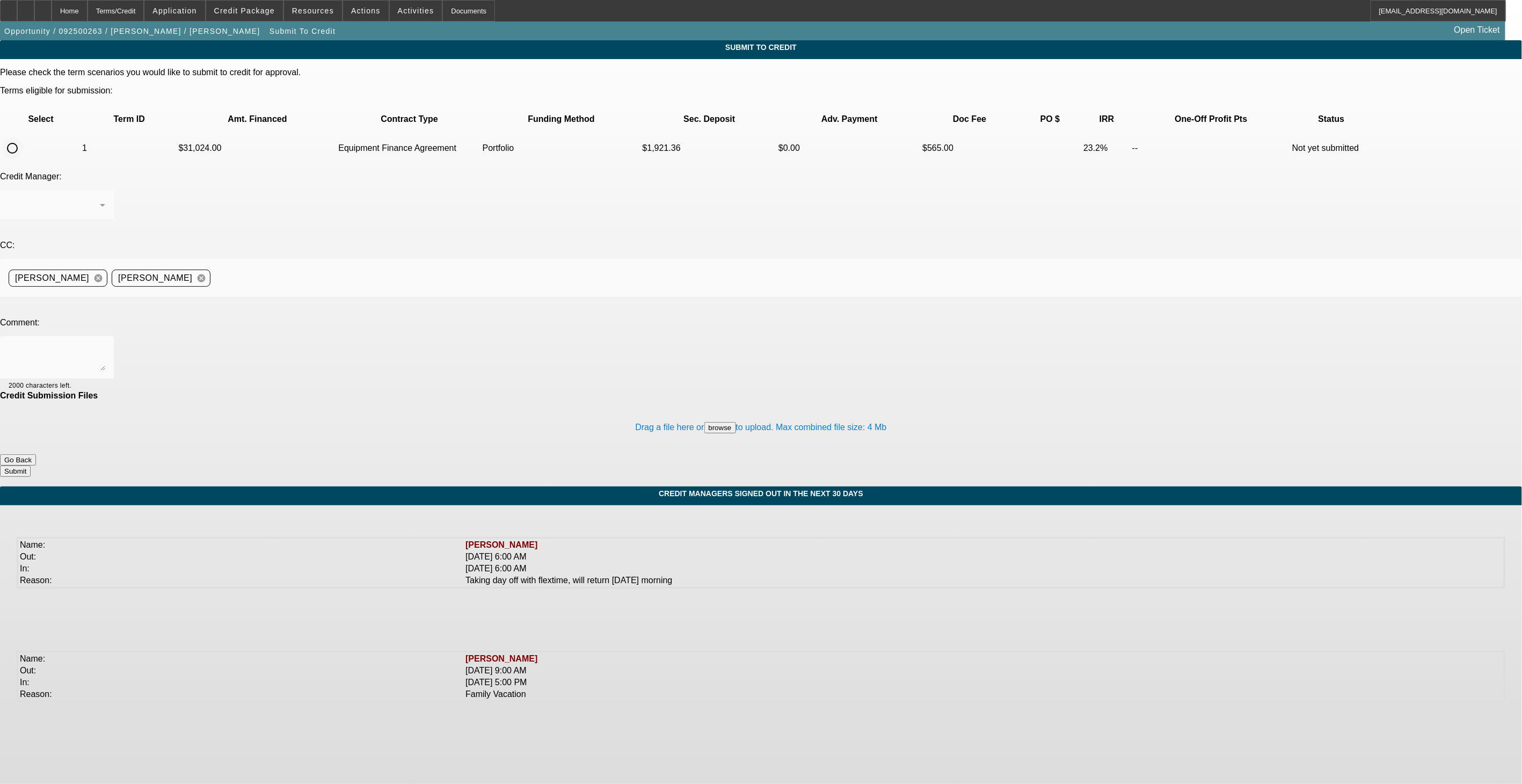
click at [23, 137] on input "radio" at bounding box center [13, 148] width 21 height 21
radio input "true"
click at [99, 199] on div "Arida, George" at bounding box center [54, 205] width 92 height 13
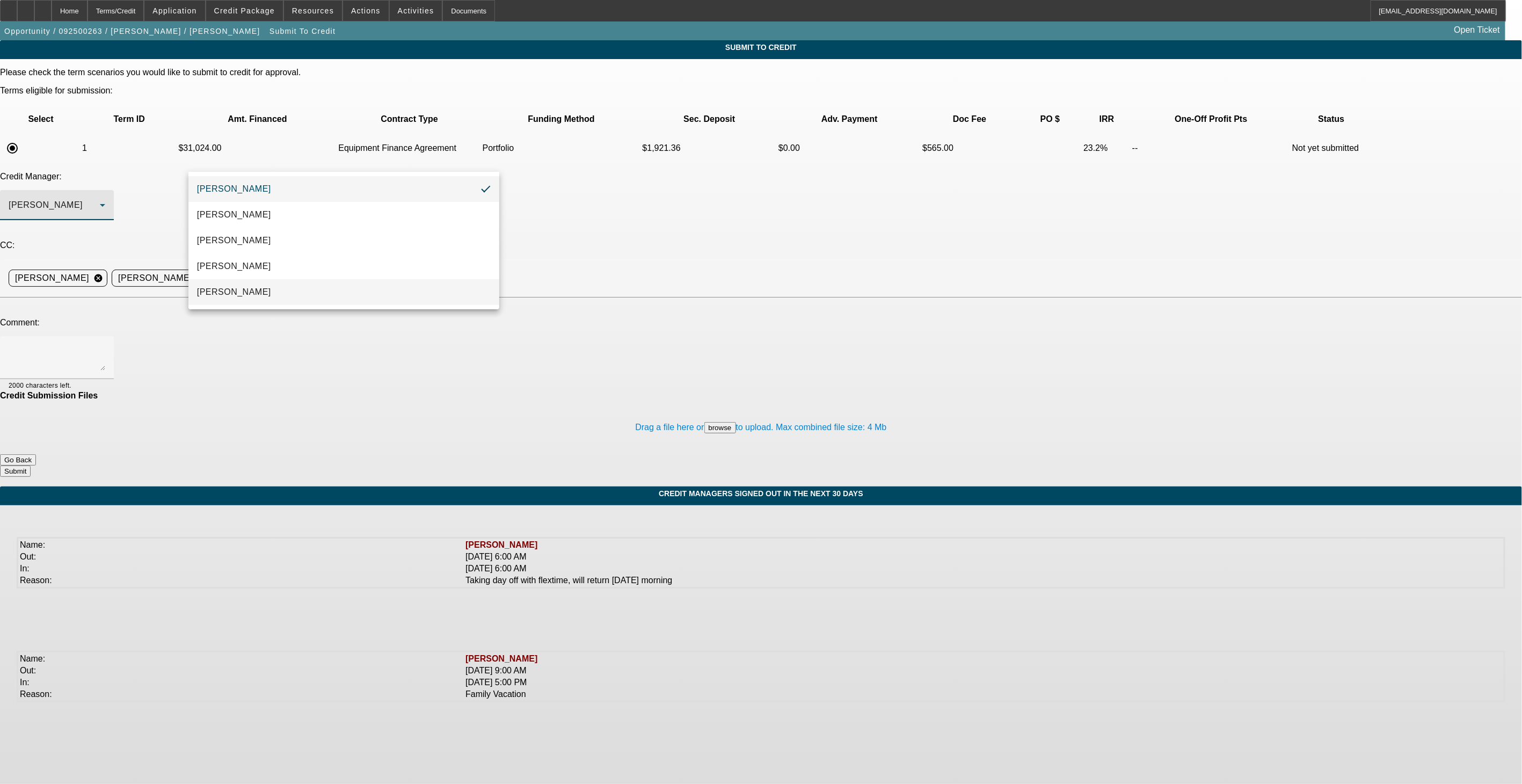
click at [275, 294] on mat-option "Oliva, Samuel" at bounding box center [344, 292] width 311 height 26
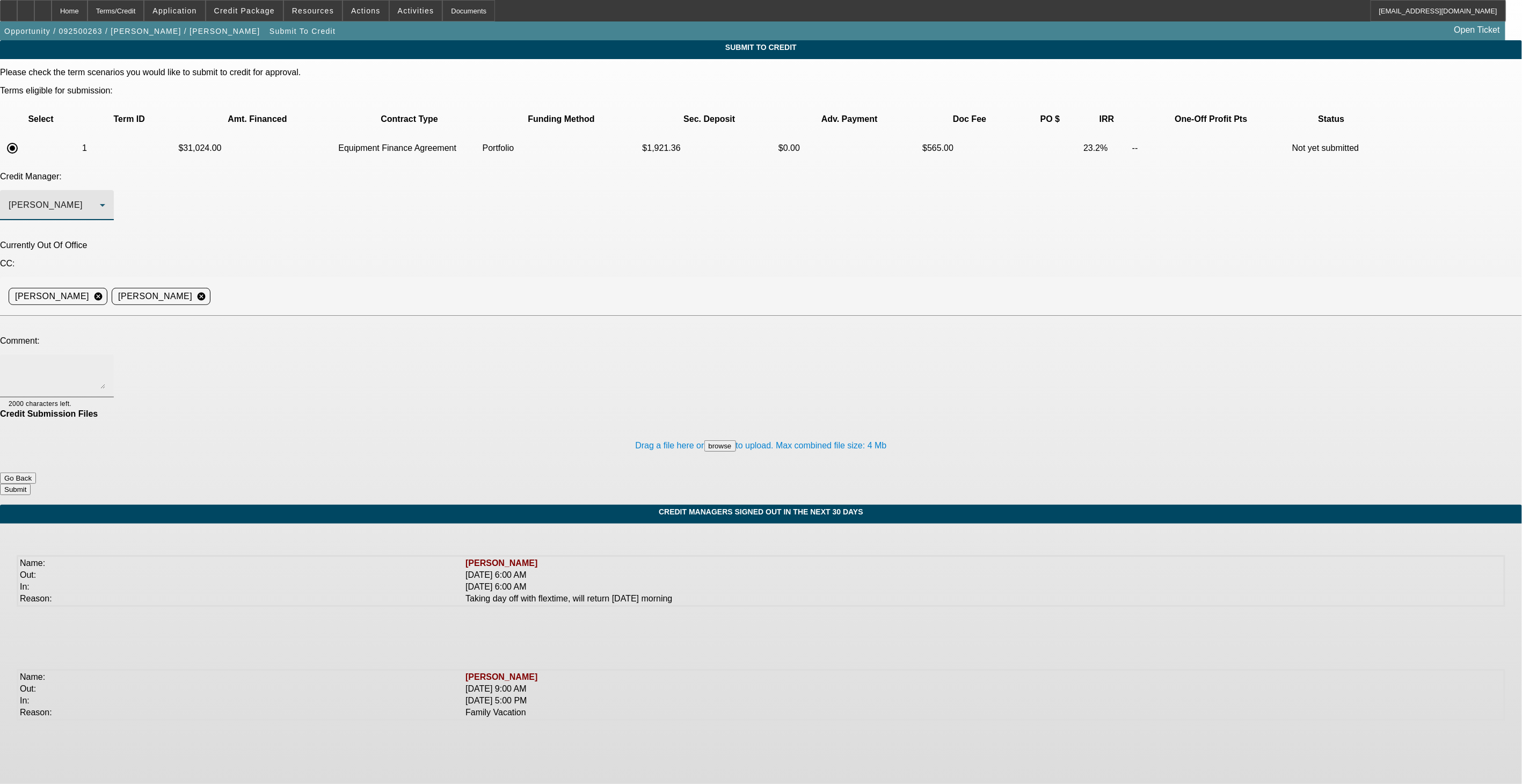
click at [105, 363] on textarea at bounding box center [57, 376] width 97 height 26
click at [105, 363] on textarea "Sam - first deal submission from Great Plains Partners LLC. This is a" at bounding box center [57, 376] width 97 height 26
click at [105, 363] on textarea "Sam - first deal submission from Great Plains Partners LLC. This is a belly dum…" at bounding box center [57, 376] width 97 height 26
type textarea "Sam - first deal submission from Great Plains Partners LLC. This is a belly dum…"
click at [31, 484] on button "Submit" at bounding box center [15, 490] width 31 height 12
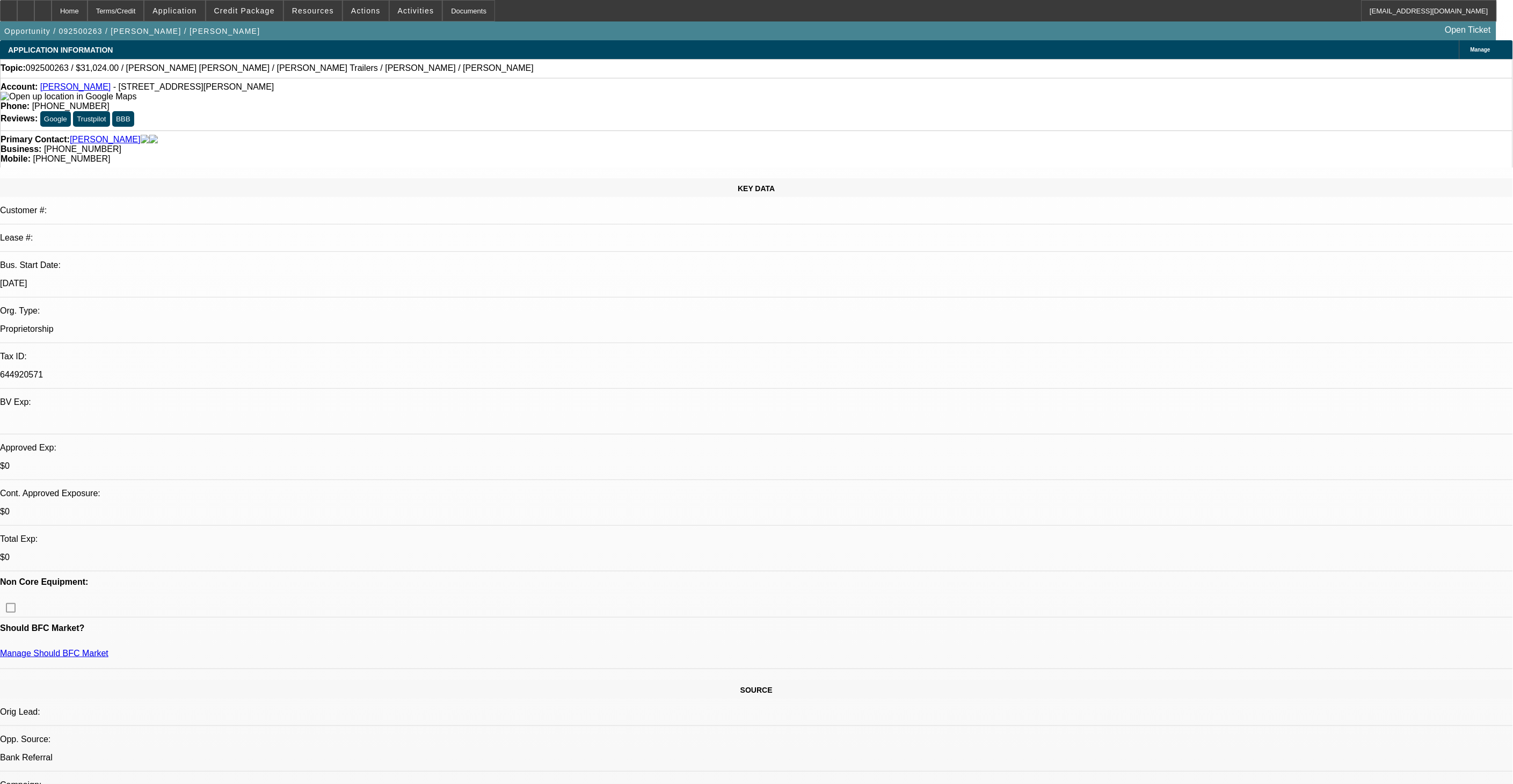
select select "0.2"
select select "2"
select select "0"
select select "6"
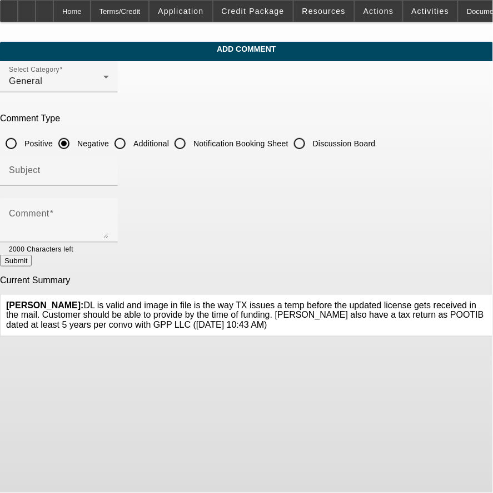
click at [131, 143] on input "Additional" at bounding box center [120, 143] width 22 height 22
radio input "true"
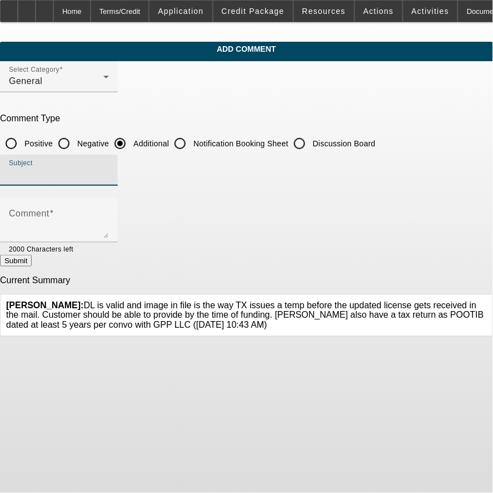
click at [109, 170] on input "Subject" at bounding box center [59, 174] width 100 height 13
type input "Write-Up"
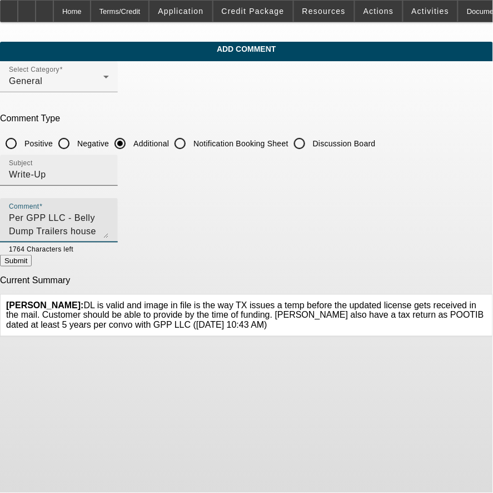
scroll to position [11, 0]
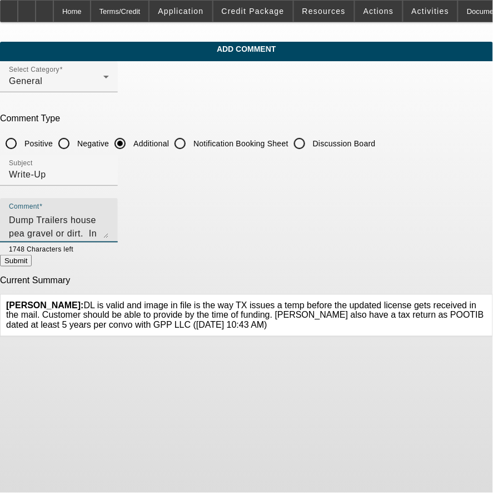
click at [109, 231] on textarea "Per GPP LLC - Belly Dump Trailers house pea gravel or dirt. In this case [PERSO…" at bounding box center [59, 224] width 100 height 27
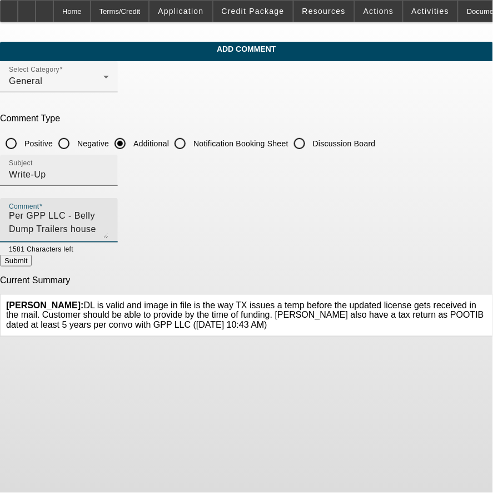
type textarea "Per GPP LLC - Belly Dump Trailers house pea gravel or dirt. In this case [PERSO…"
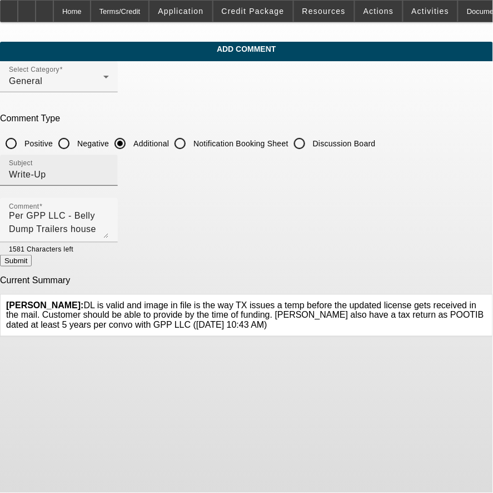
drag, startPoint x: 215, startPoint y: 161, endPoint x: 209, endPoint y: 167, distance: 7.9
click at [109, 161] on div "Subject Write-Up" at bounding box center [59, 170] width 100 height 31
click at [109, 170] on input "Write-Up" at bounding box center [59, 174] width 100 height 13
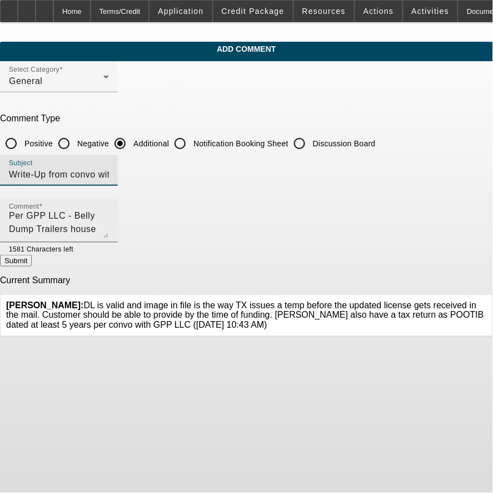
type input "Write-Up from convo with broker"
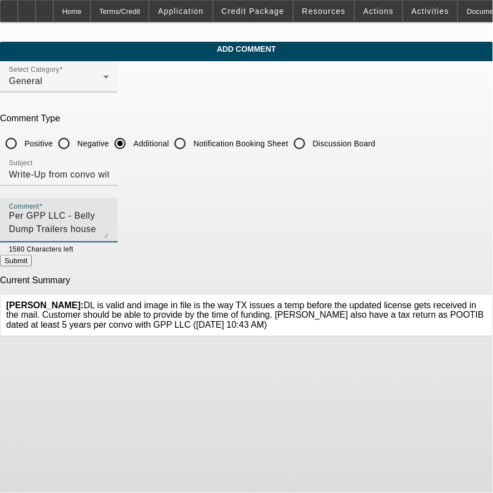
type textarea "Per GPP LLC - Belly Dump Trailers house pea gravel or dirt. In this case [PERSO…"
click at [32, 258] on button "Submit" at bounding box center [16, 261] width 32 height 12
radio input "true"
